Goal: Information Seeking & Learning: Check status

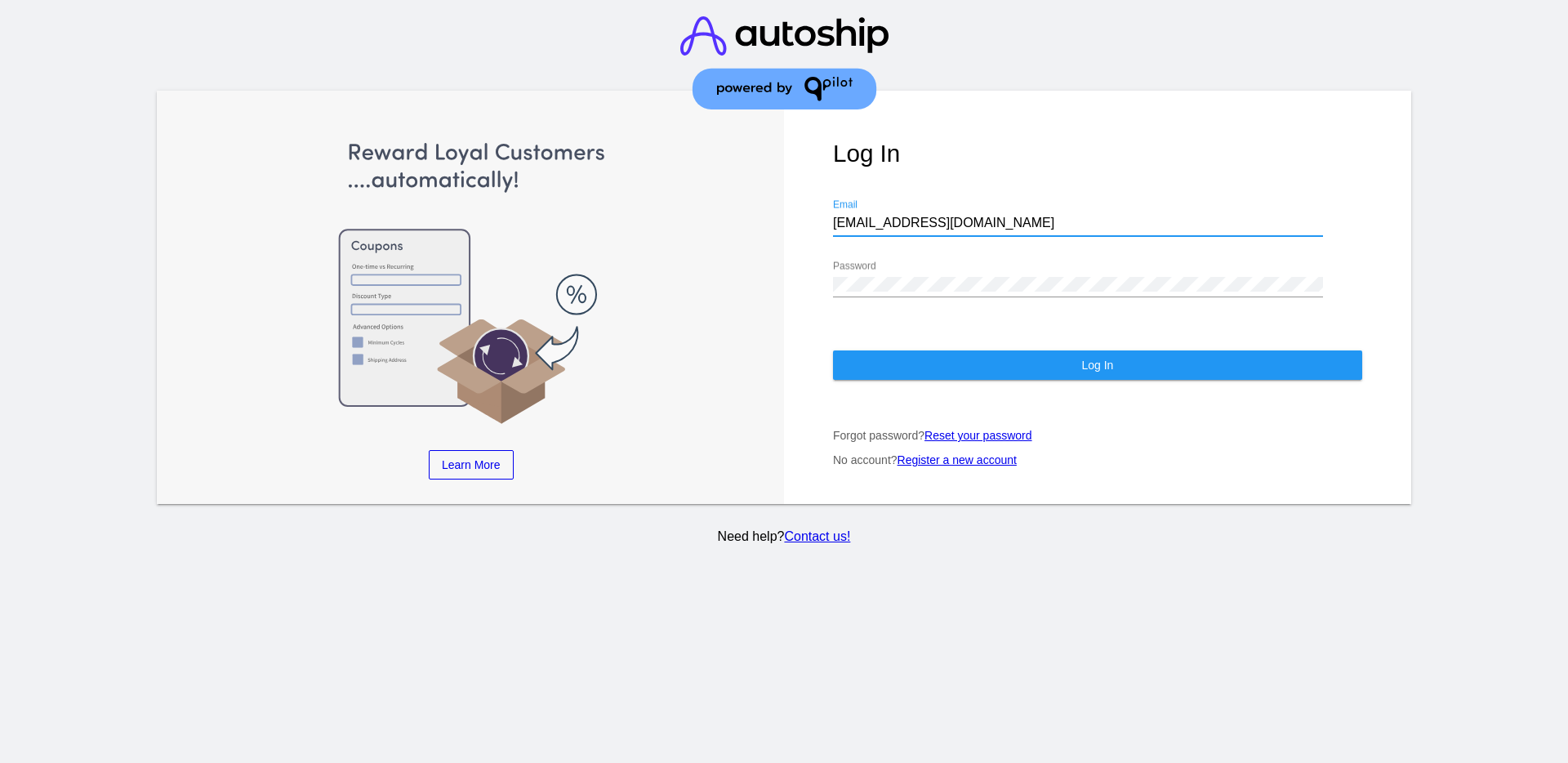
drag, startPoint x: 957, startPoint y: 225, endPoint x: 827, endPoint y: 217, distance: 130.2
click at [827, 217] on div "Log In [EMAIL_ADDRESS][DOMAIN_NAME] Email Password Log In Forgot password? Rese…" at bounding box center [1098, 297] width 628 height 414
paste input "[EMAIL_ADDRESS][DOMAIN_NAME]"
type input "[EMAIL_ADDRESS][DOMAIN_NAME]"
click at [948, 274] on div "Password" at bounding box center [1078, 278] width 490 height 37
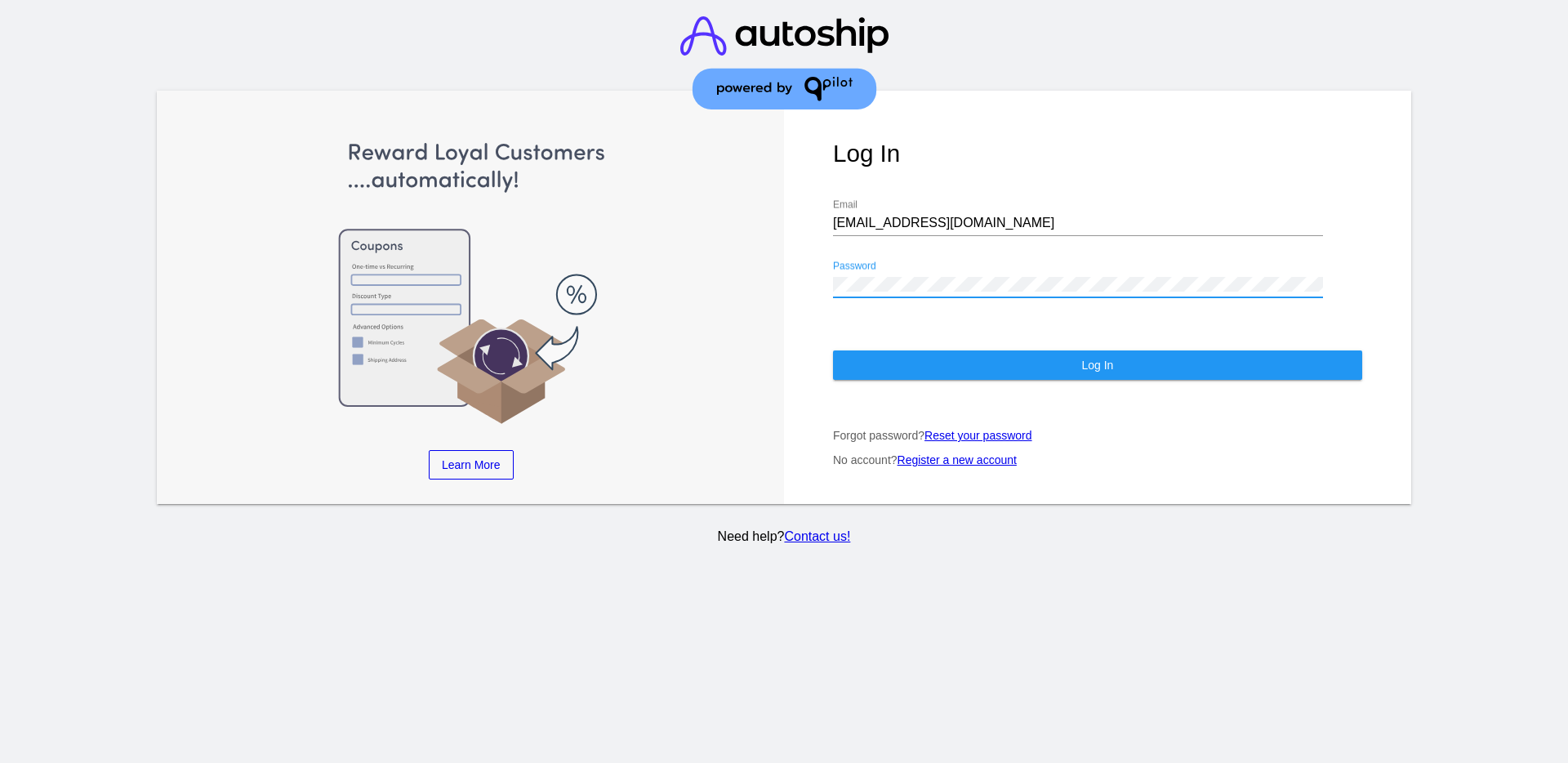
click at [830, 274] on div "Log In [EMAIL_ADDRESS][DOMAIN_NAME] Email Password Log In Forgot password? Rese…" at bounding box center [1098, 297] width 628 height 414
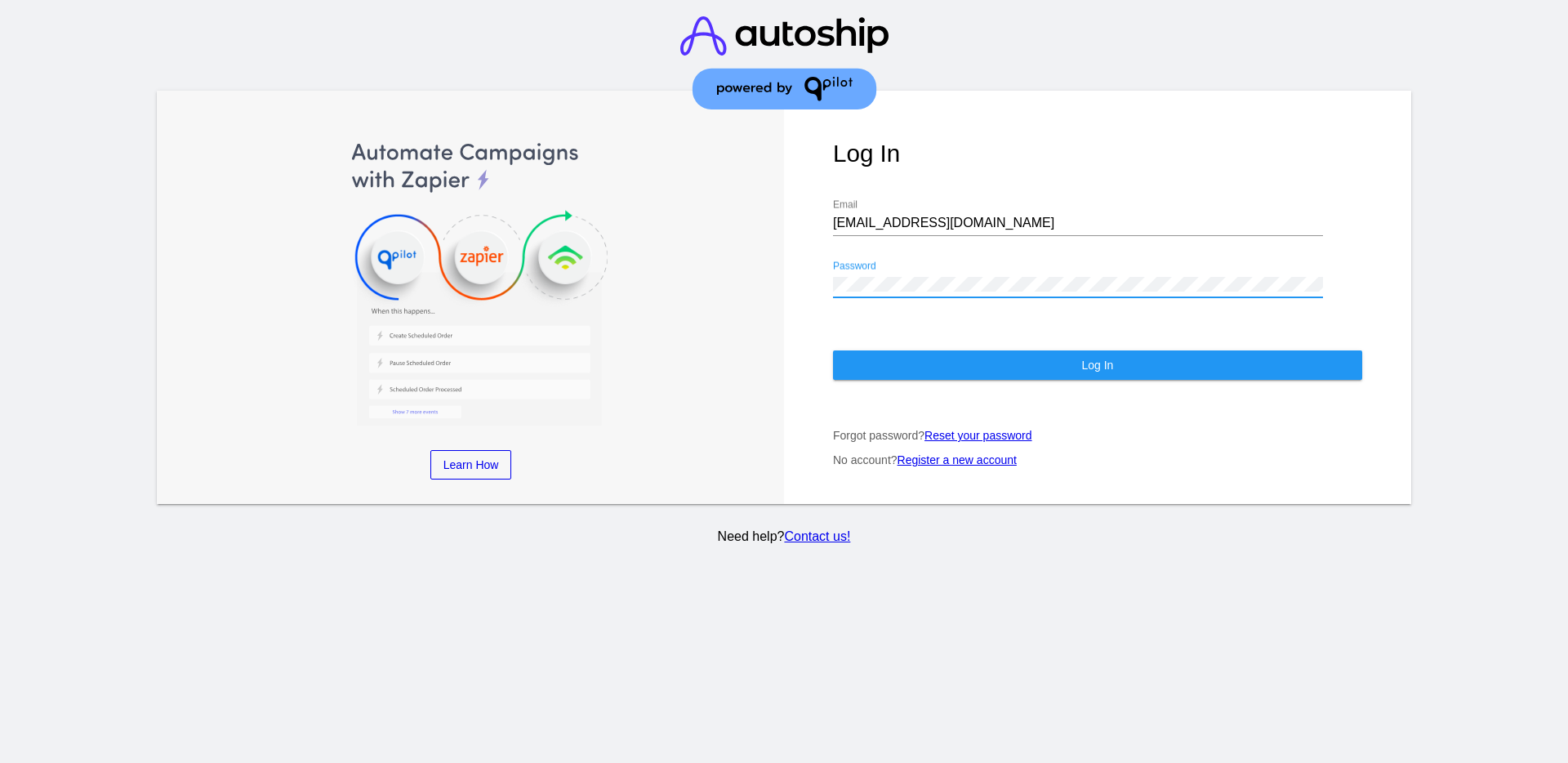
click at [918, 361] on button "Log In" at bounding box center [1097, 365] width 529 height 30
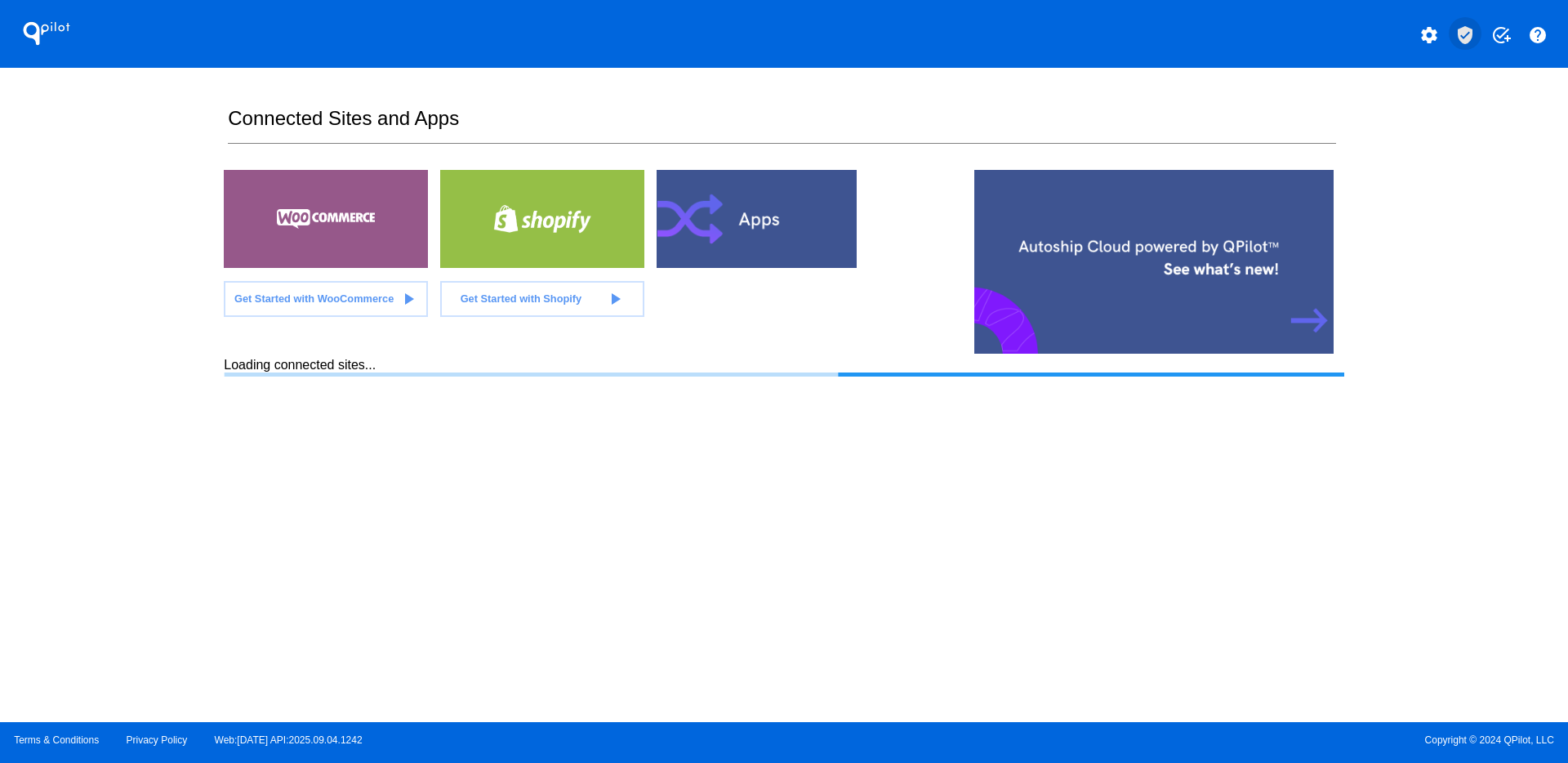
click at [1463, 31] on mat-icon "verified_user" at bounding box center [1465, 36] width 20 height 20
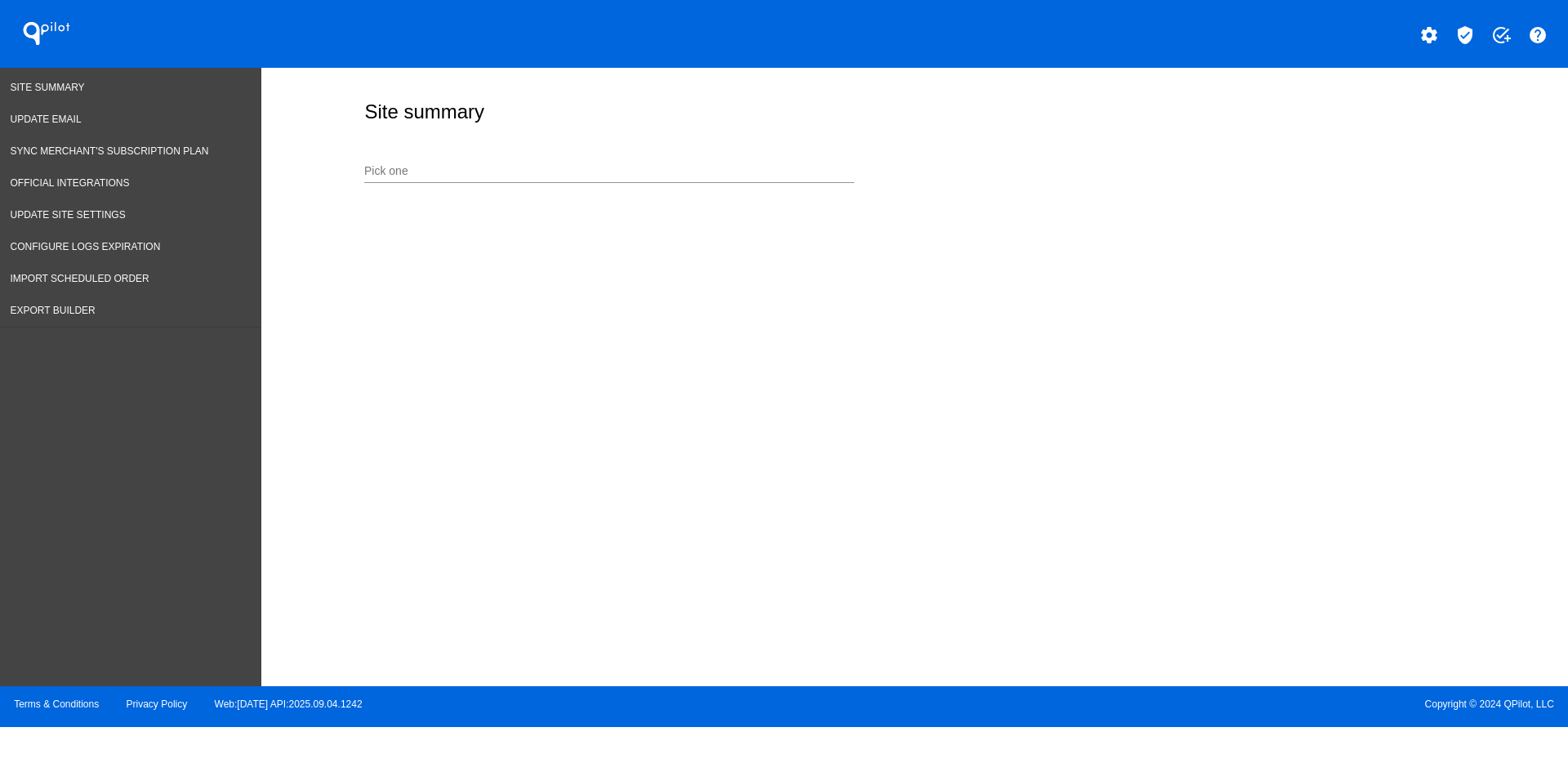
click at [524, 168] on input "Pick one" at bounding box center [609, 171] width 490 height 13
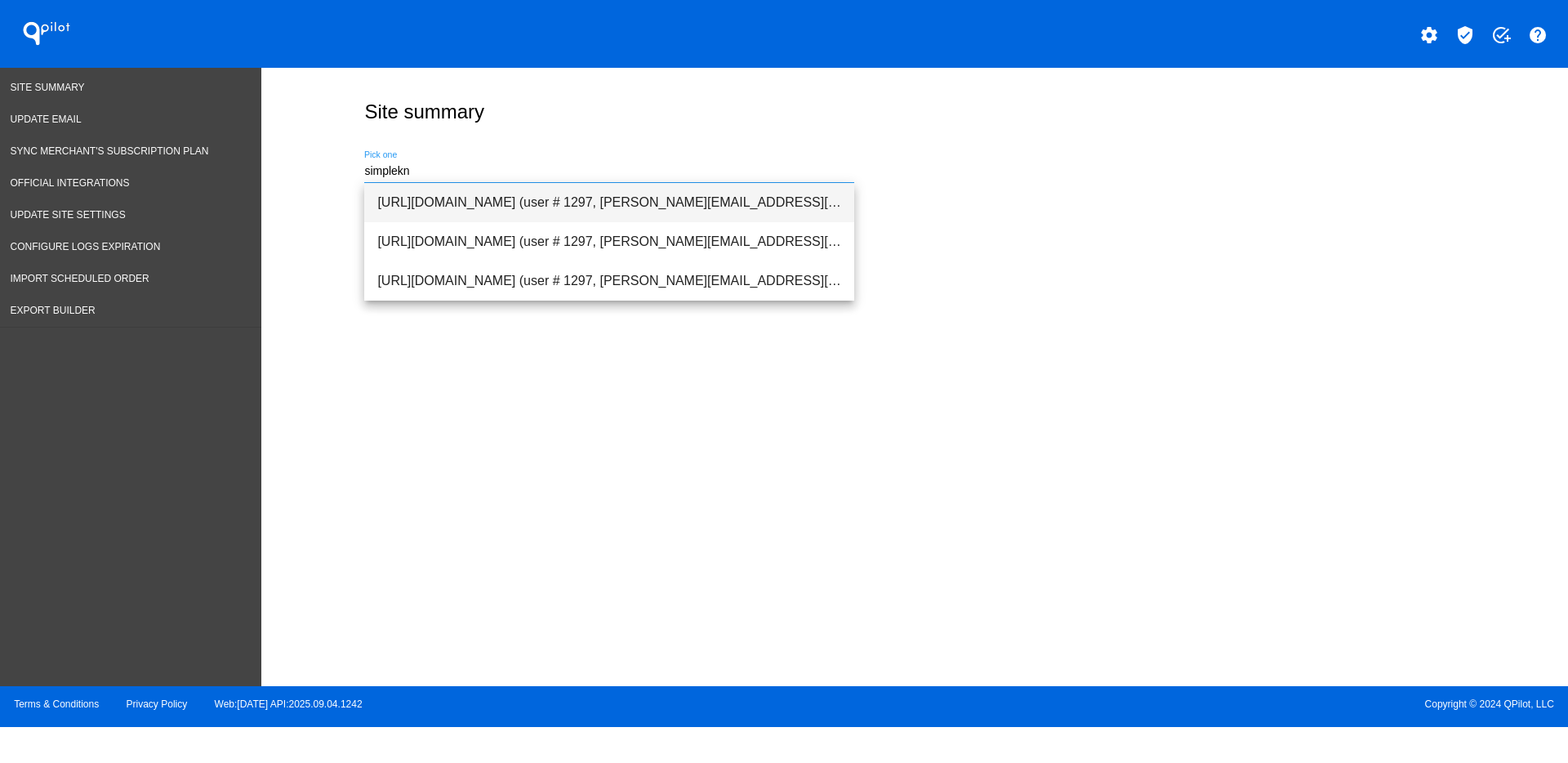
click at [551, 192] on span "[URL][DOMAIN_NAME] (user # 1297, [PERSON_NAME][EMAIL_ADDRESS][DOMAIN_NAME]) - P…" at bounding box center [609, 202] width 464 height 39
type input "[URL][DOMAIN_NAME] (user # 1297, [PERSON_NAME][EMAIL_ADDRESS][DOMAIN_NAME]) - P…"
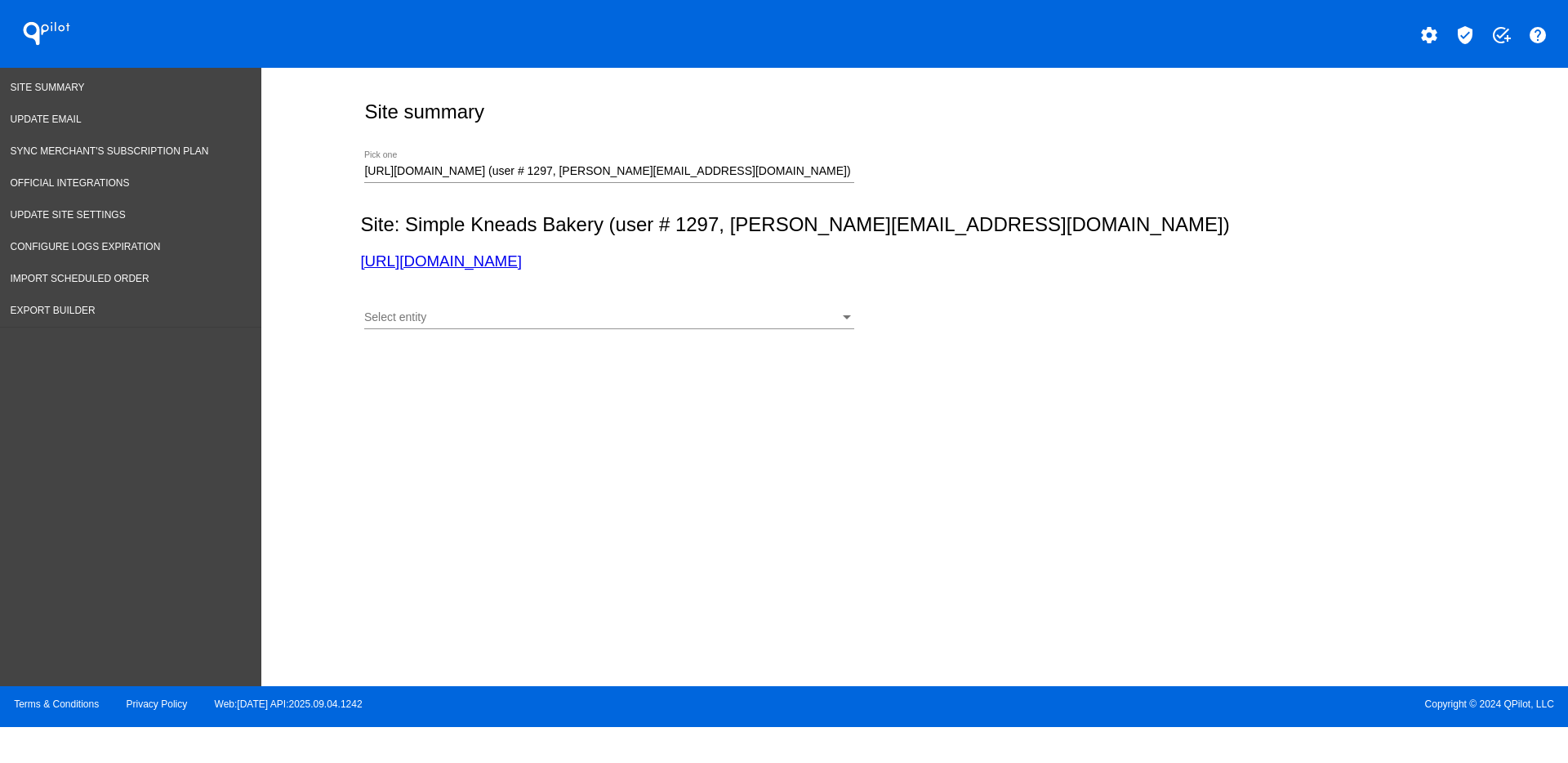
click at [609, 304] on div "Select entity Select entity" at bounding box center [609, 313] width 490 height 32
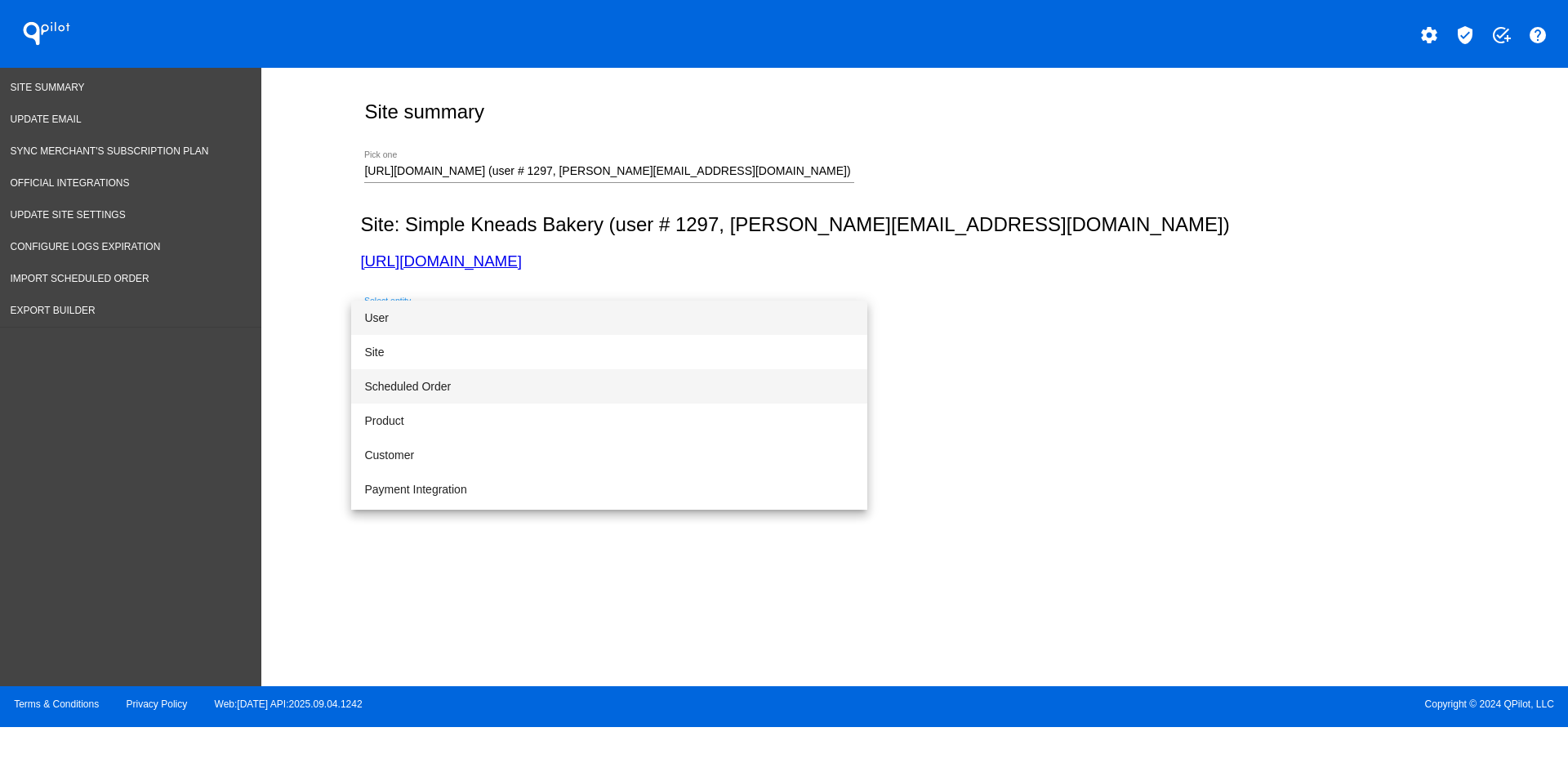
click at [619, 387] on span "Scheduled Order" at bounding box center [609, 386] width 490 height 35
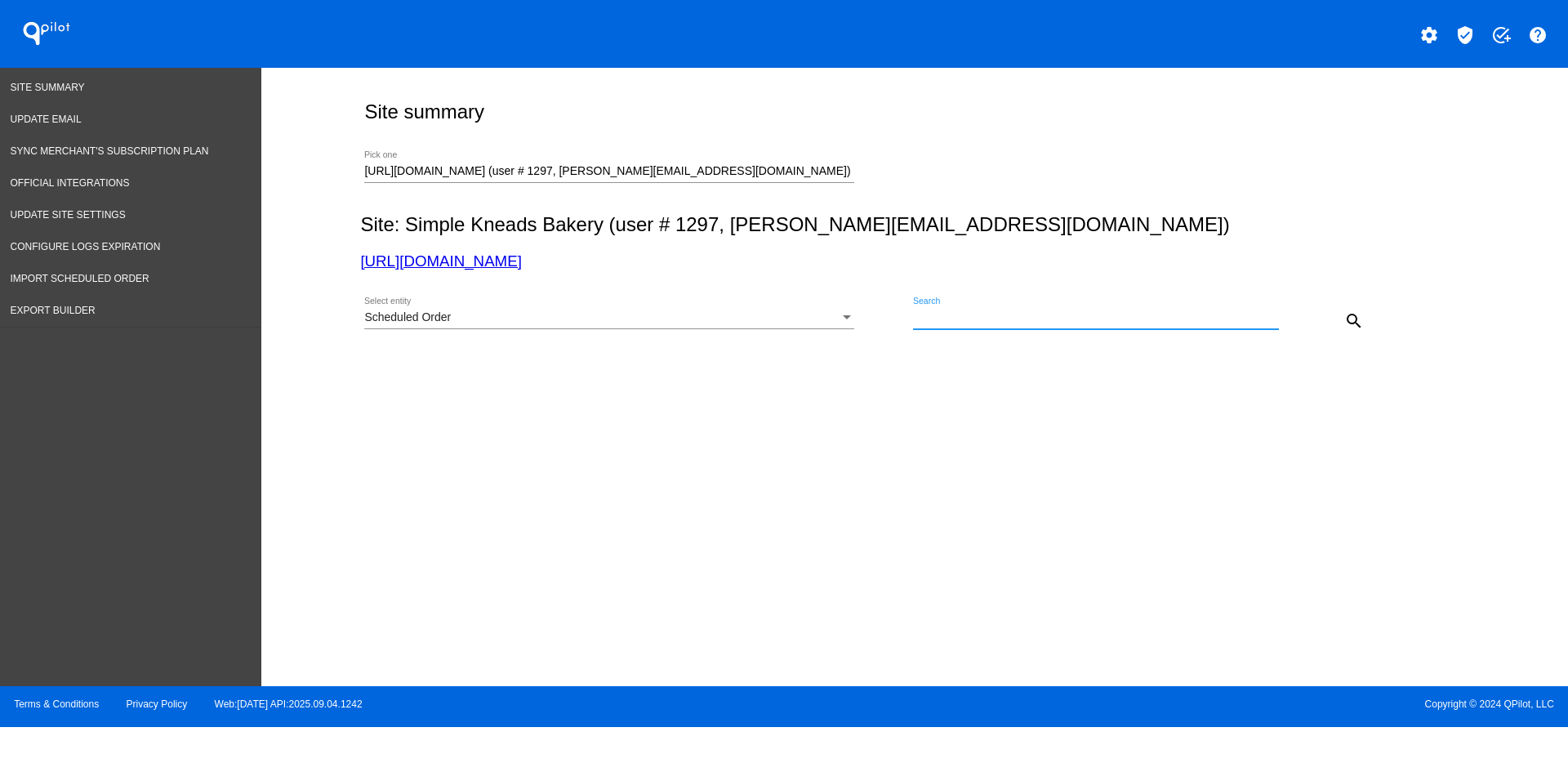
paste input "1007333"
type input "1007333"
click at [1350, 329] on mat-icon "search" at bounding box center [1354, 321] width 20 height 20
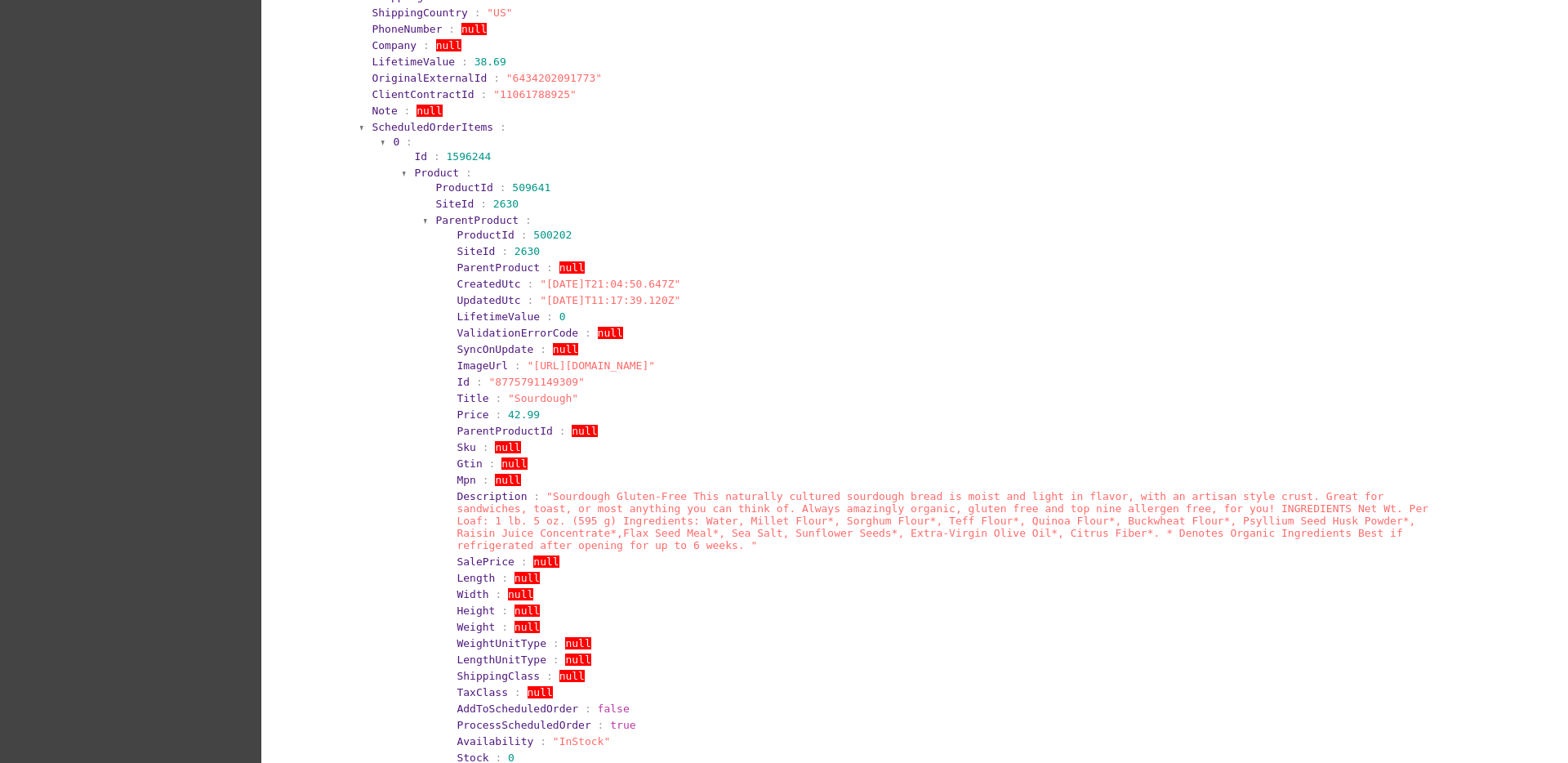
scroll to position [4520, 0]
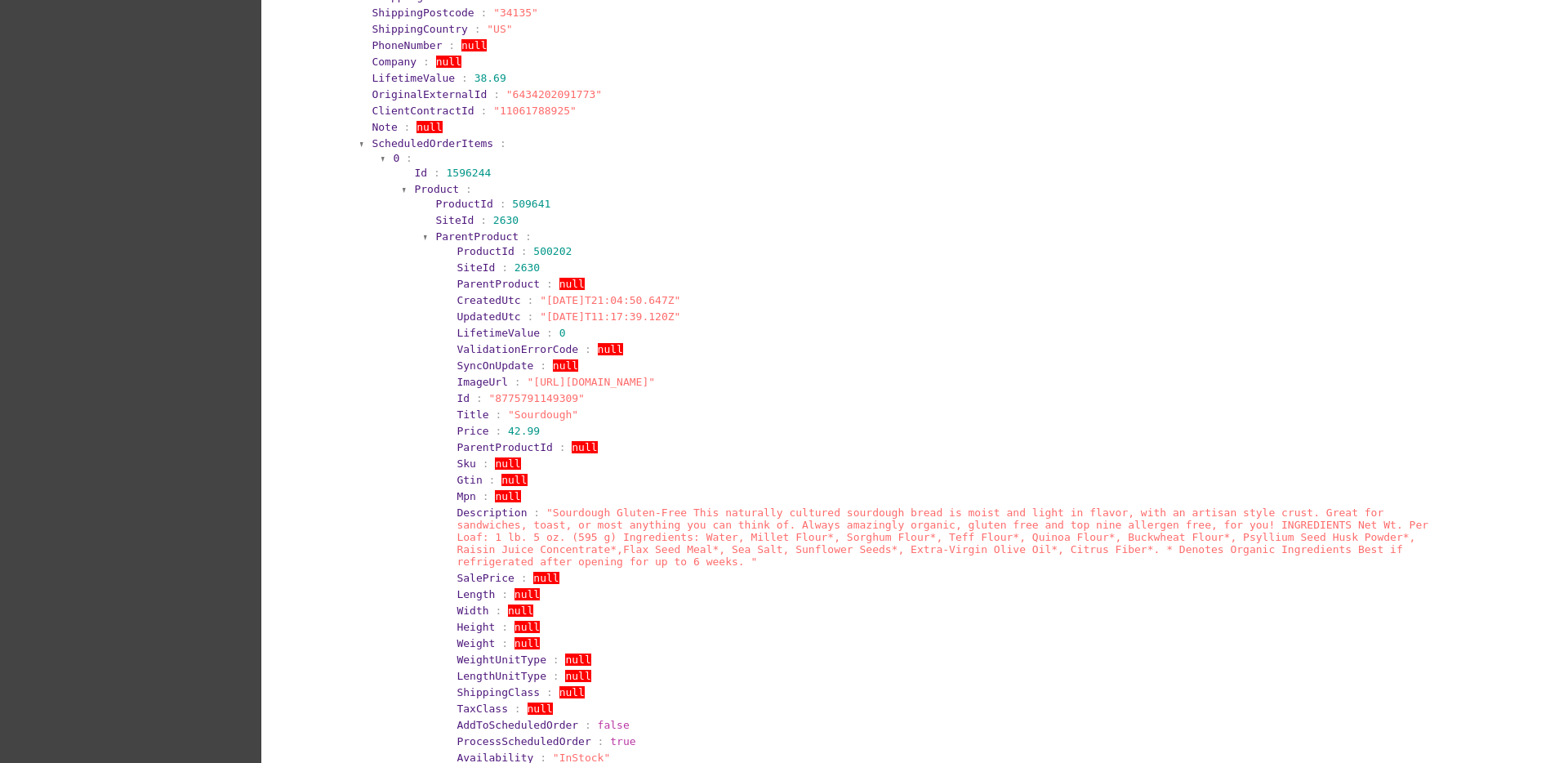
click at [496, 230] on span "ParentProduct" at bounding box center [477, 236] width 83 height 12
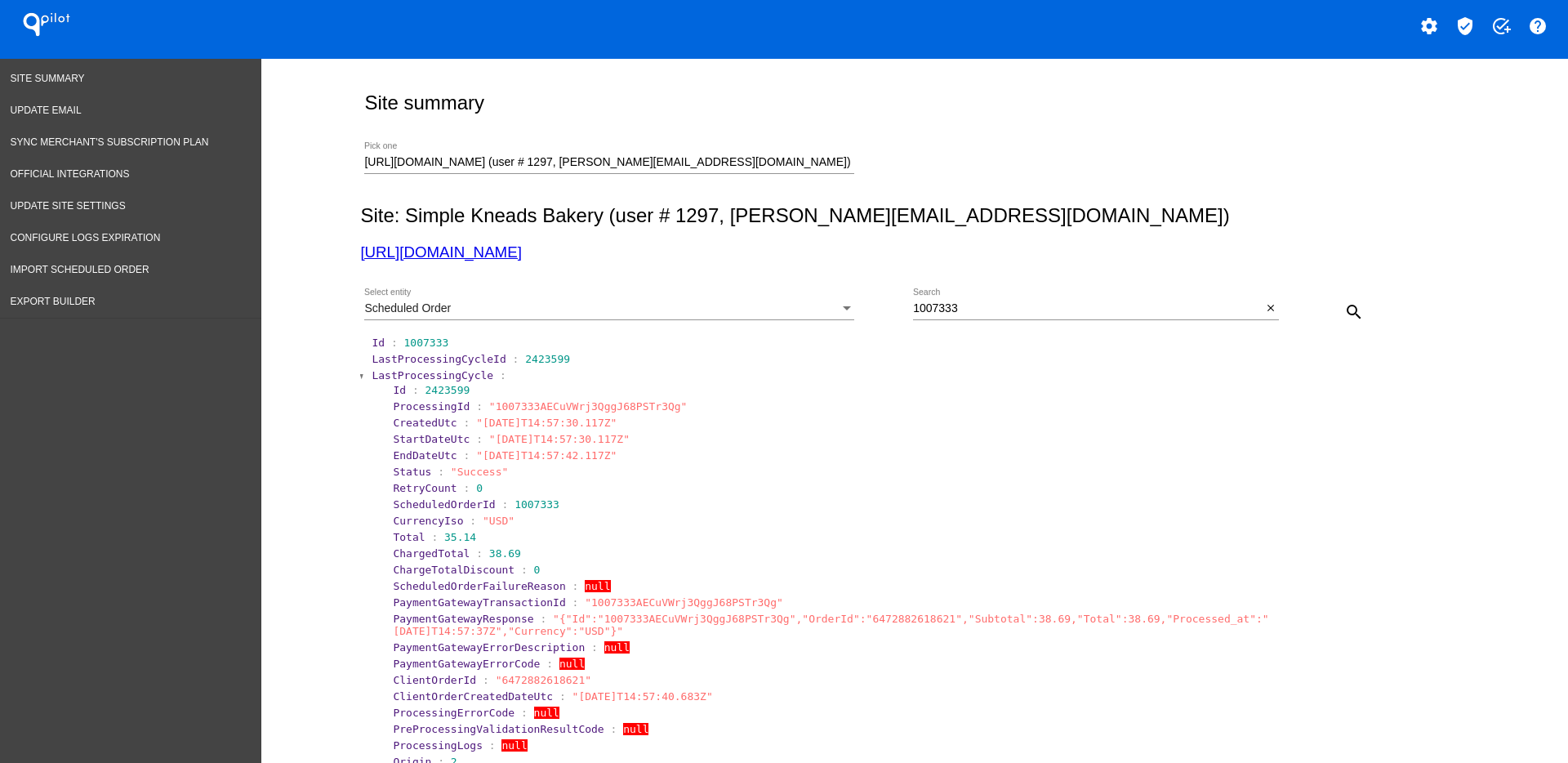
scroll to position [0, 0]
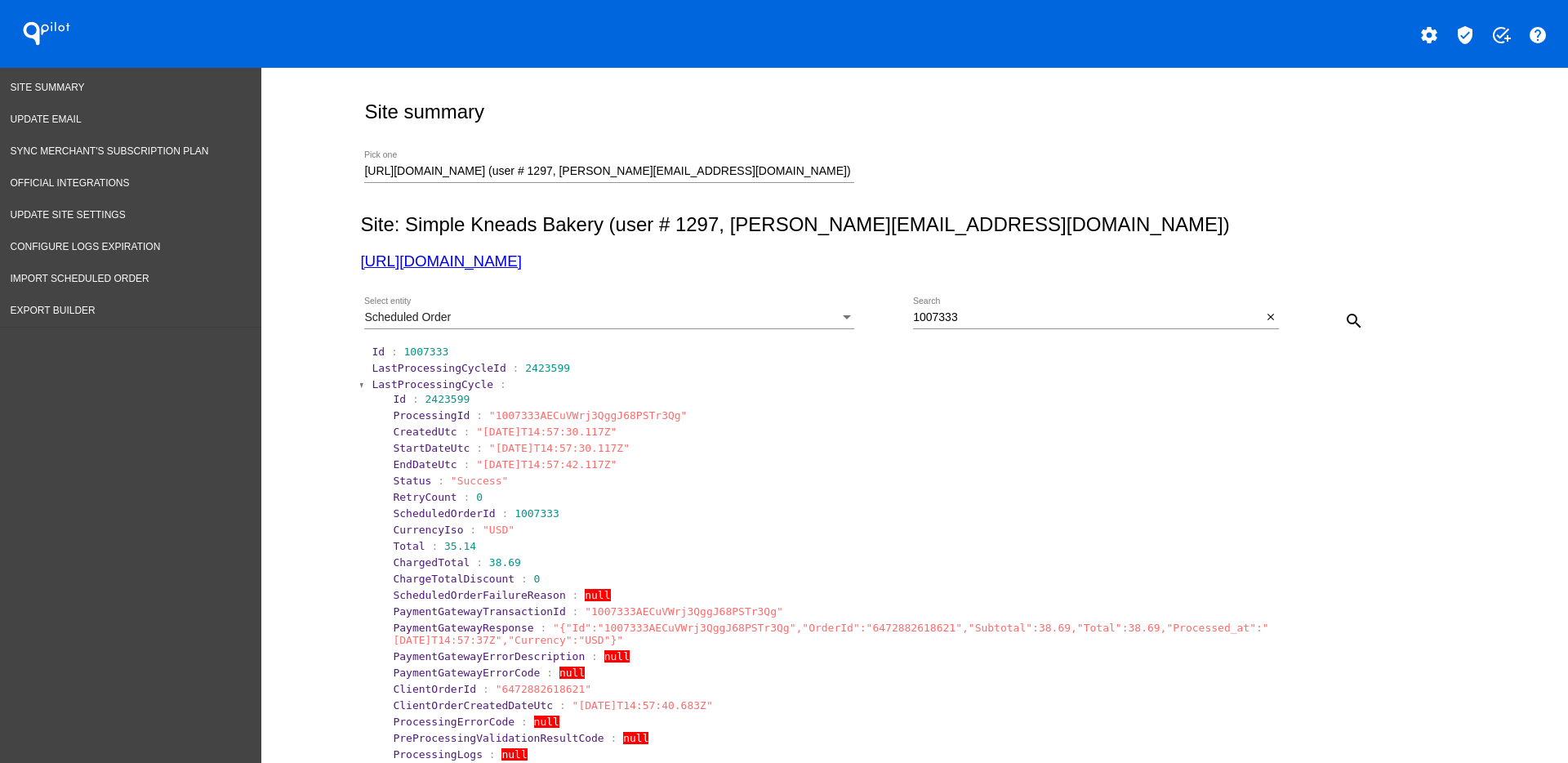
click at [799, 169] on input "[URL][DOMAIN_NAME] (user # 1297, [PERSON_NAME][EMAIL_ADDRESS][DOMAIN_NAME]) - P…" at bounding box center [609, 171] width 490 height 13
drag, startPoint x: 794, startPoint y: 171, endPoint x: 301, endPoint y: 175, distance: 493.0
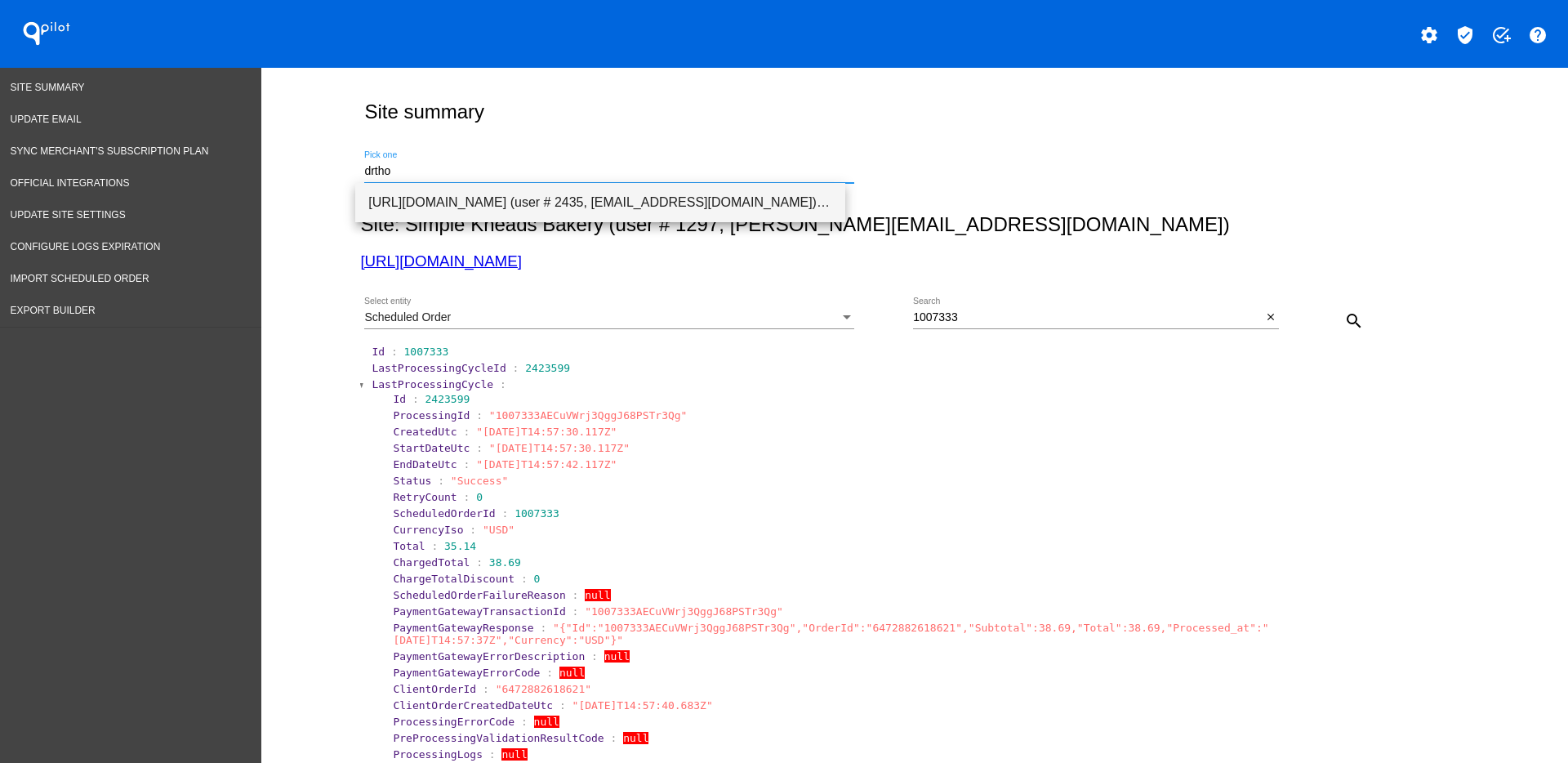
click at [825, 202] on span "[URL][DOMAIN_NAME] (user # 2435, [EMAIL_ADDRESS][DOMAIN_NAME]) - Production" at bounding box center [600, 202] width 464 height 39
type input "[URL][DOMAIN_NAME] (user # 2435, [EMAIL_ADDRESS][DOMAIN_NAME]) - Production"
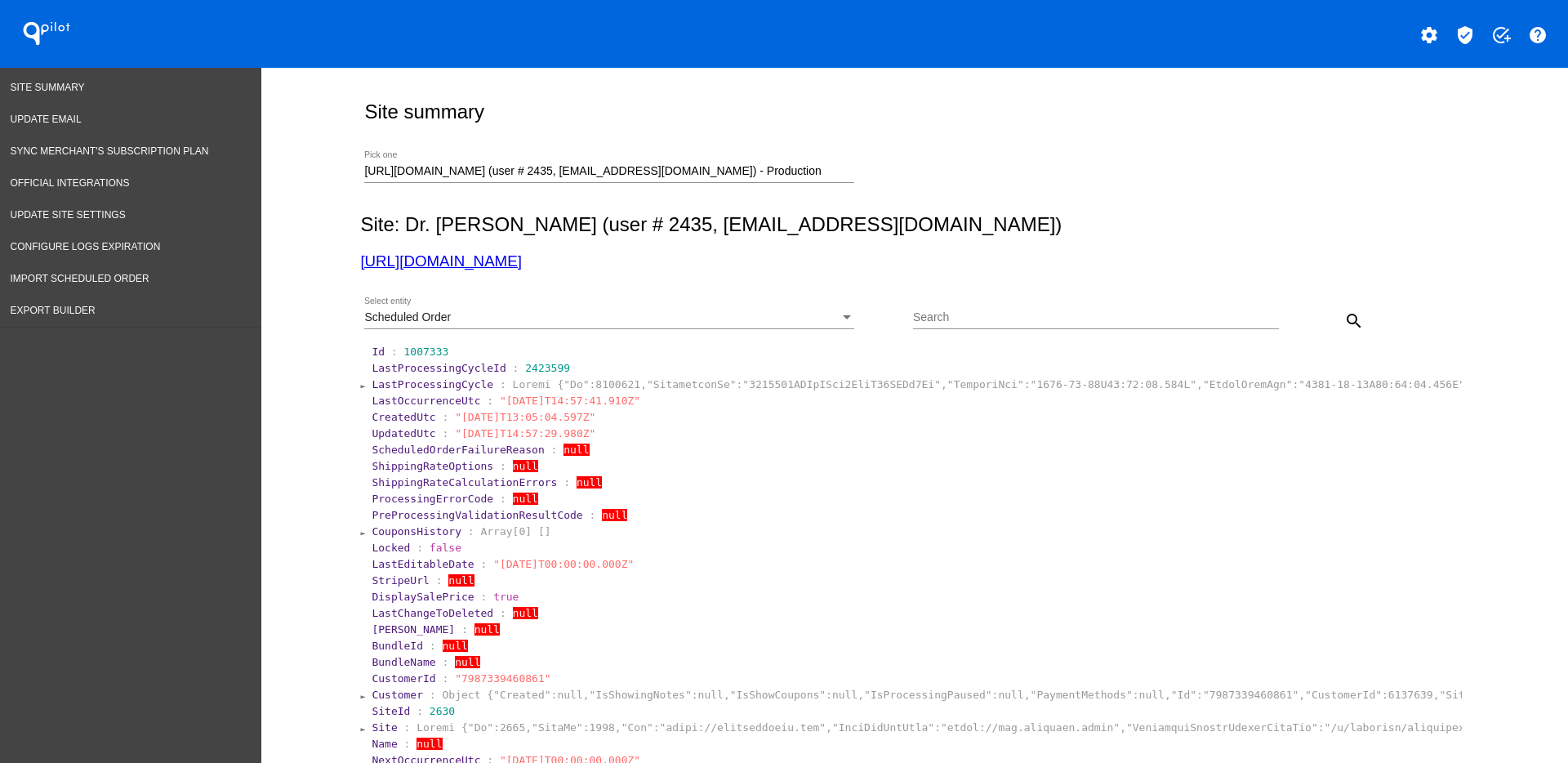
click at [806, 310] on div "Scheduled Order Select entity" at bounding box center [609, 313] width 490 height 32
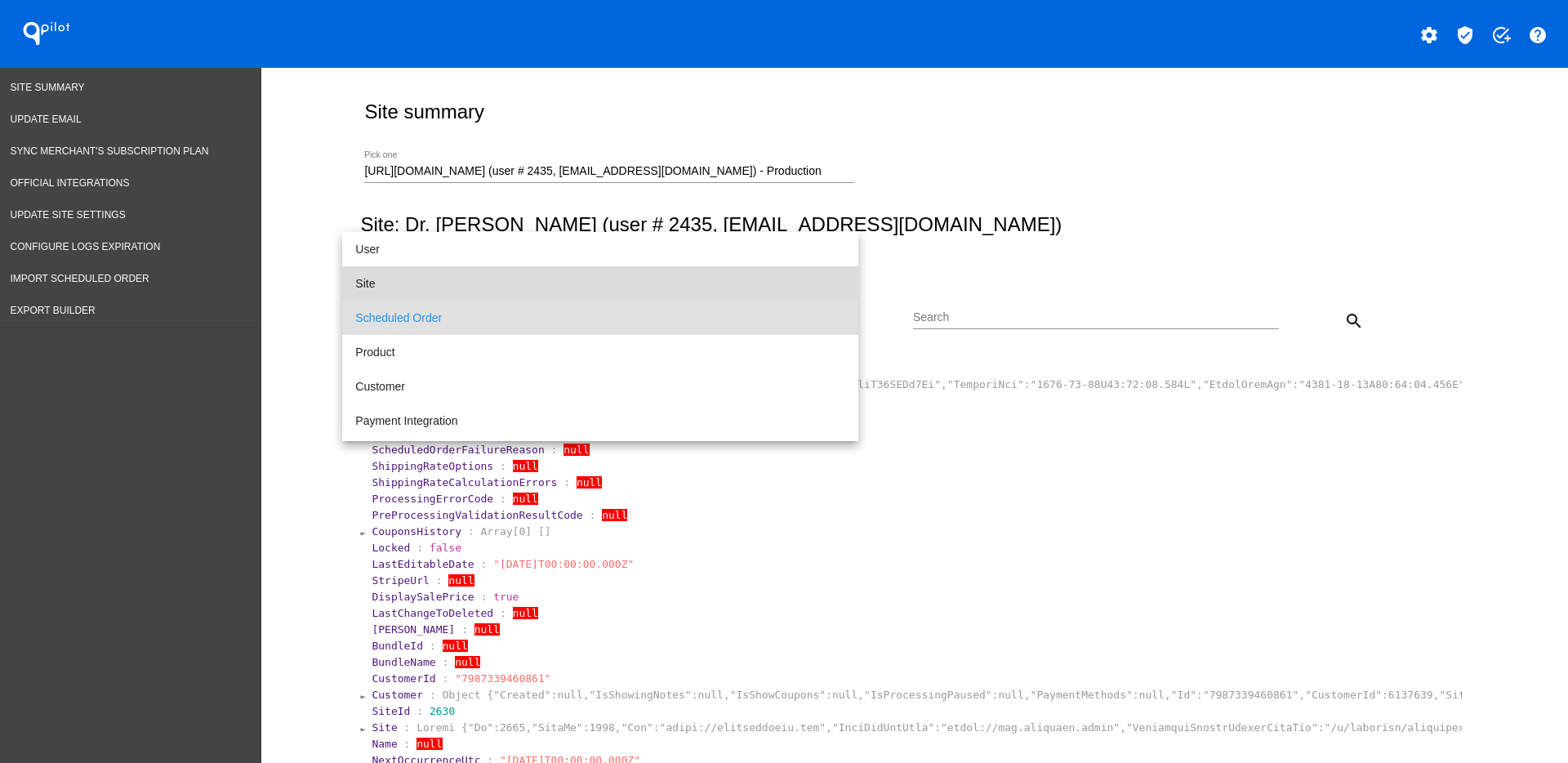
drag, startPoint x: 614, startPoint y: 293, endPoint x: 720, endPoint y: 297, distance: 106.1
click at [614, 292] on span "Site" at bounding box center [600, 283] width 490 height 35
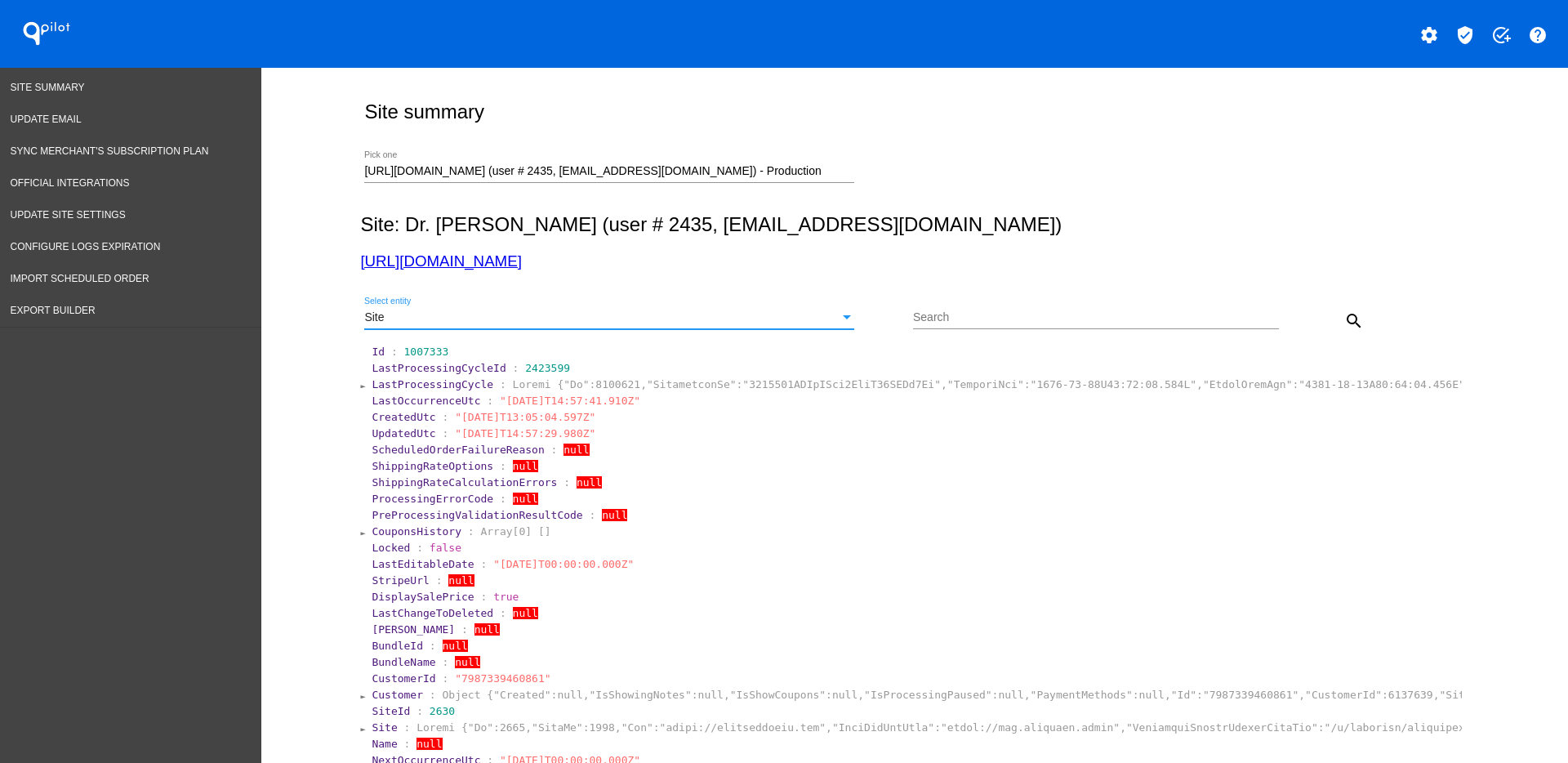
click at [1348, 326] on mat-icon "search" at bounding box center [1354, 321] width 20 height 20
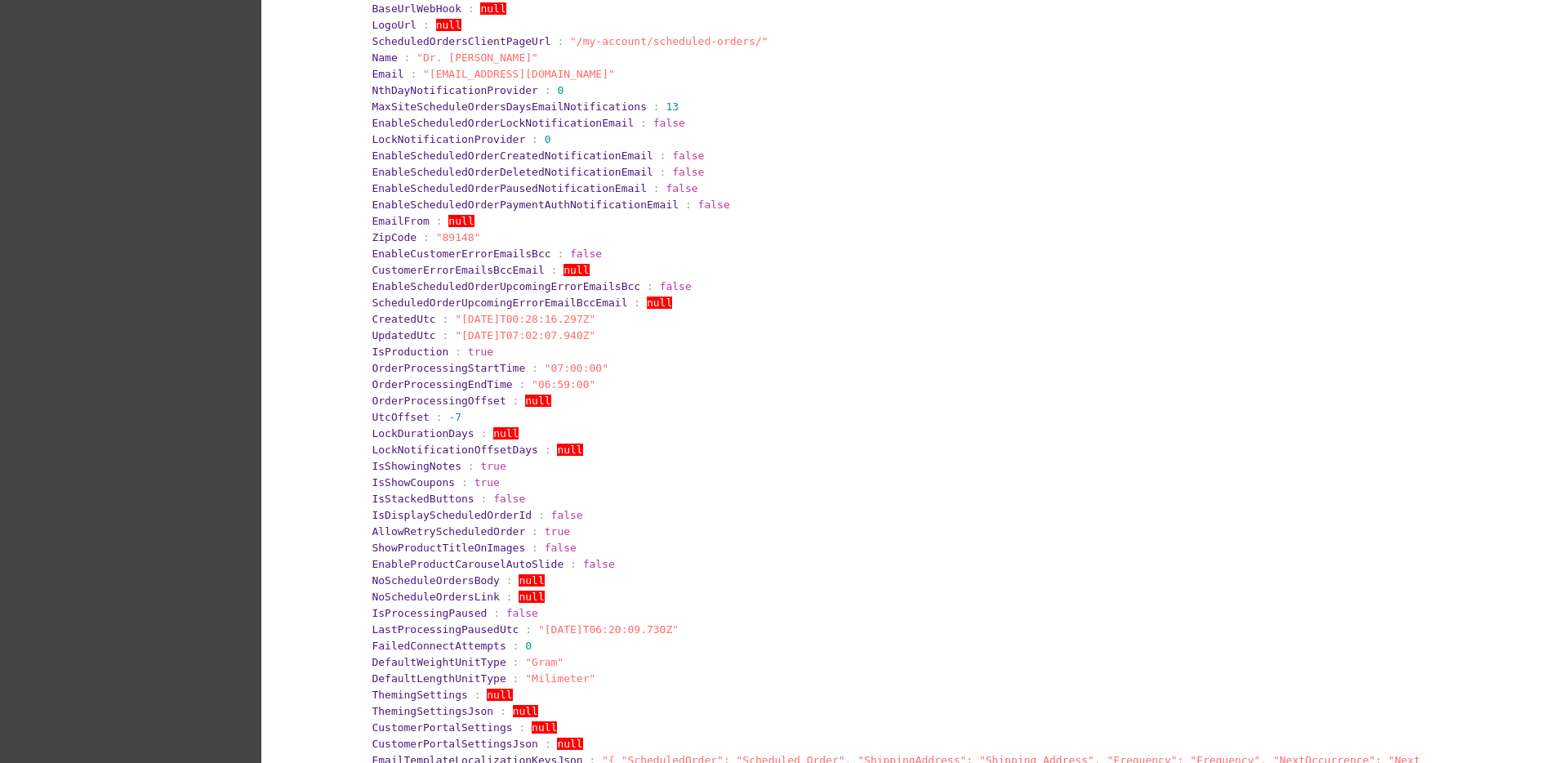
scroll to position [102, 0]
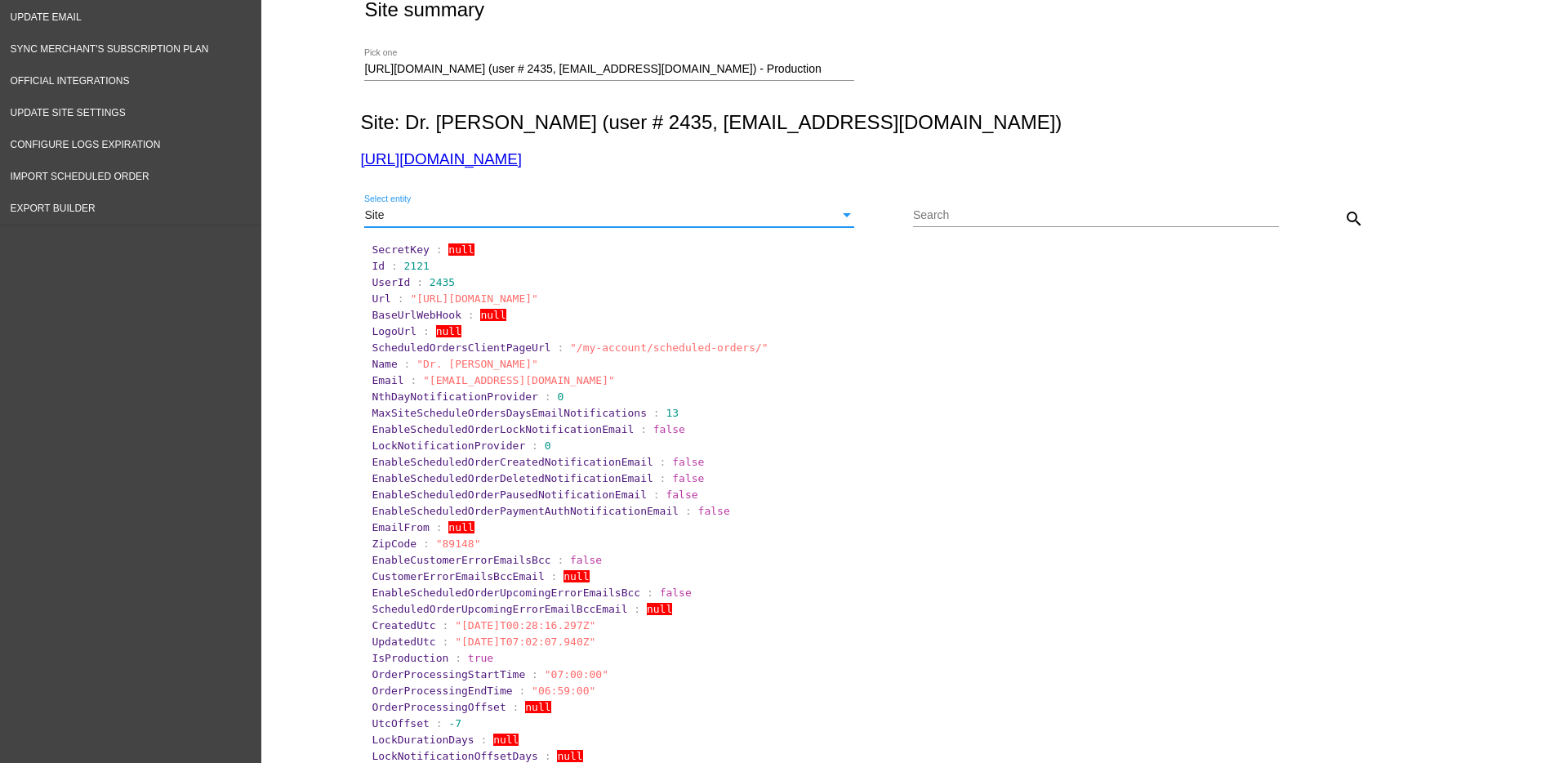
click at [547, 218] on div "Site" at bounding box center [602, 215] width 476 height 13
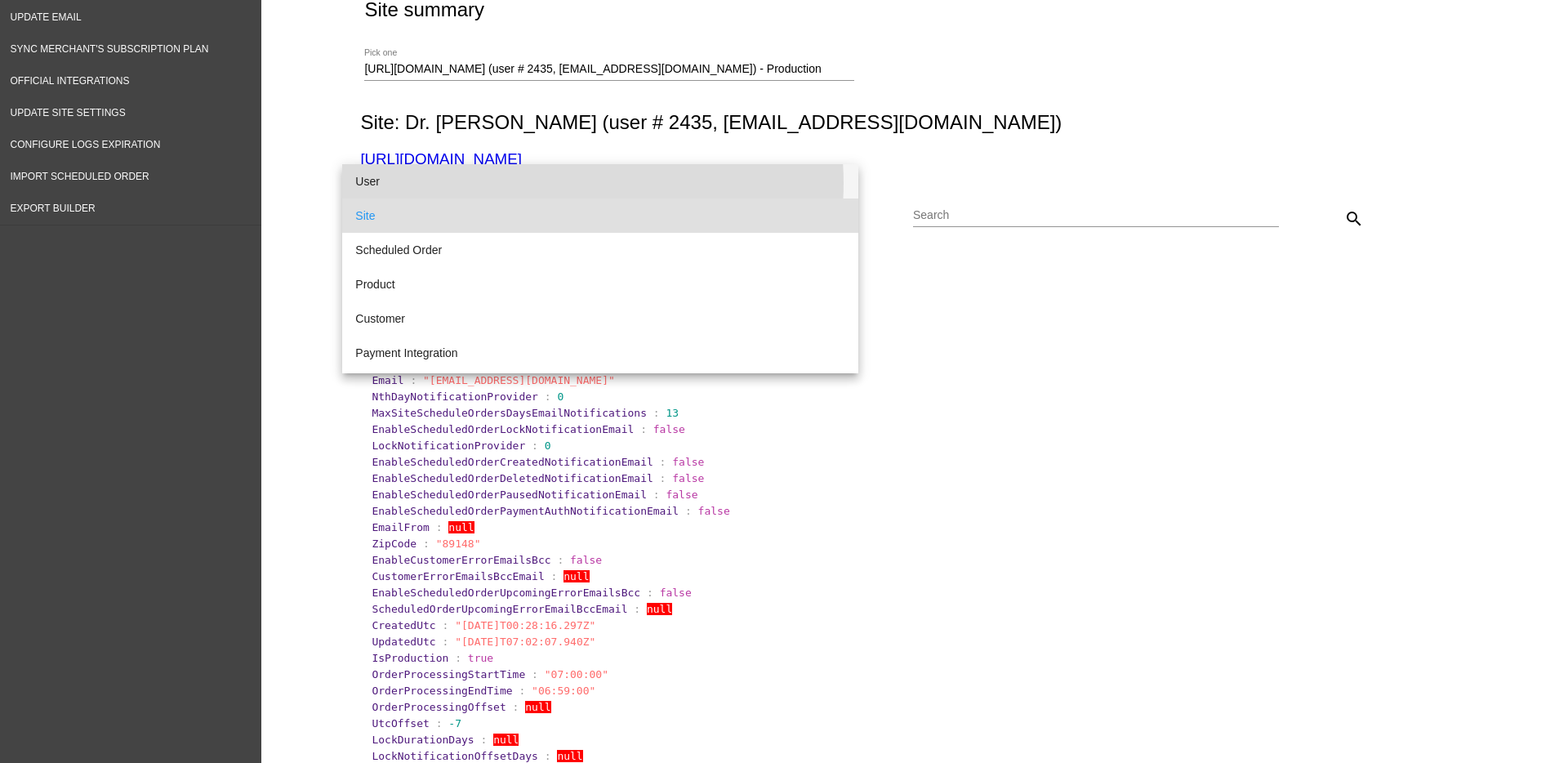
click at [556, 183] on span "User" at bounding box center [600, 181] width 490 height 35
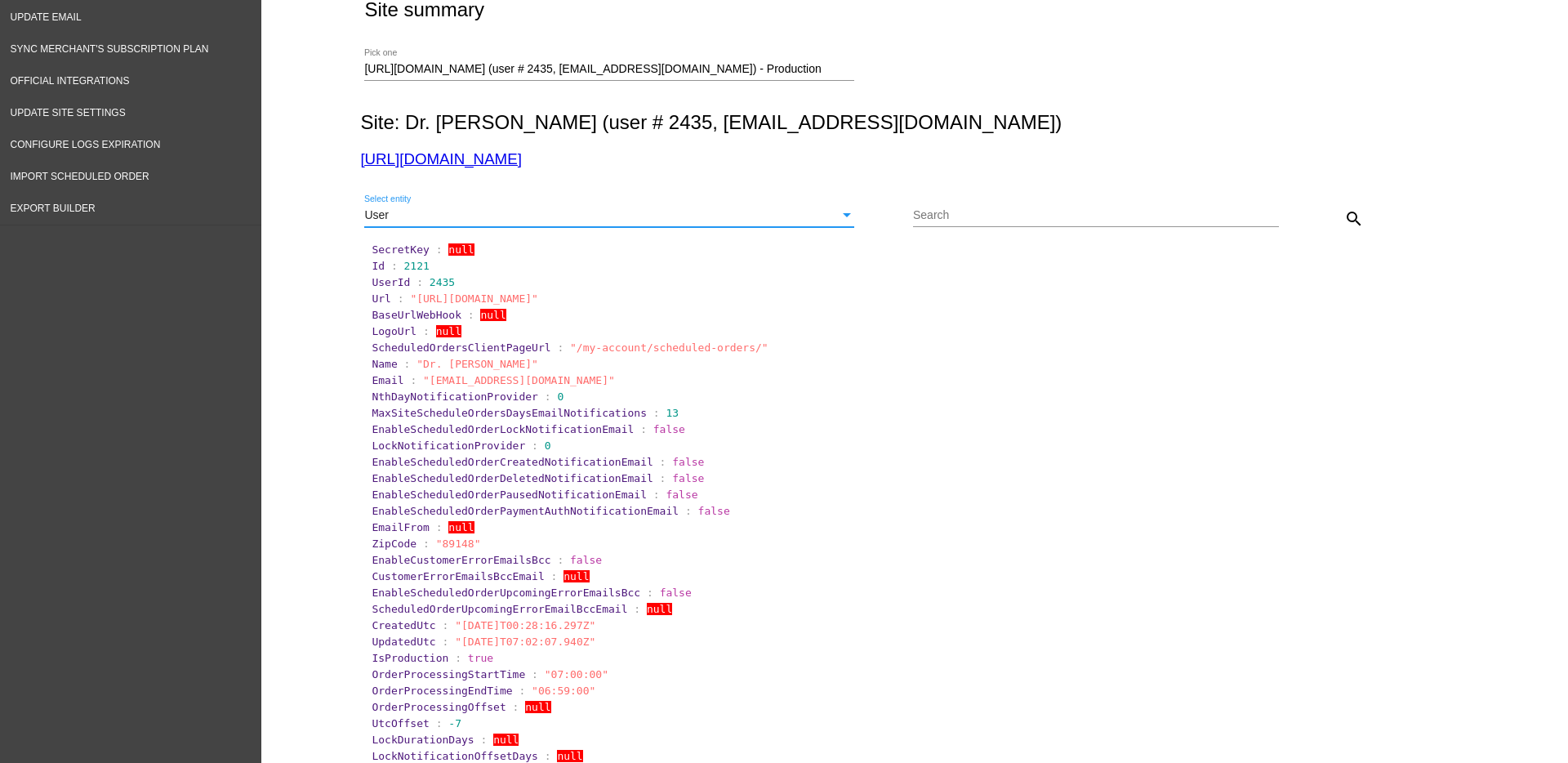
click at [1344, 222] on mat-icon "search" at bounding box center [1354, 219] width 20 height 20
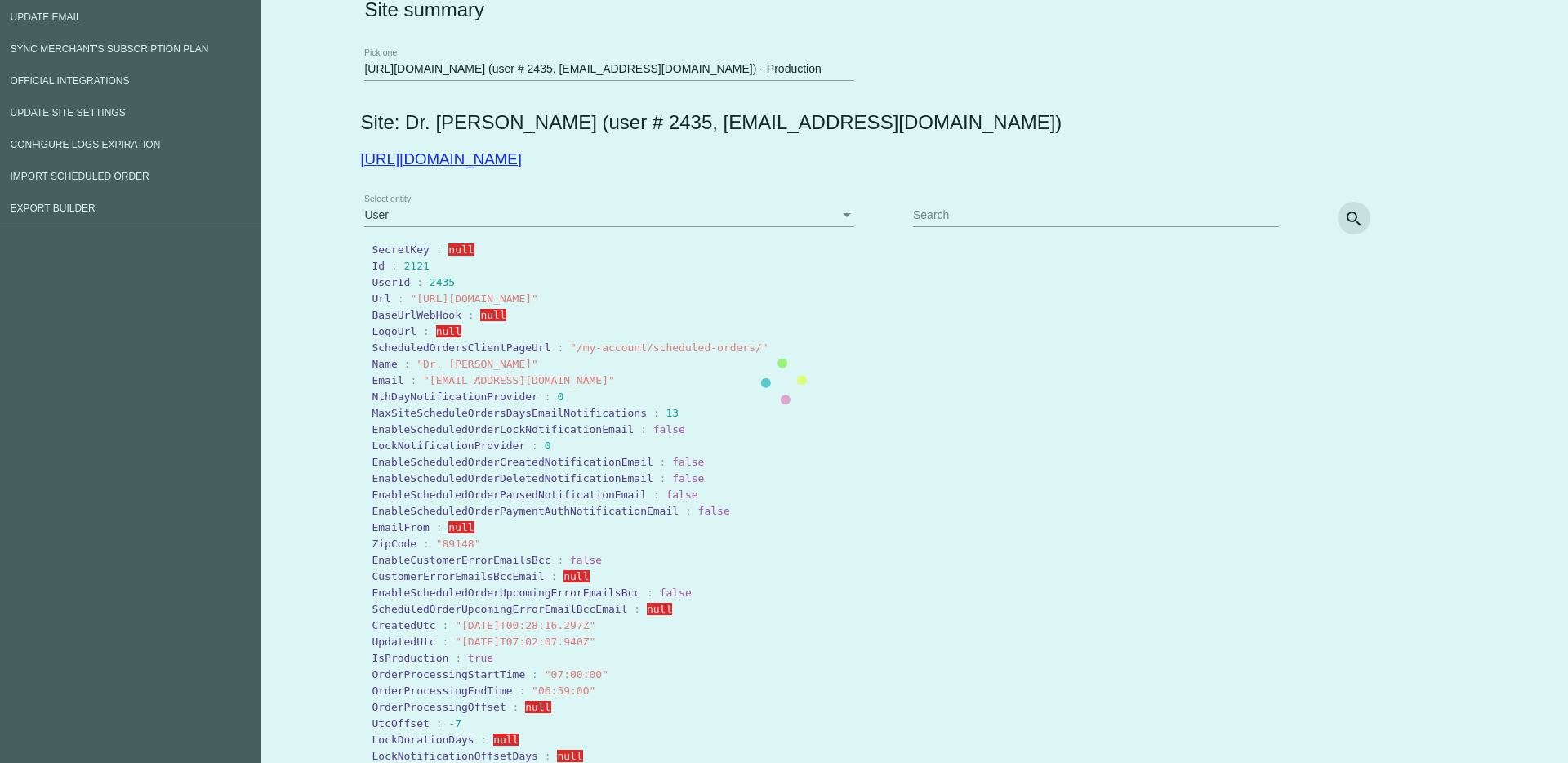
scroll to position [6, 0]
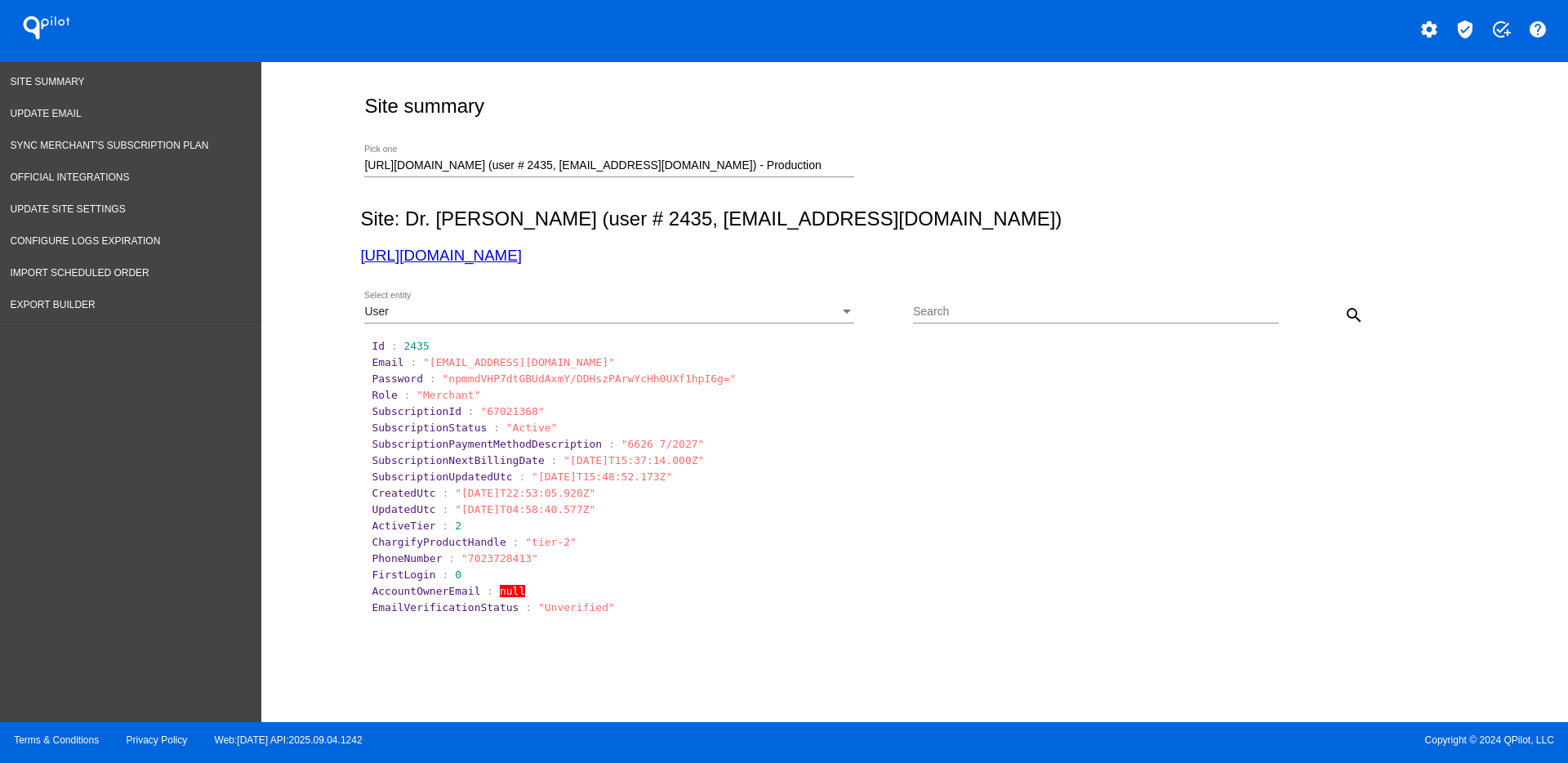
drag, startPoint x: 819, startPoint y: 158, endPoint x: 441, endPoint y: 173, distance: 378.3
click at [441, 173] on div "[URL][DOMAIN_NAME] (user # 2435, [EMAIL_ADDRESS][DOMAIN_NAME]) - Production Pic…" at bounding box center [609, 161] width 490 height 32
click at [351, 159] on div "Site summary [URL][DOMAIN_NAME] (user # 2435, [EMAIL_ADDRESS][DOMAIN_NAME]) - P…" at bounding box center [911, 388] width 1120 height 652
drag, startPoint x: 818, startPoint y: 163, endPoint x: 336, endPoint y: 169, distance: 482.0
click at [336, 169] on div "Site summary [URL][DOMAIN_NAME] (user # 2435, [EMAIL_ADDRESS][DOMAIN_NAME]) - P…" at bounding box center [915, 388] width 1307 height 652
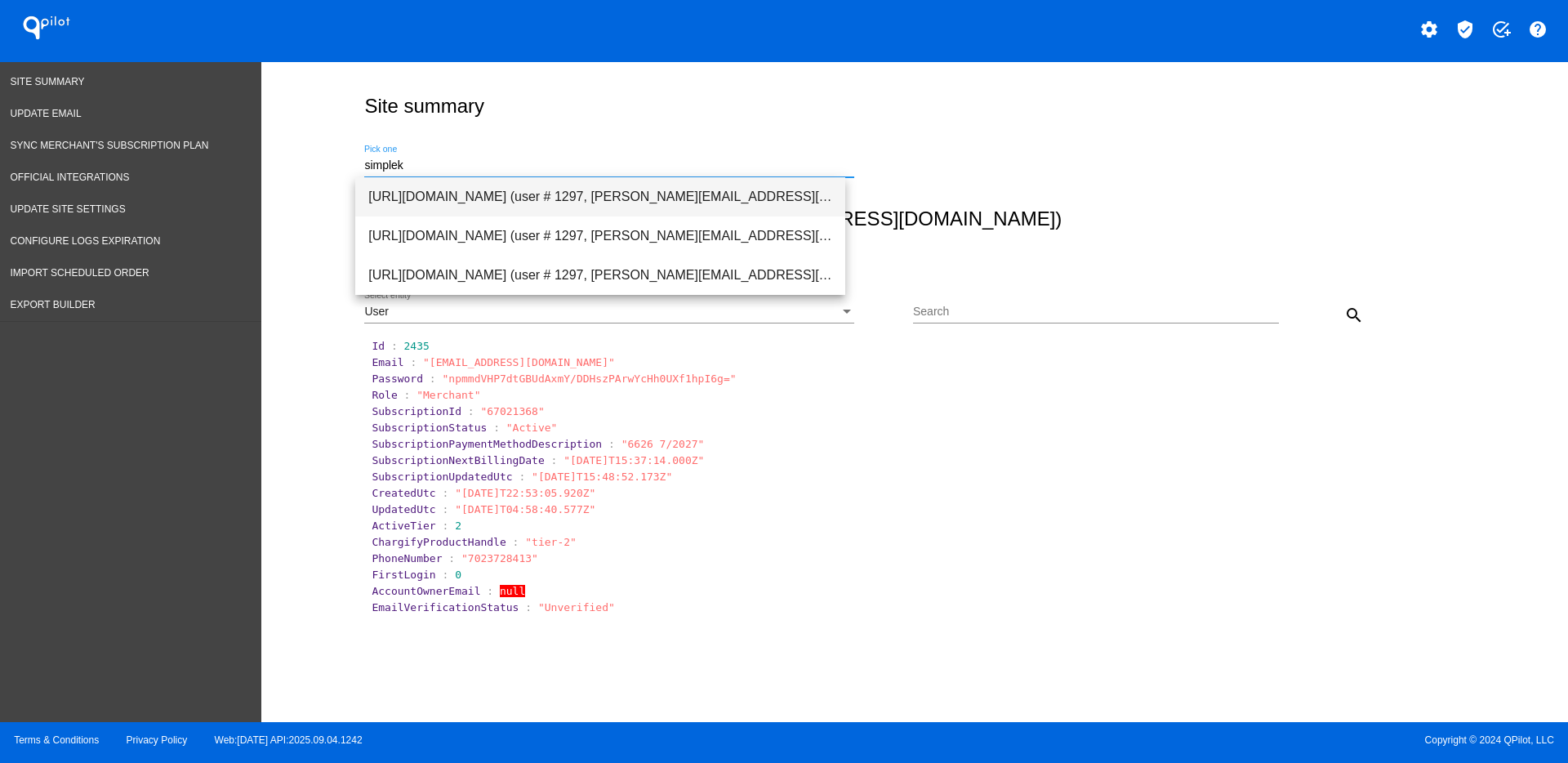
click at [537, 191] on span "[URL][DOMAIN_NAME] (user # 1297, [PERSON_NAME][EMAIL_ADDRESS][DOMAIN_NAME]) - P…" at bounding box center [600, 197] width 464 height 39
type input "[URL][DOMAIN_NAME] (user # 1297, [PERSON_NAME][EMAIL_ADDRESS][DOMAIN_NAME]) - P…"
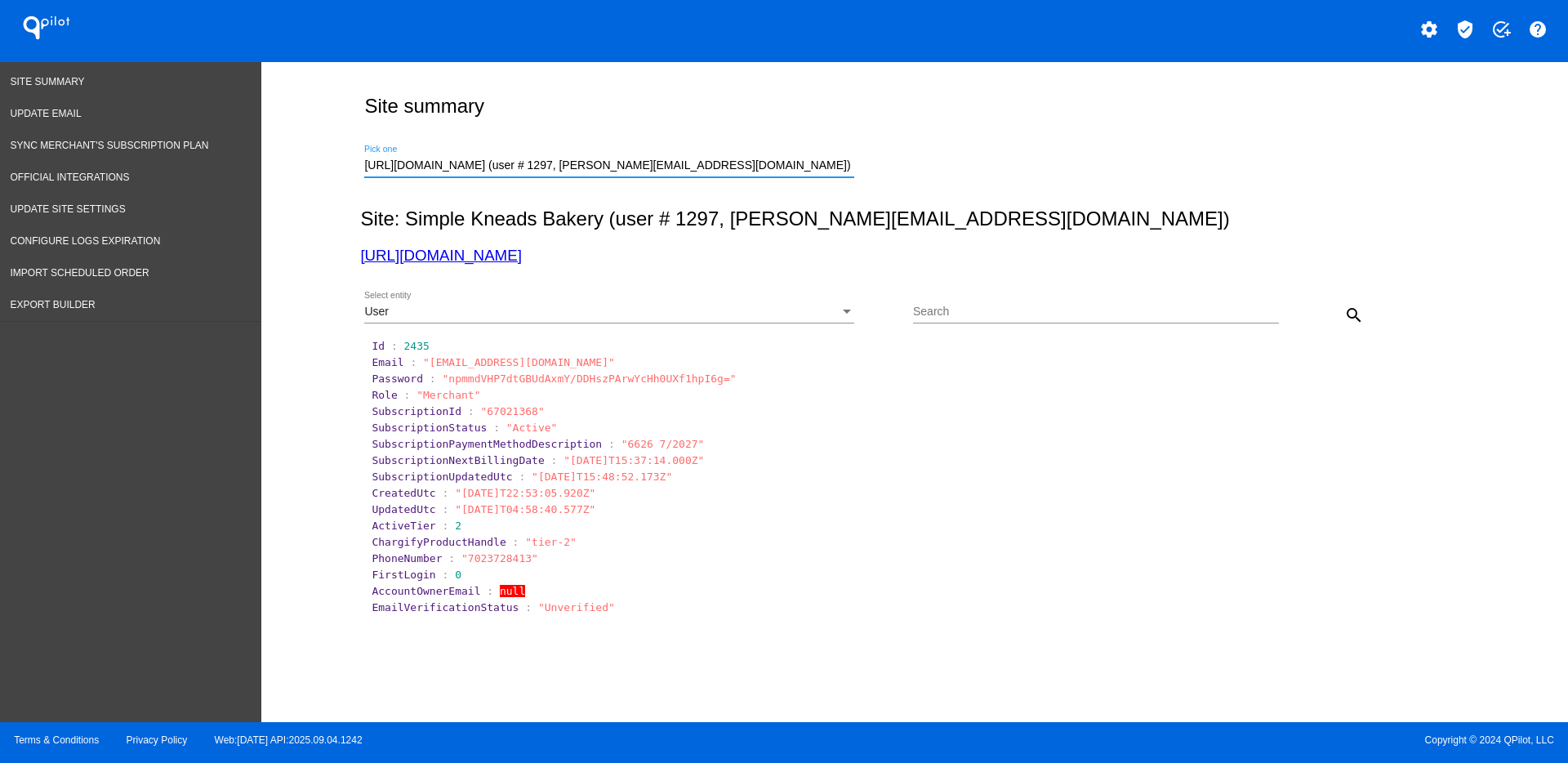
click at [811, 318] on div "User" at bounding box center [602, 312] width 476 height 13
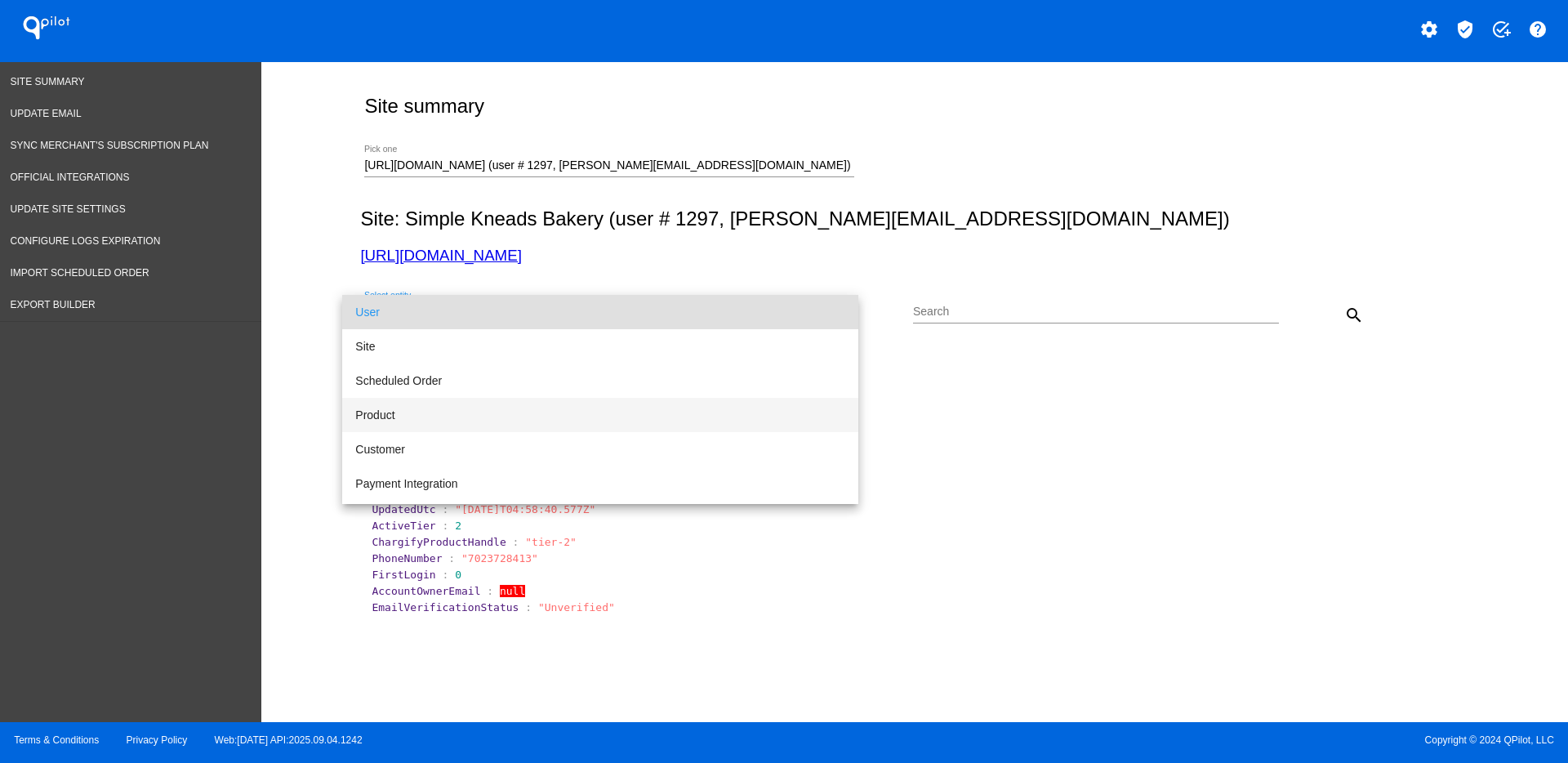
click at [642, 424] on span "Product" at bounding box center [600, 415] width 490 height 35
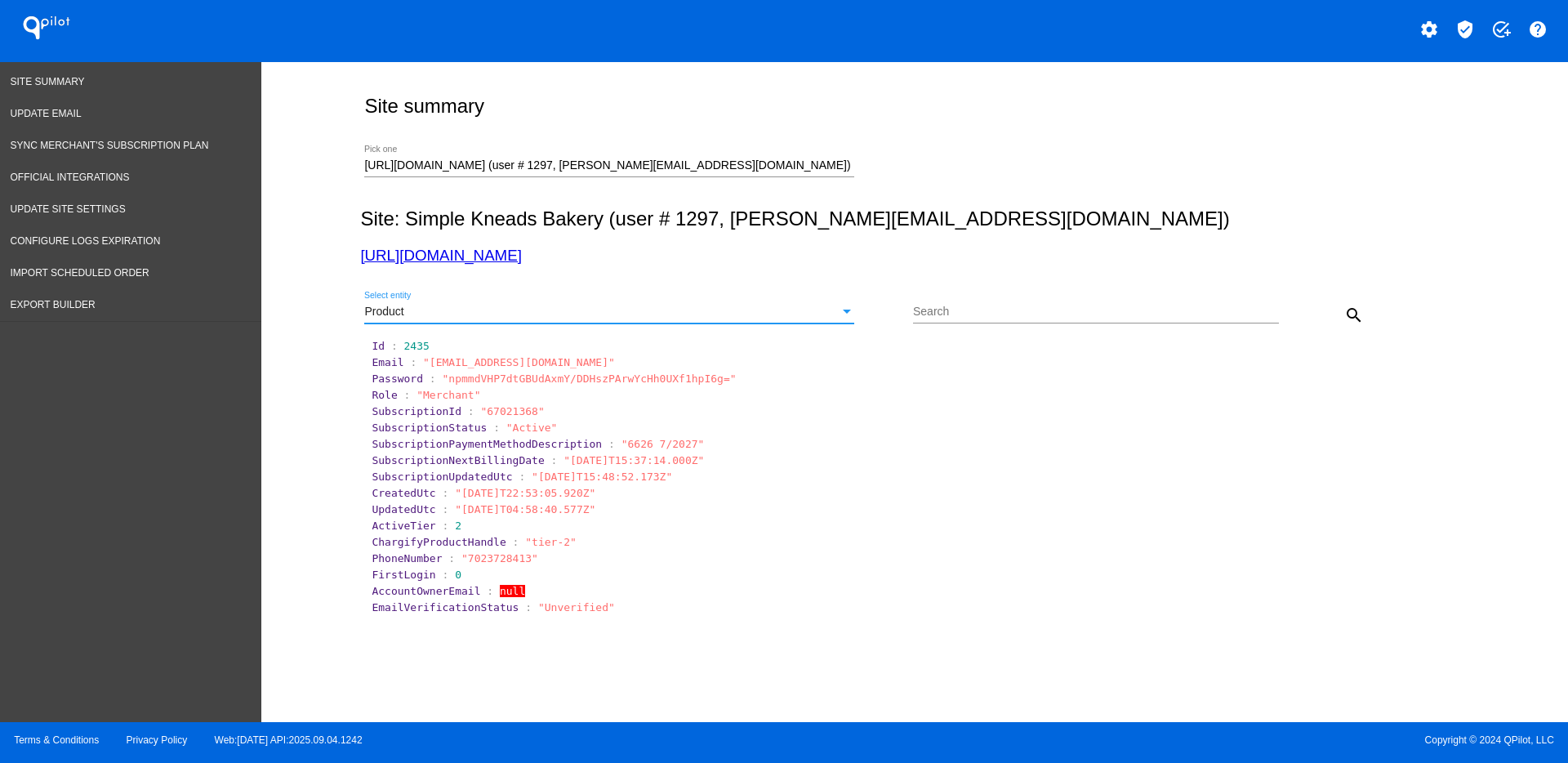
click at [818, 308] on div "Product" at bounding box center [602, 312] width 476 height 13
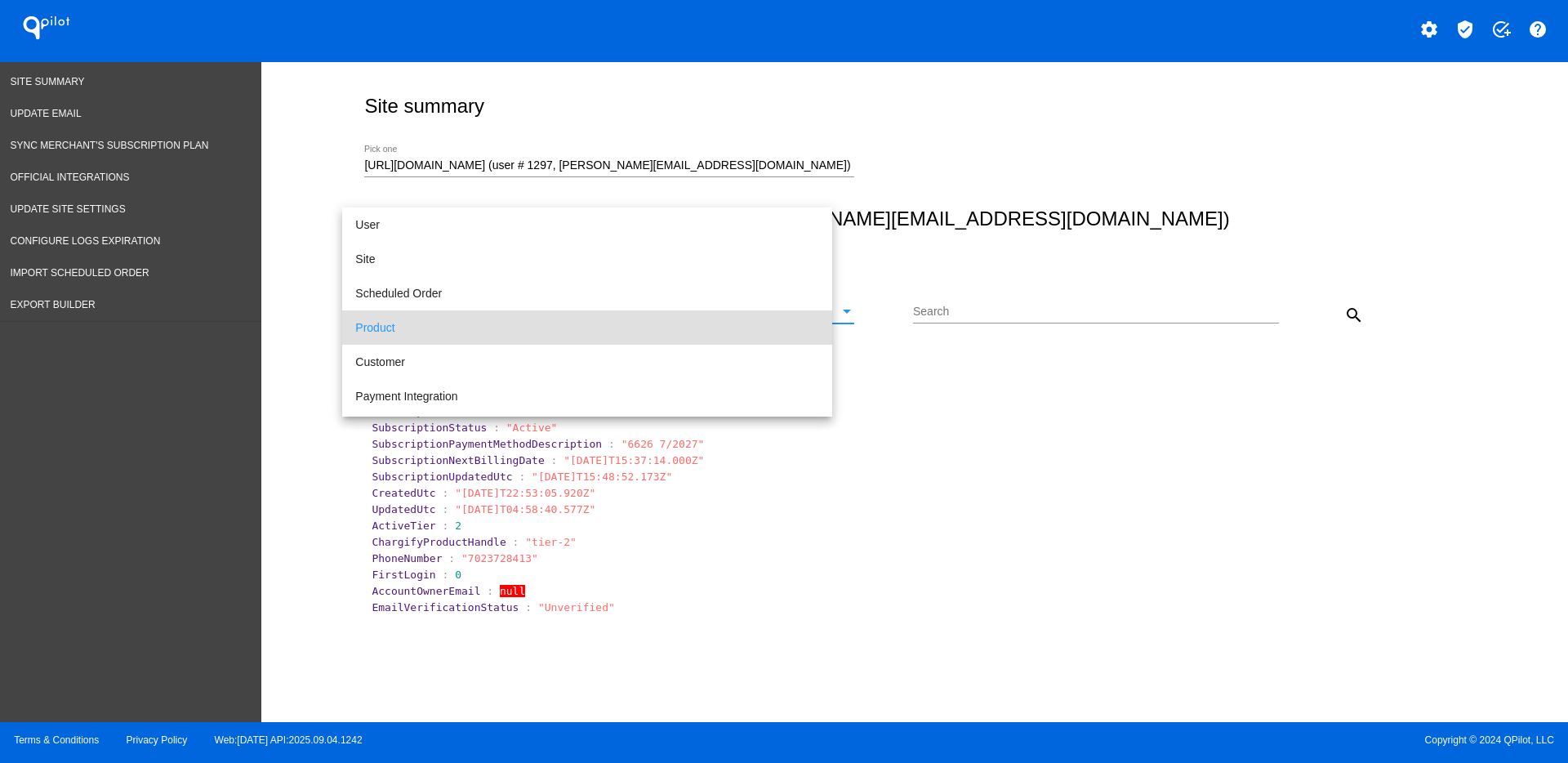
scroll to position [16, 0]
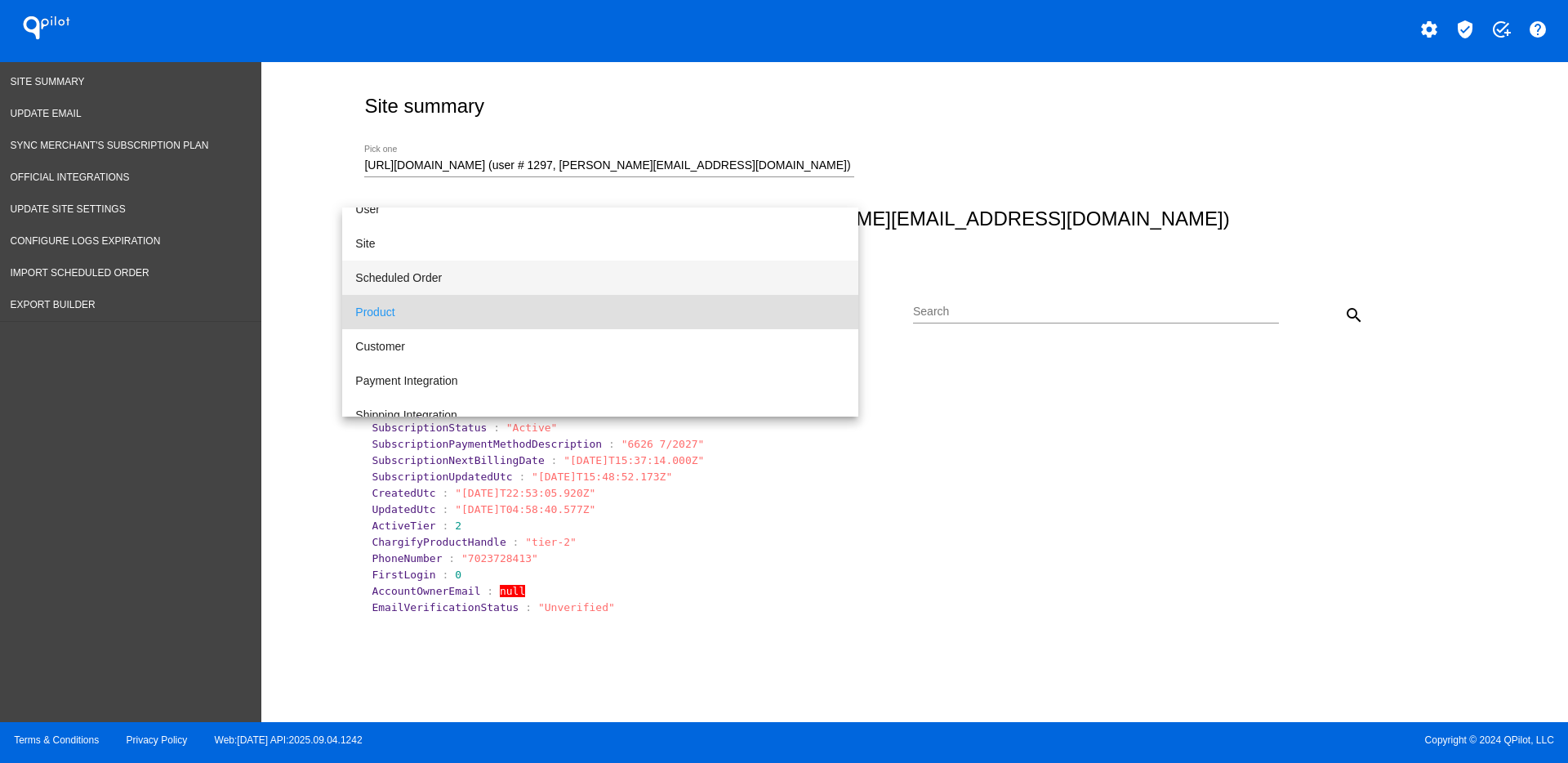
click at [634, 275] on span "Scheduled Order" at bounding box center [600, 277] width 490 height 35
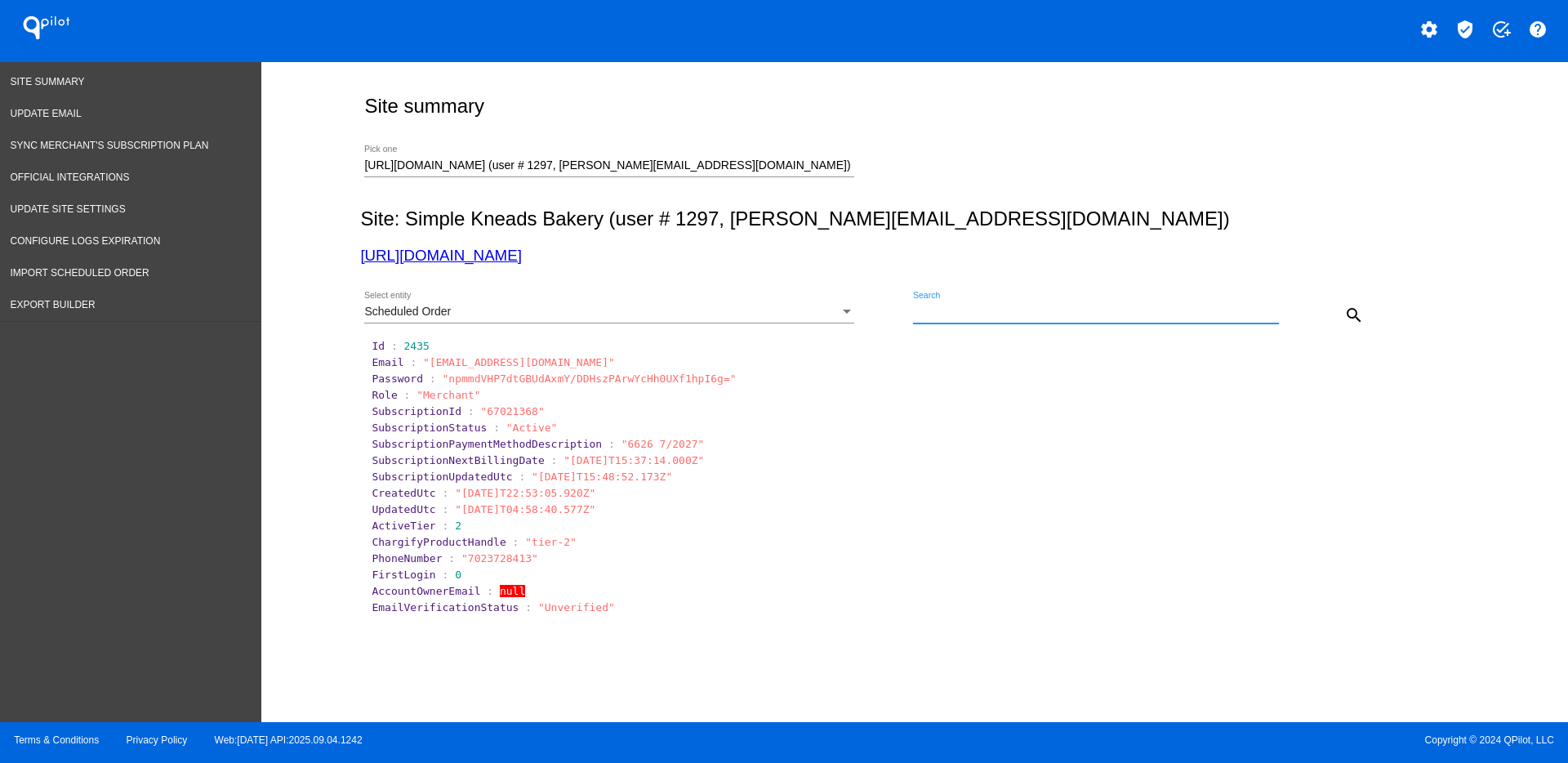
paste input "1007333"
click at [1354, 301] on button "search" at bounding box center [1354, 314] width 33 height 33
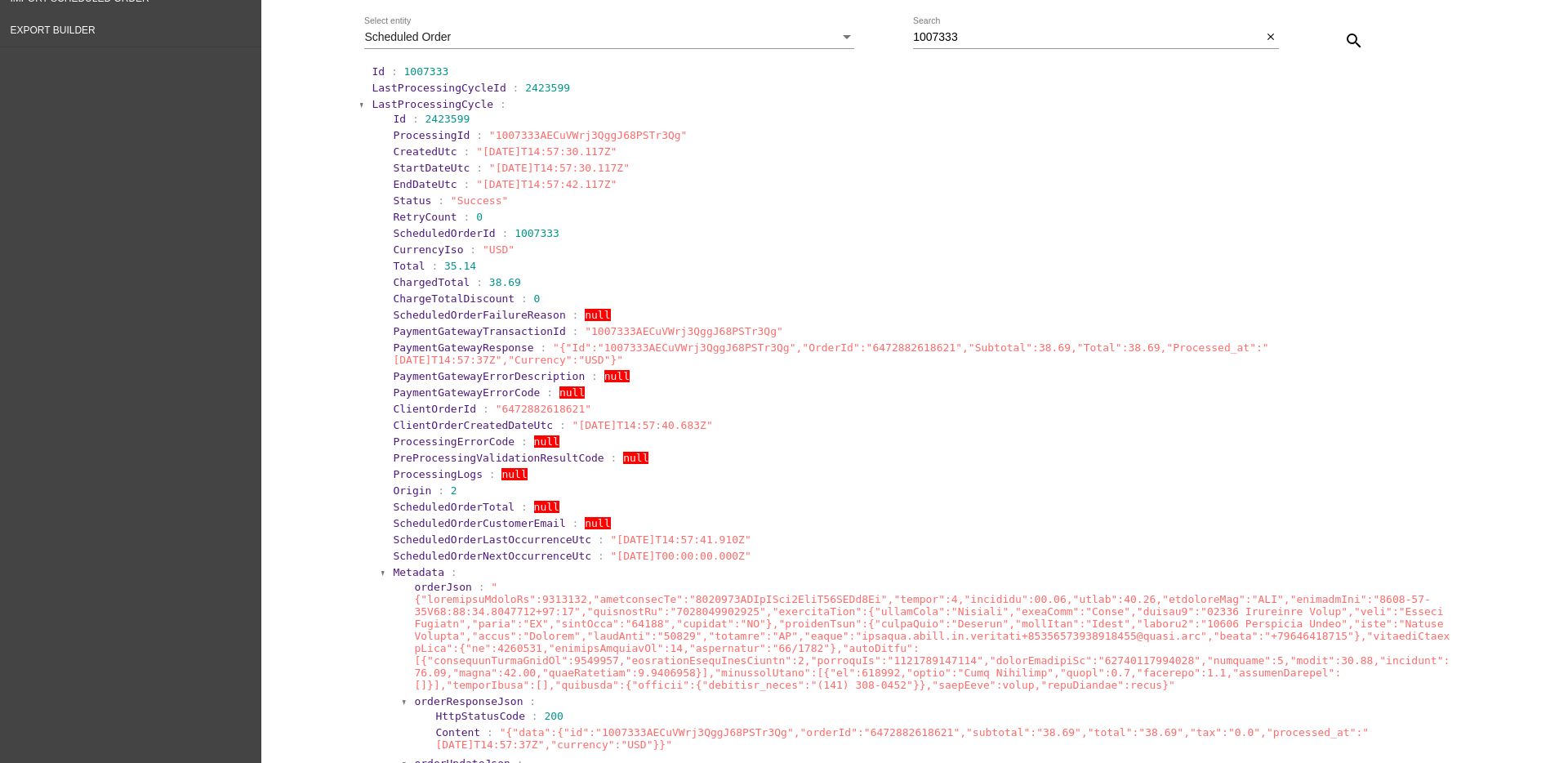
scroll to position [312, 0]
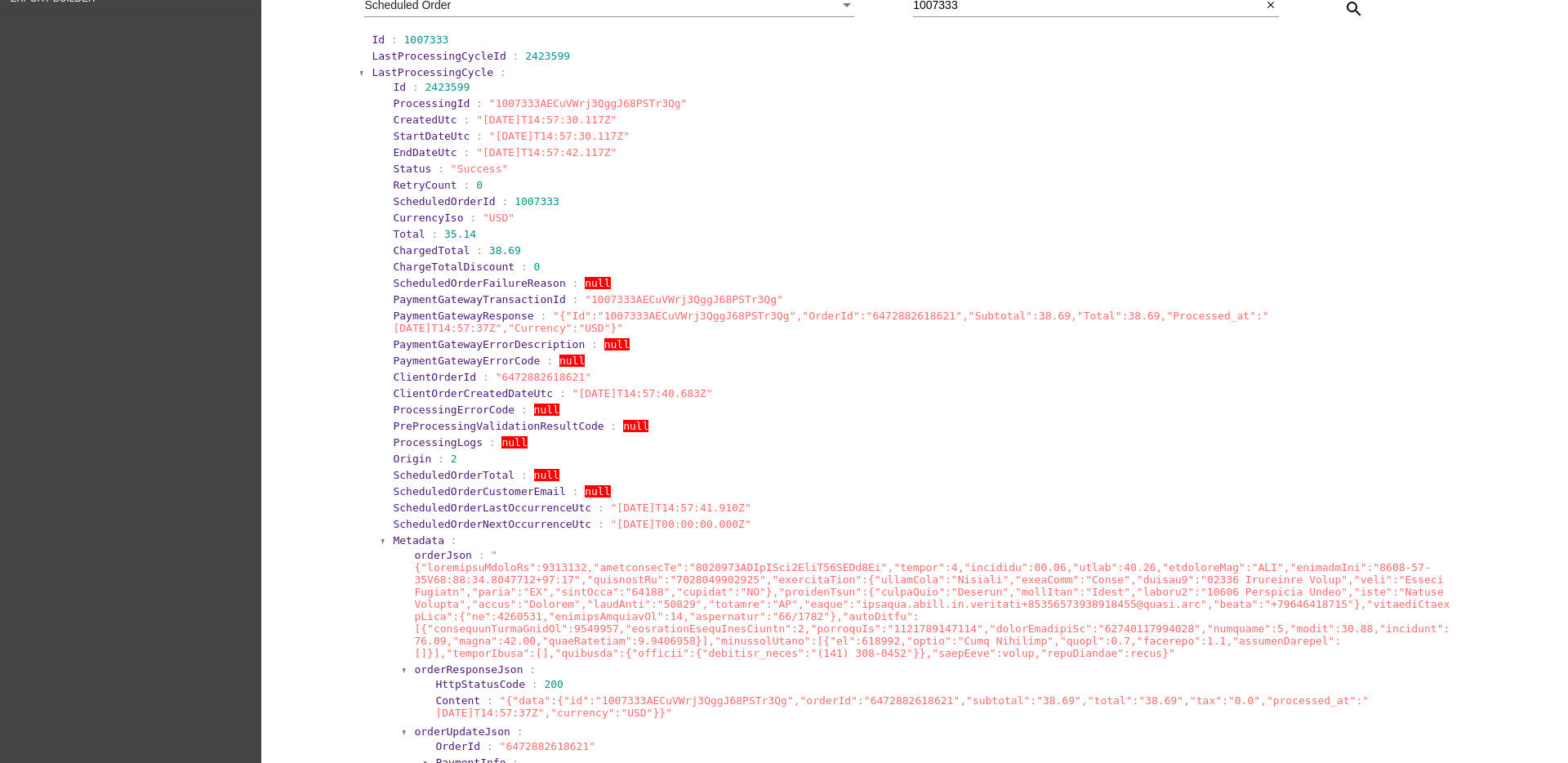
click at [372, 75] on span "LastProcessingCycle" at bounding box center [432, 72] width 121 height 12
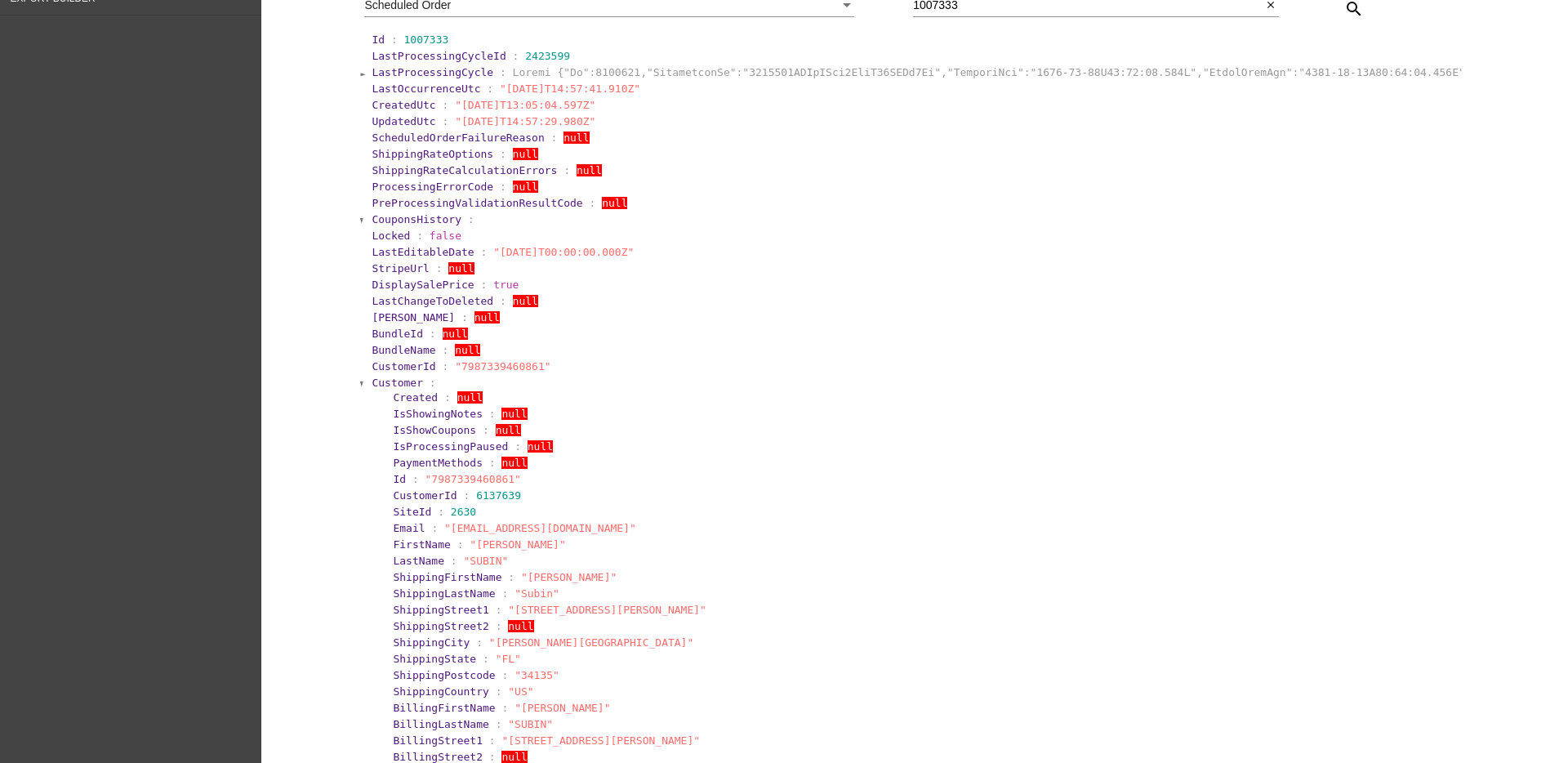
click at [387, 384] on span "Customer" at bounding box center [398, 383] width 51 height 12
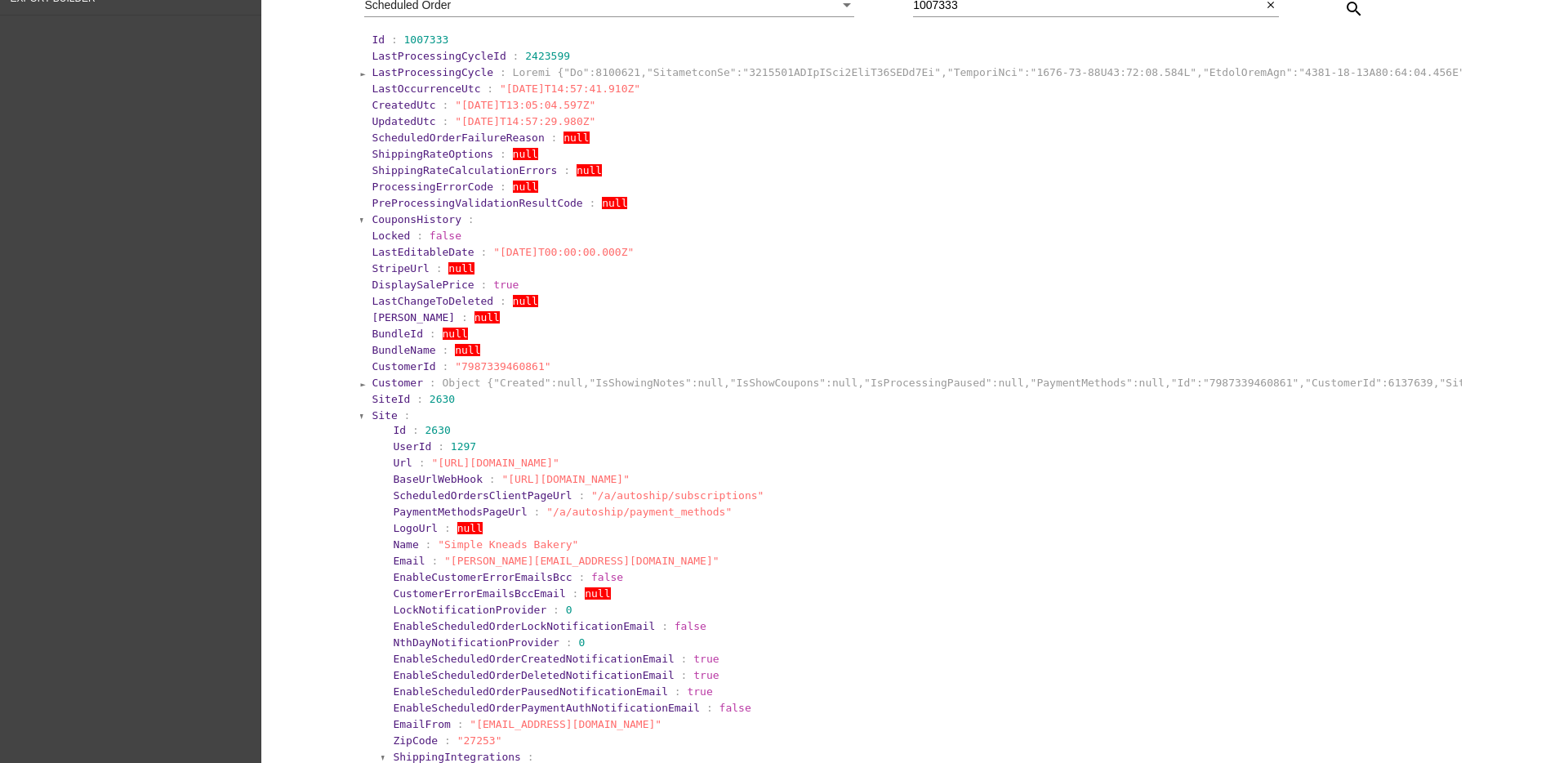
click at [373, 416] on span "Site" at bounding box center [385, 416] width 26 height 12
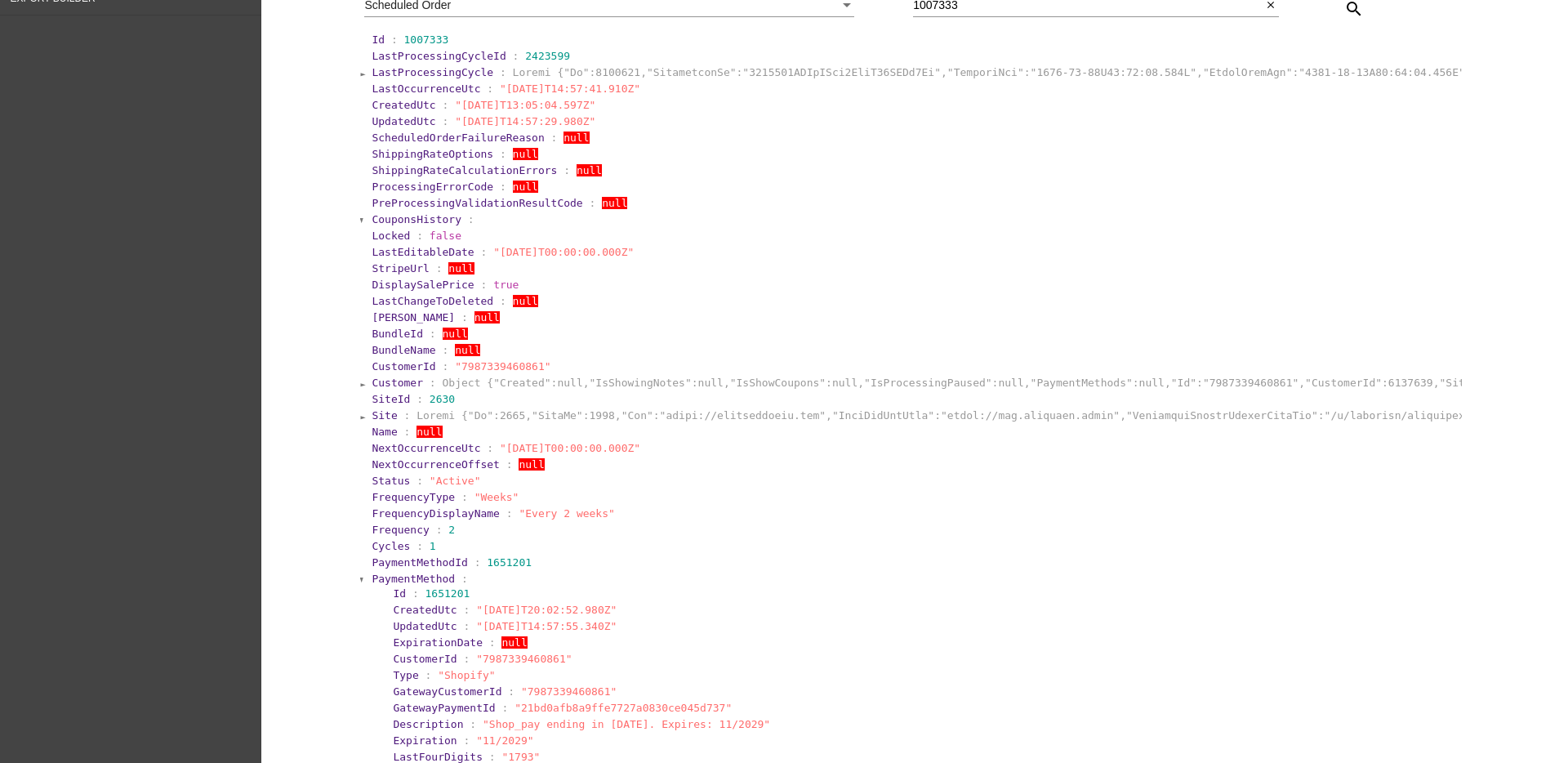
click at [372, 575] on span "PaymentMethod" at bounding box center [413, 578] width 83 height 12
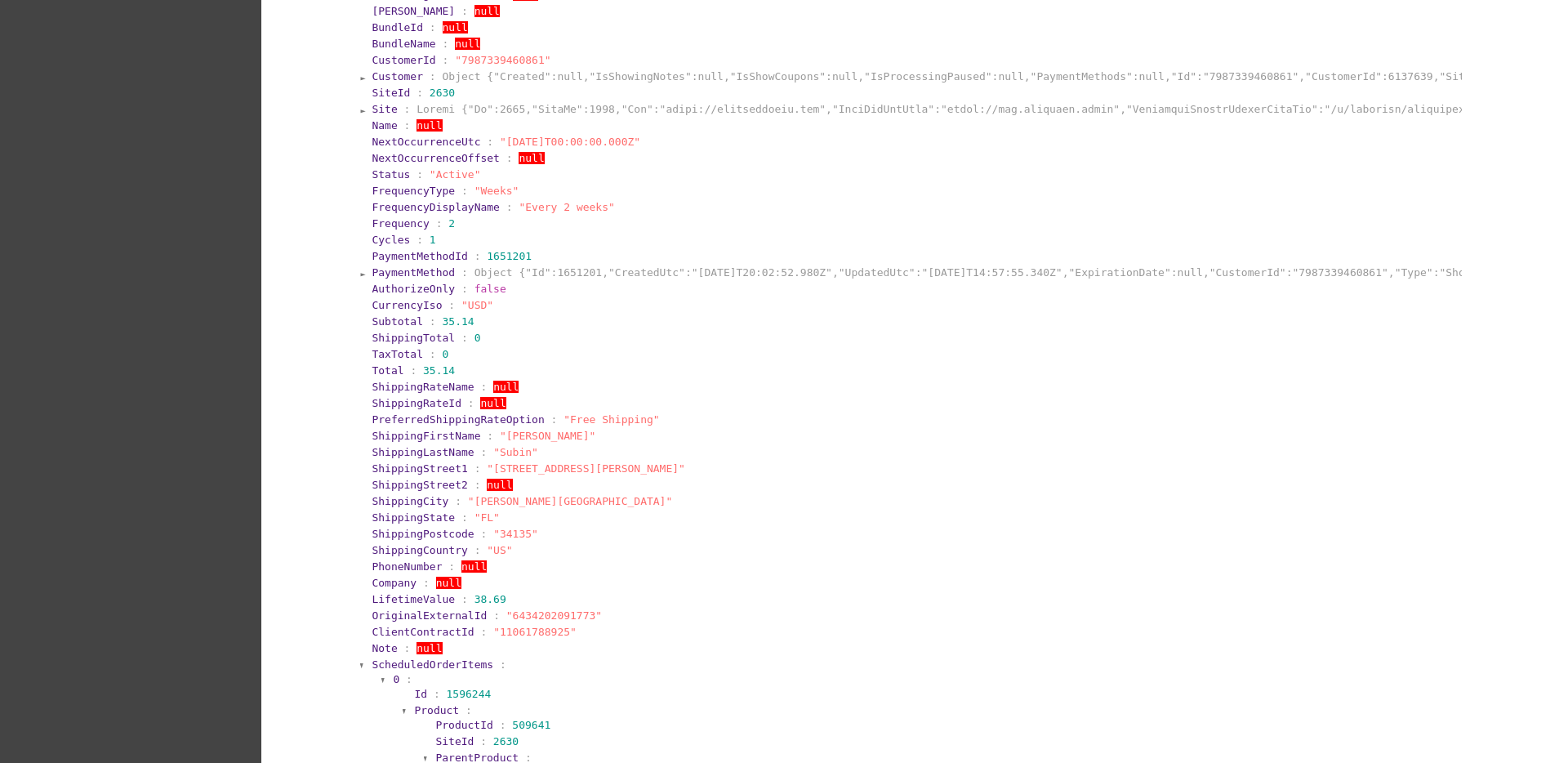
scroll to position [925, 0]
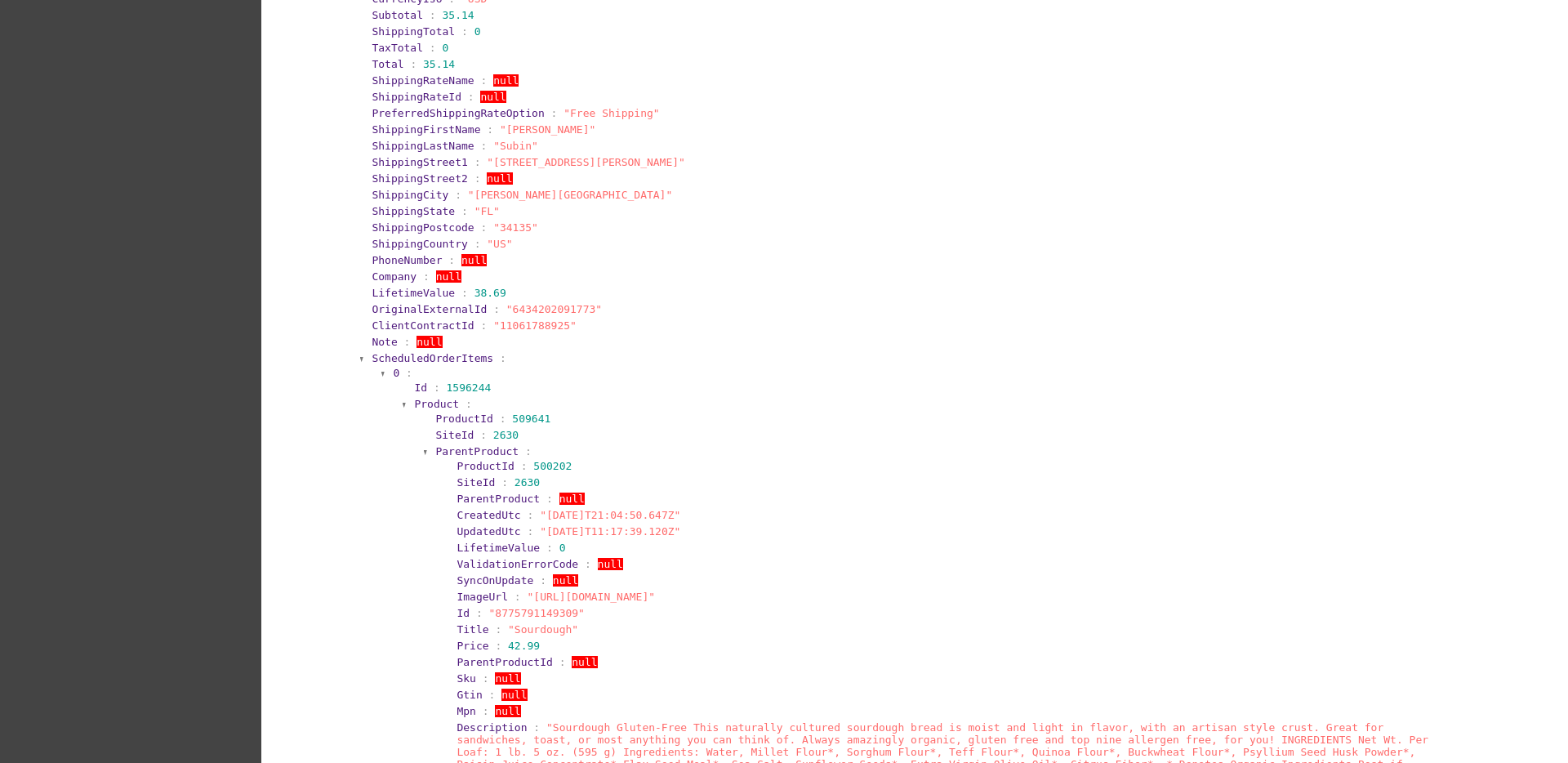
click at [399, 361] on span "ScheduledOrderItems" at bounding box center [432, 358] width 121 height 12
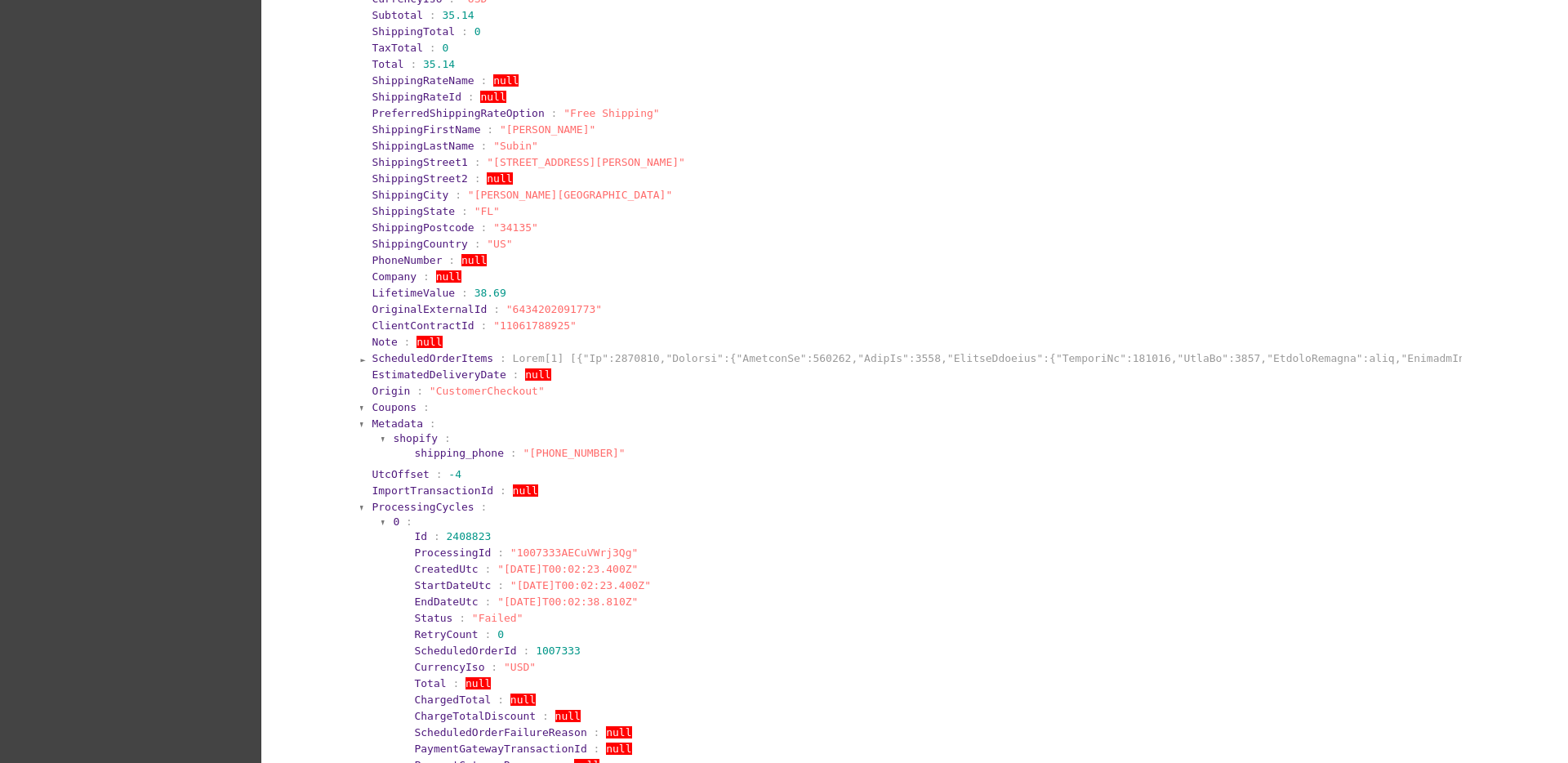
click at [395, 503] on span "ProcessingCycles" at bounding box center [422, 506] width 102 height 12
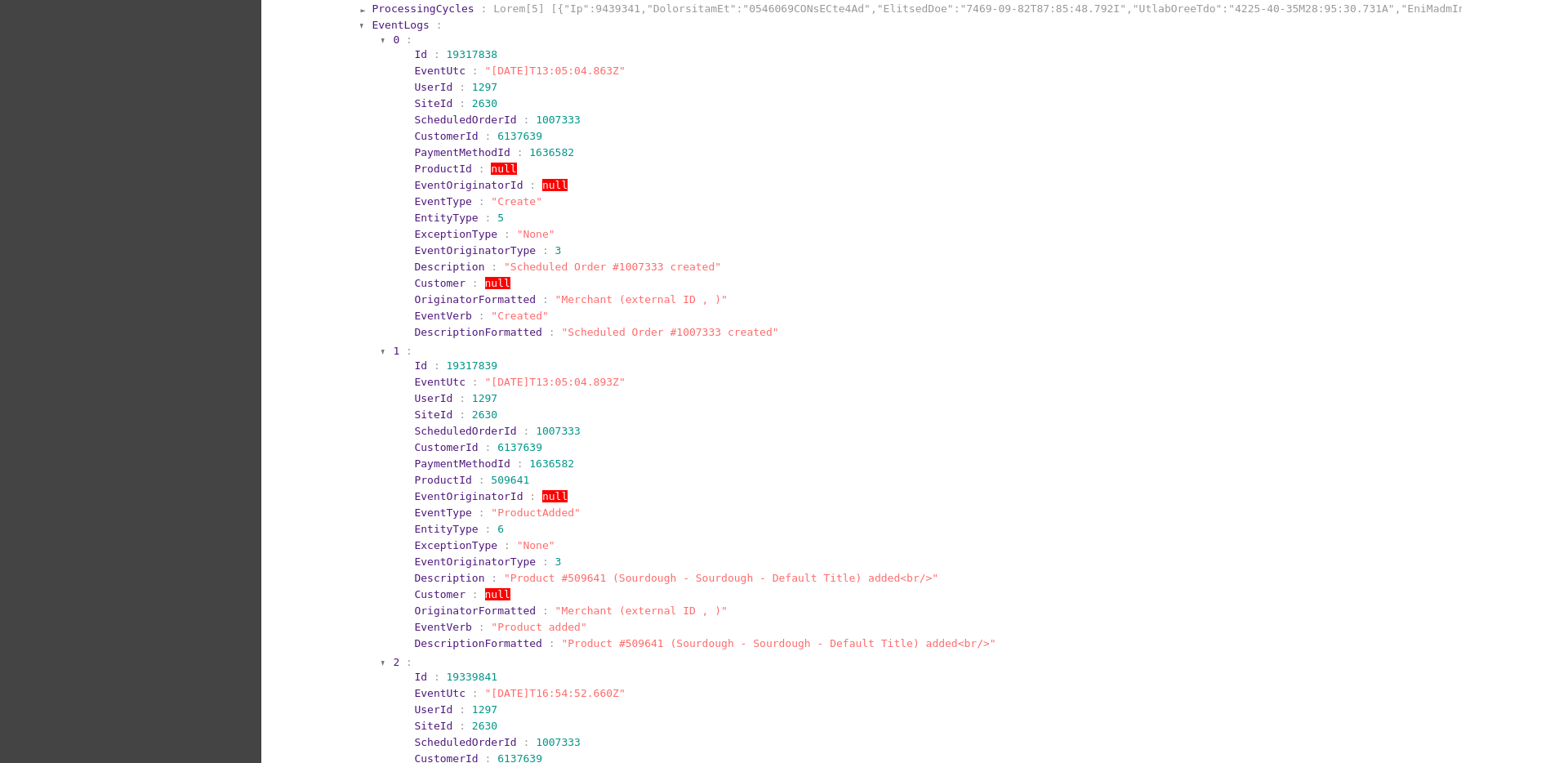
scroll to position [1435, 0]
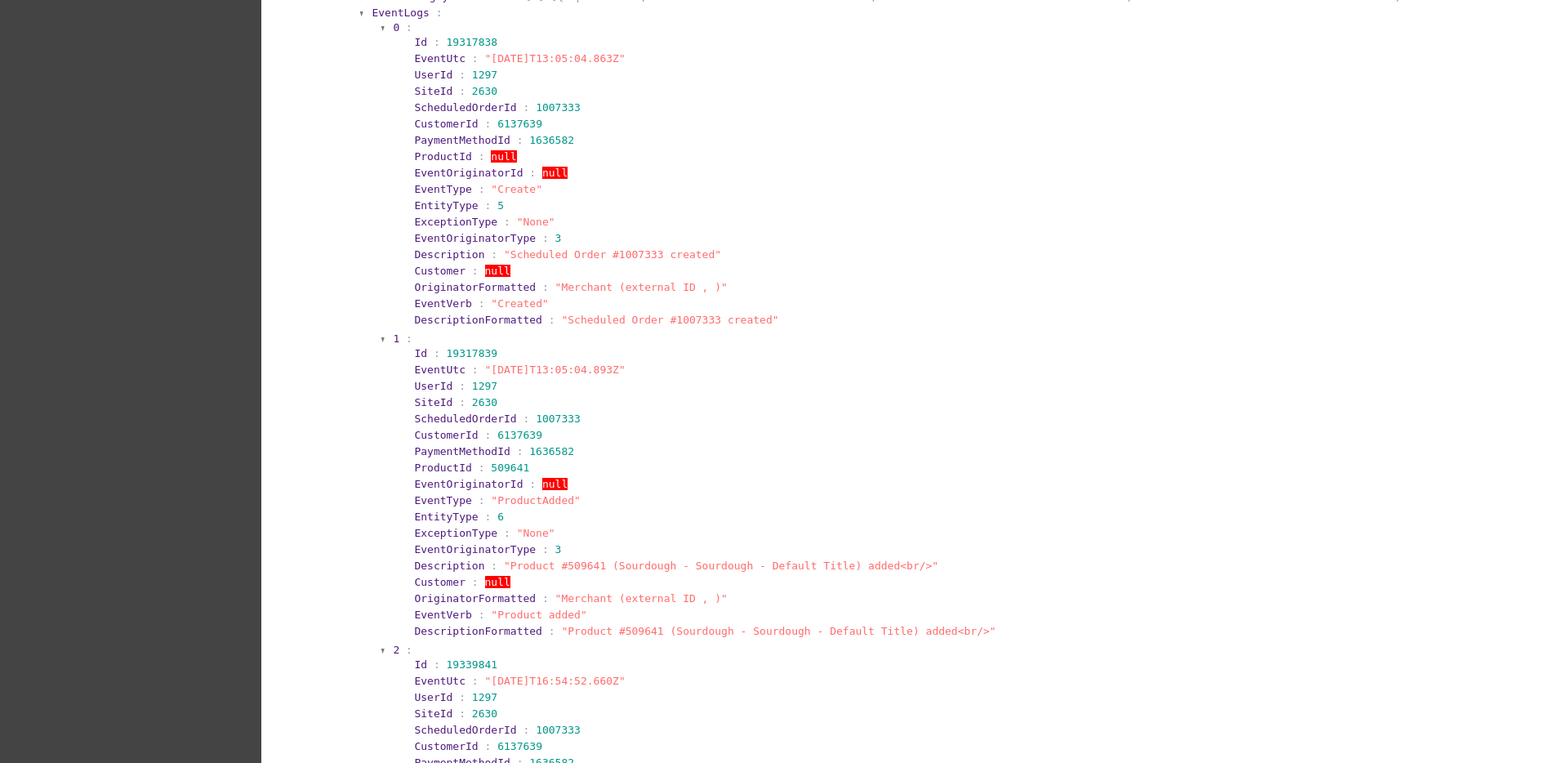
click at [393, 26] on section "0 :" at bounding box center [925, 28] width 1065 height 12
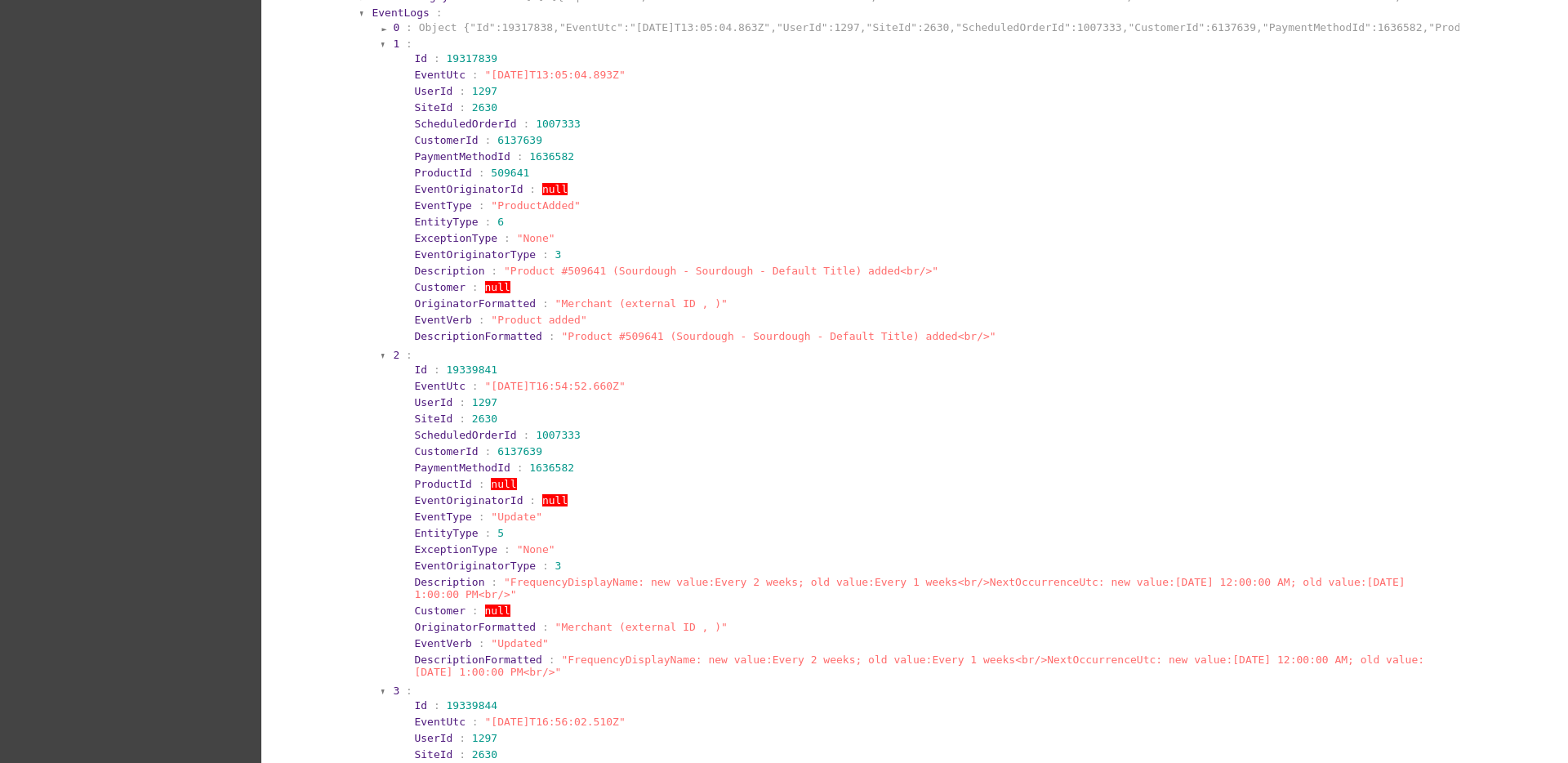
click at [393, 46] on section "1 :" at bounding box center [925, 43] width 1065 height 12
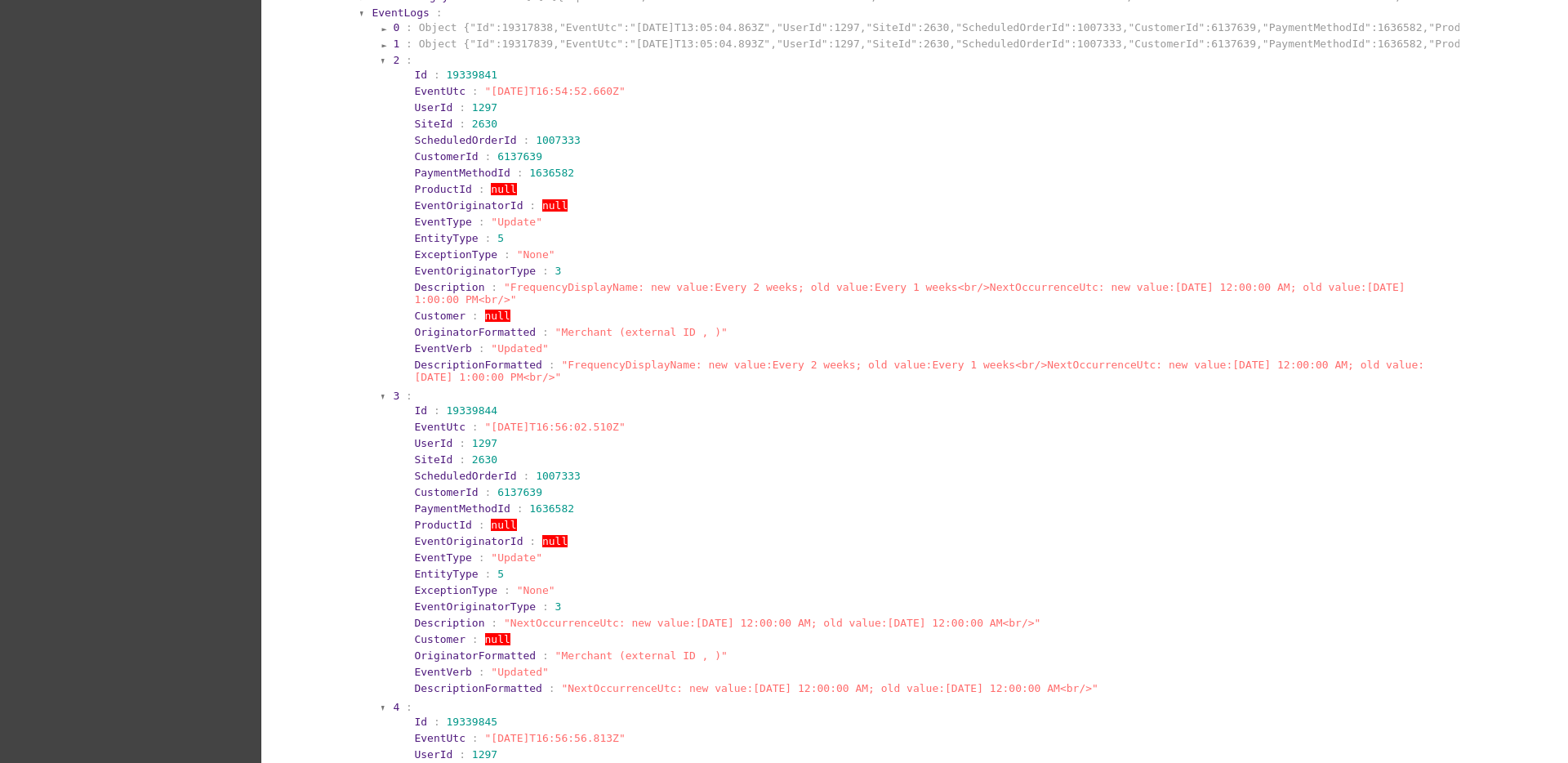
click at [393, 62] on span "2" at bounding box center [396, 60] width 7 height 12
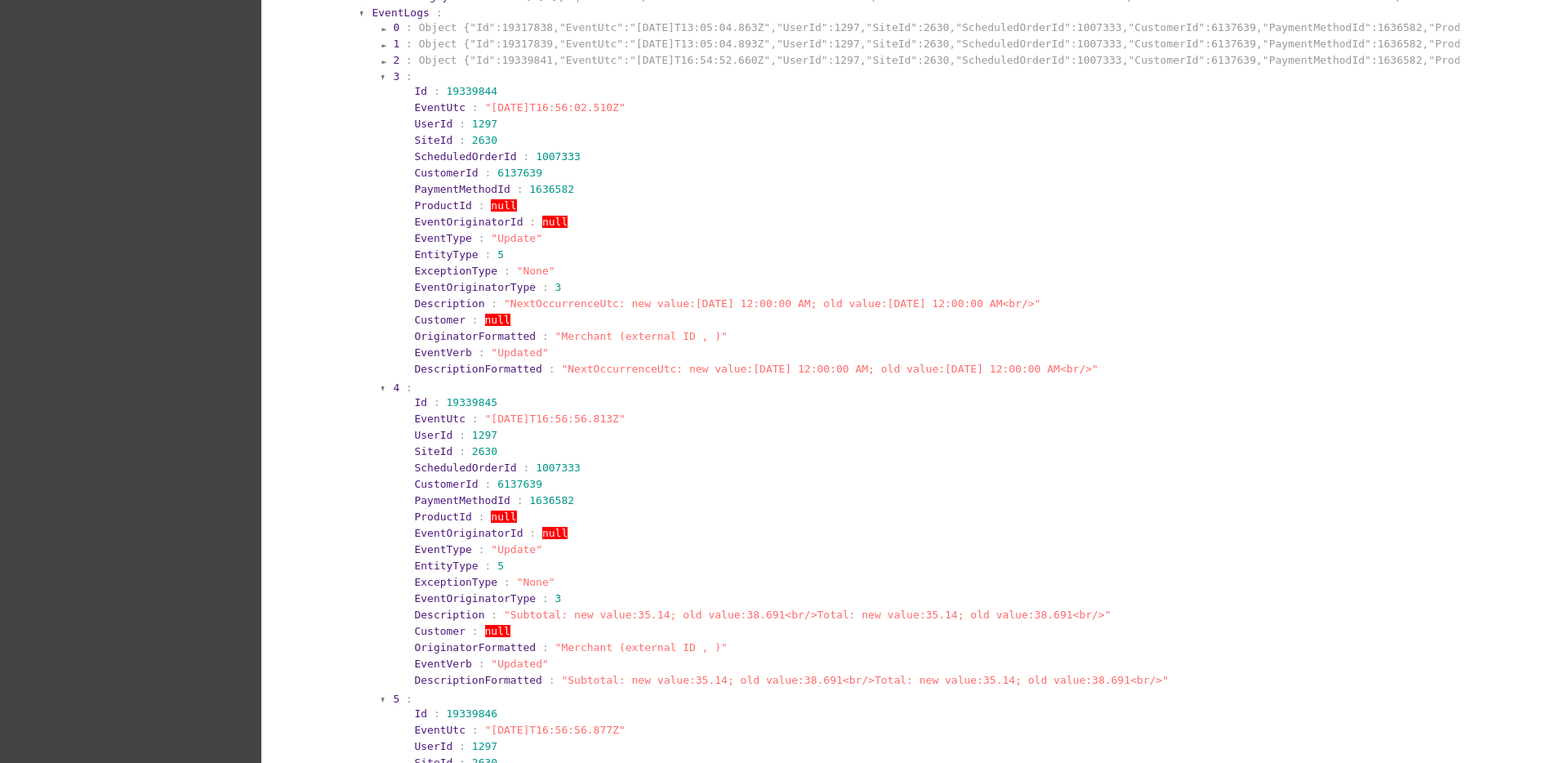
click at [393, 80] on section "3 :" at bounding box center [925, 76] width 1065 height 12
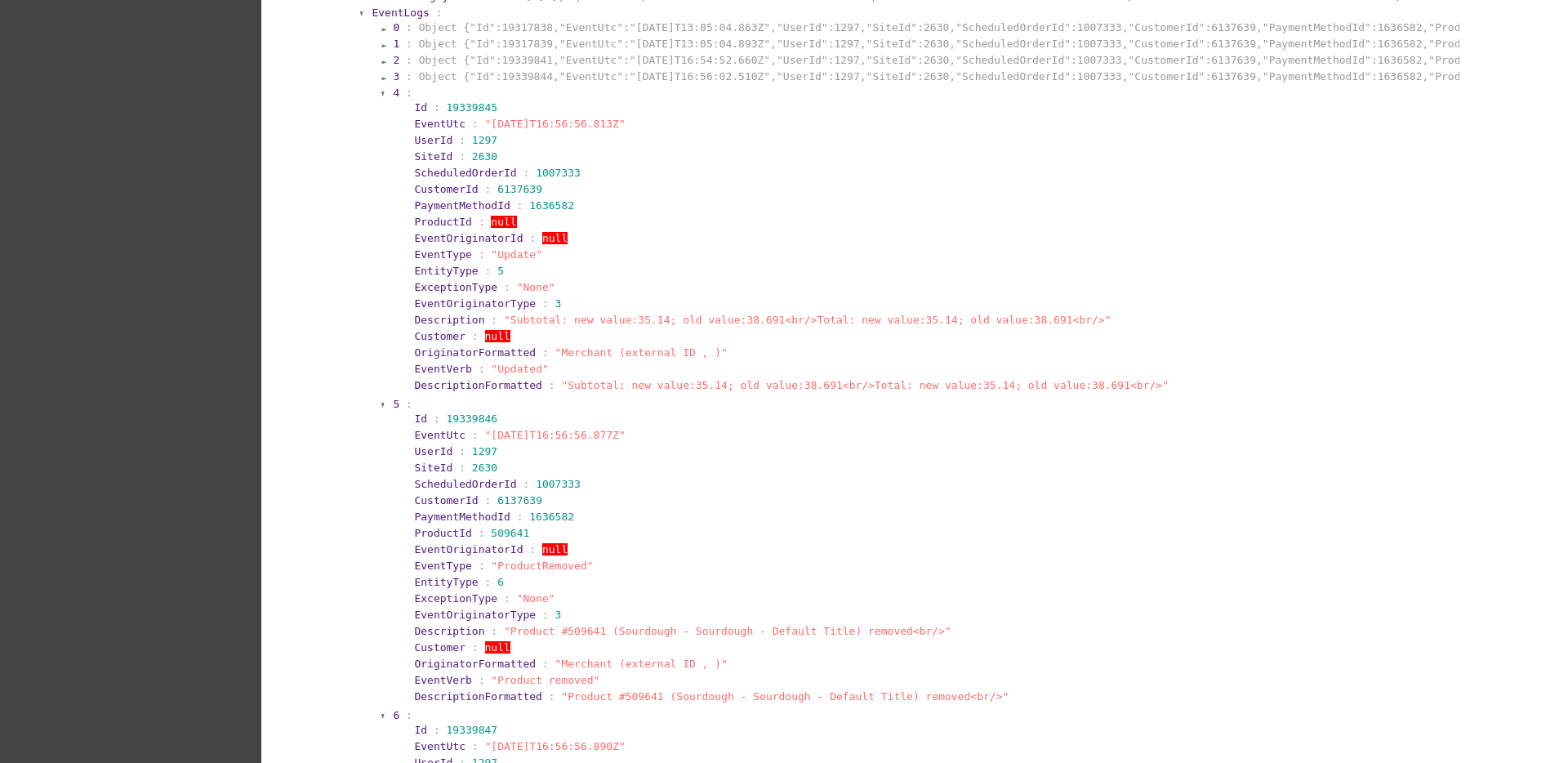
click at [393, 96] on section "4 :" at bounding box center [925, 93] width 1065 height 12
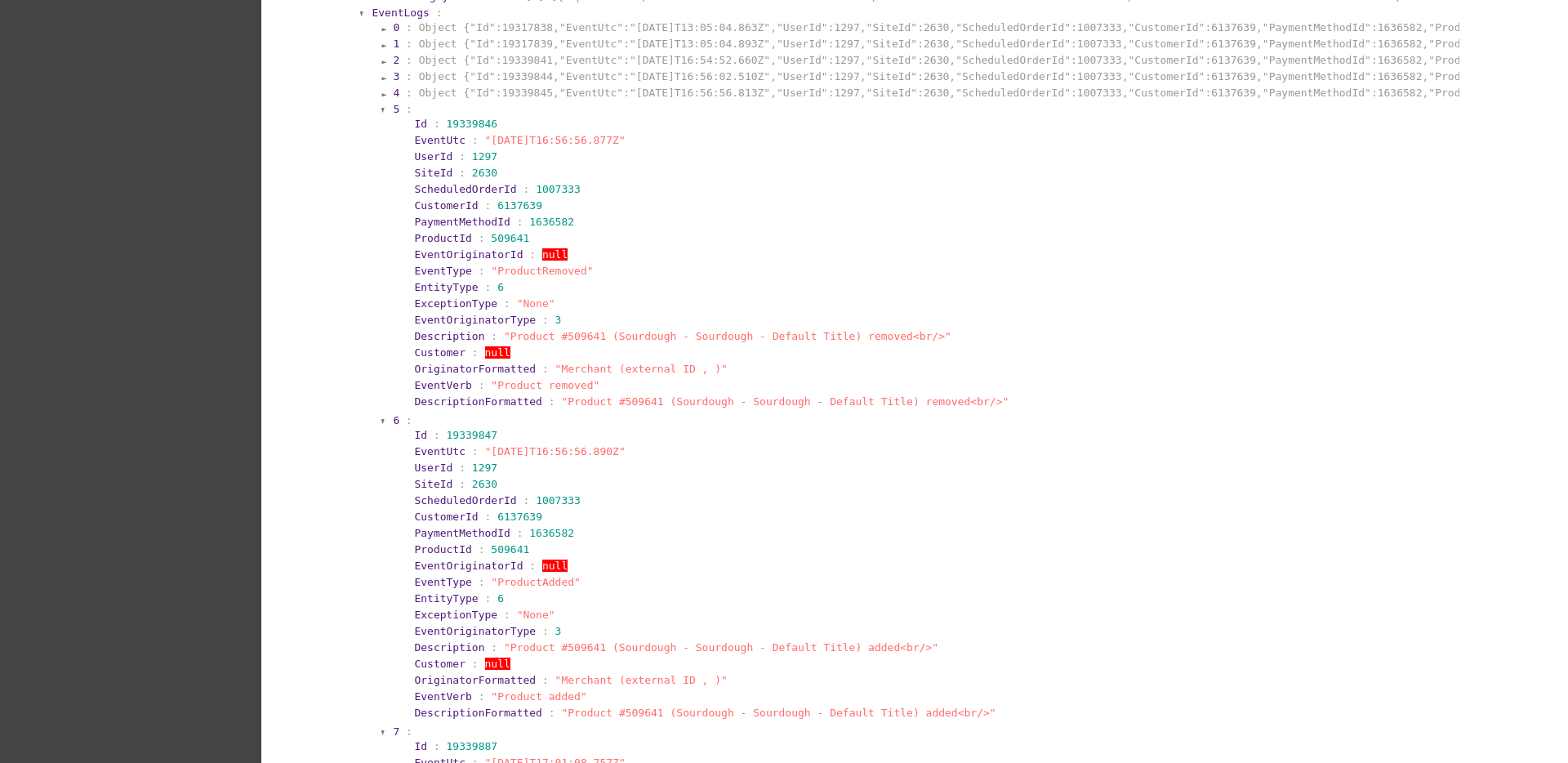
click at [393, 109] on span "5" at bounding box center [396, 109] width 7 height 12
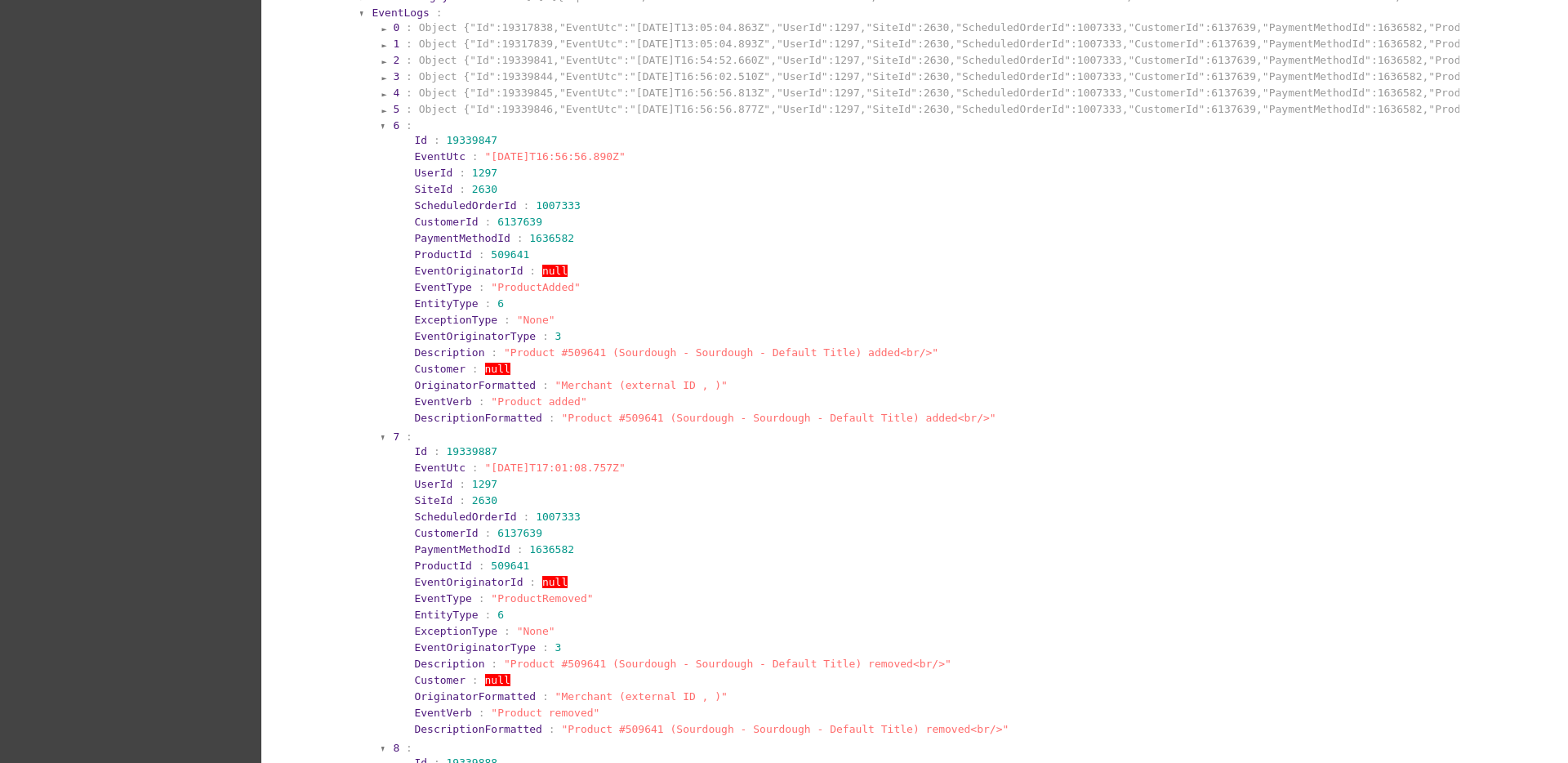
click at [393, 127] on section "6 :" at bounding box center [925, 125] width 1065 height 12
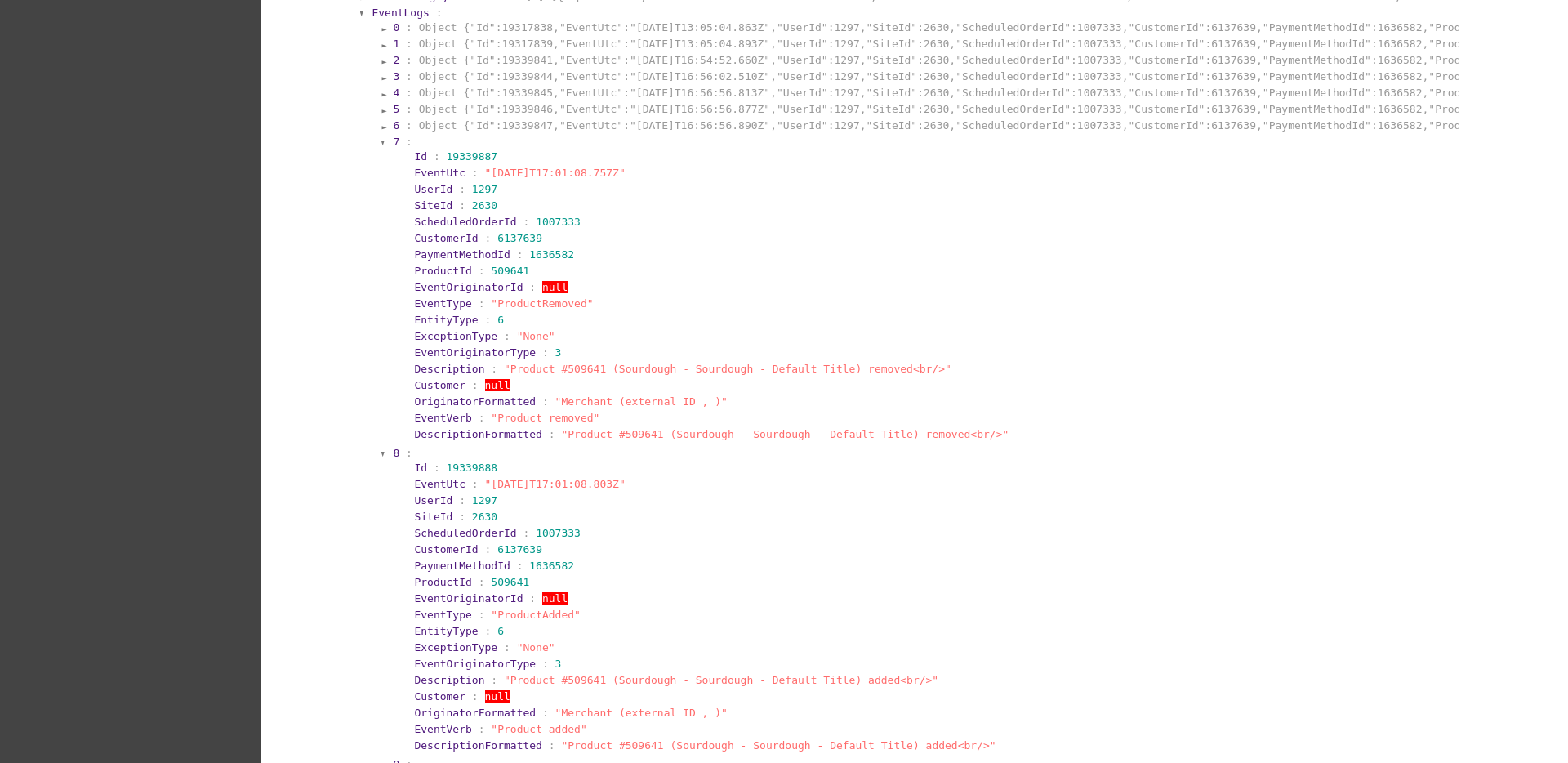
click at [393, 145] on section "7 :" at bounding box center [925, 141] width 1065 height 12
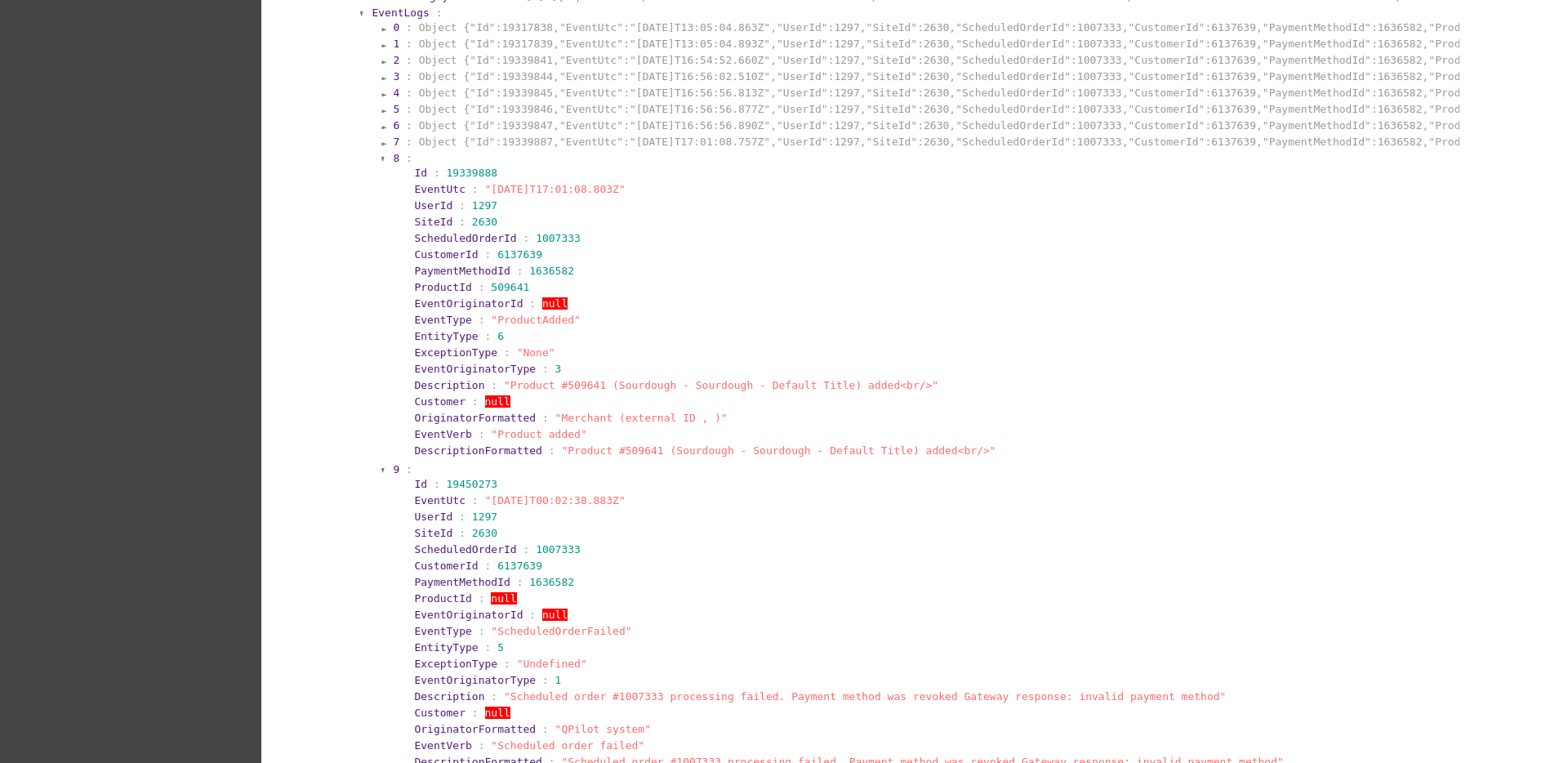
click at [393, 145] on section "7 : Object {"Id":19339887,"EventUtc":"[DATE]T17:01:08.757Z","UserId":1297,"Site…" at bounding box center [925, 141] width 1065 height 12
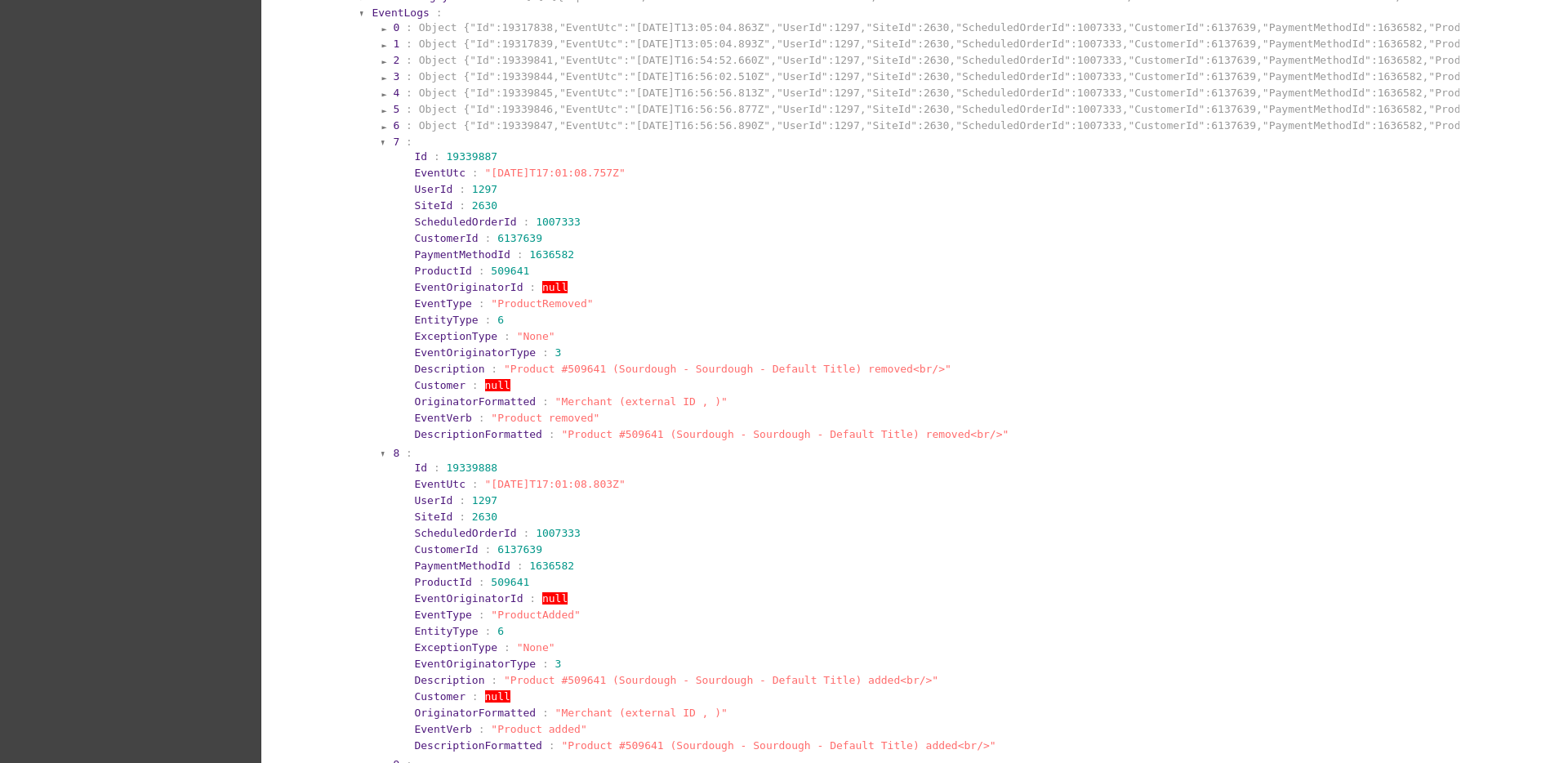
click at [393, 145] on section "7 :" at bounding box center [925, 141] width 1065 height 12
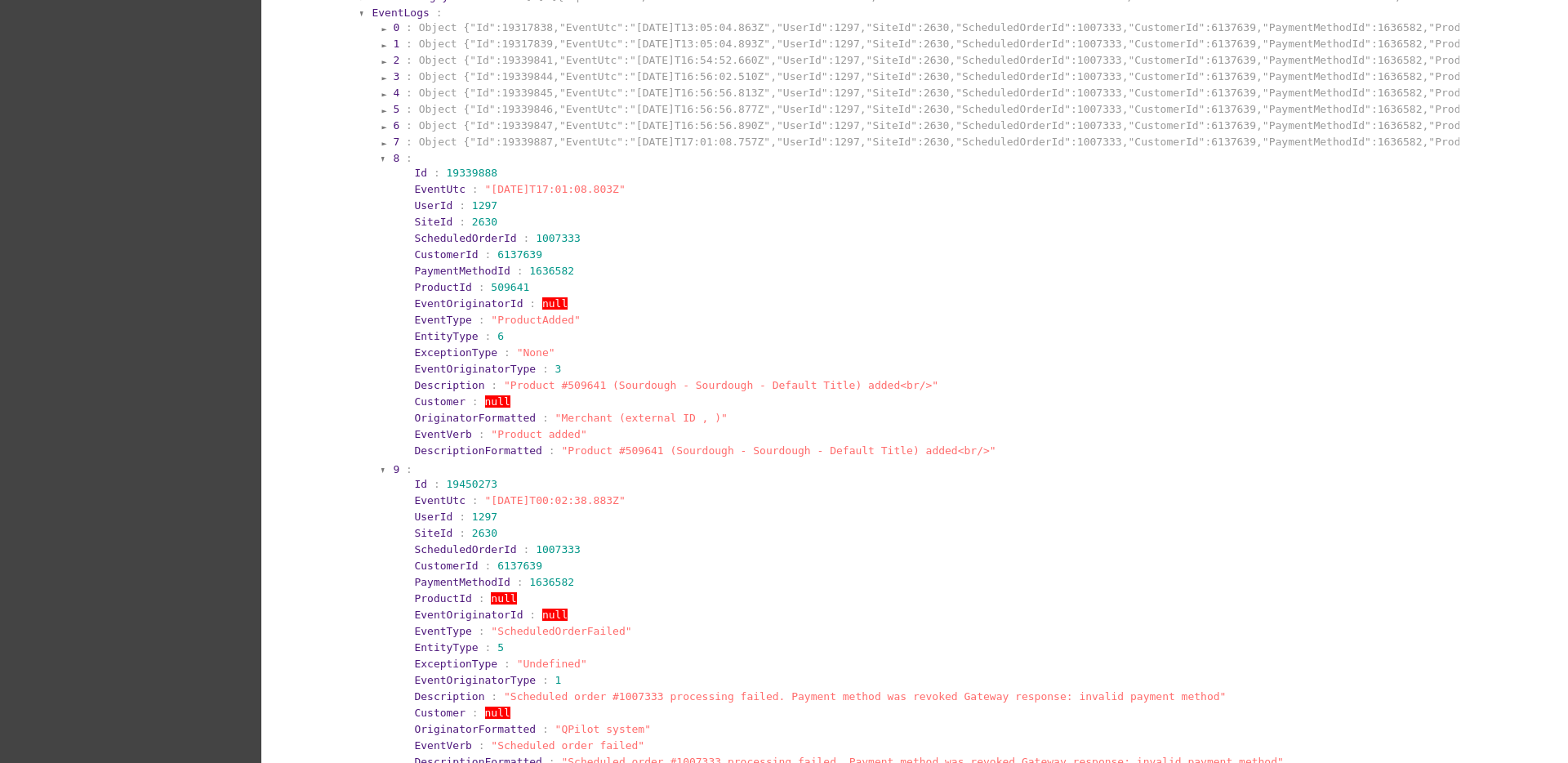
click at [393, 163] on span "8" at bounding box center [396, 158] width 7 height 12
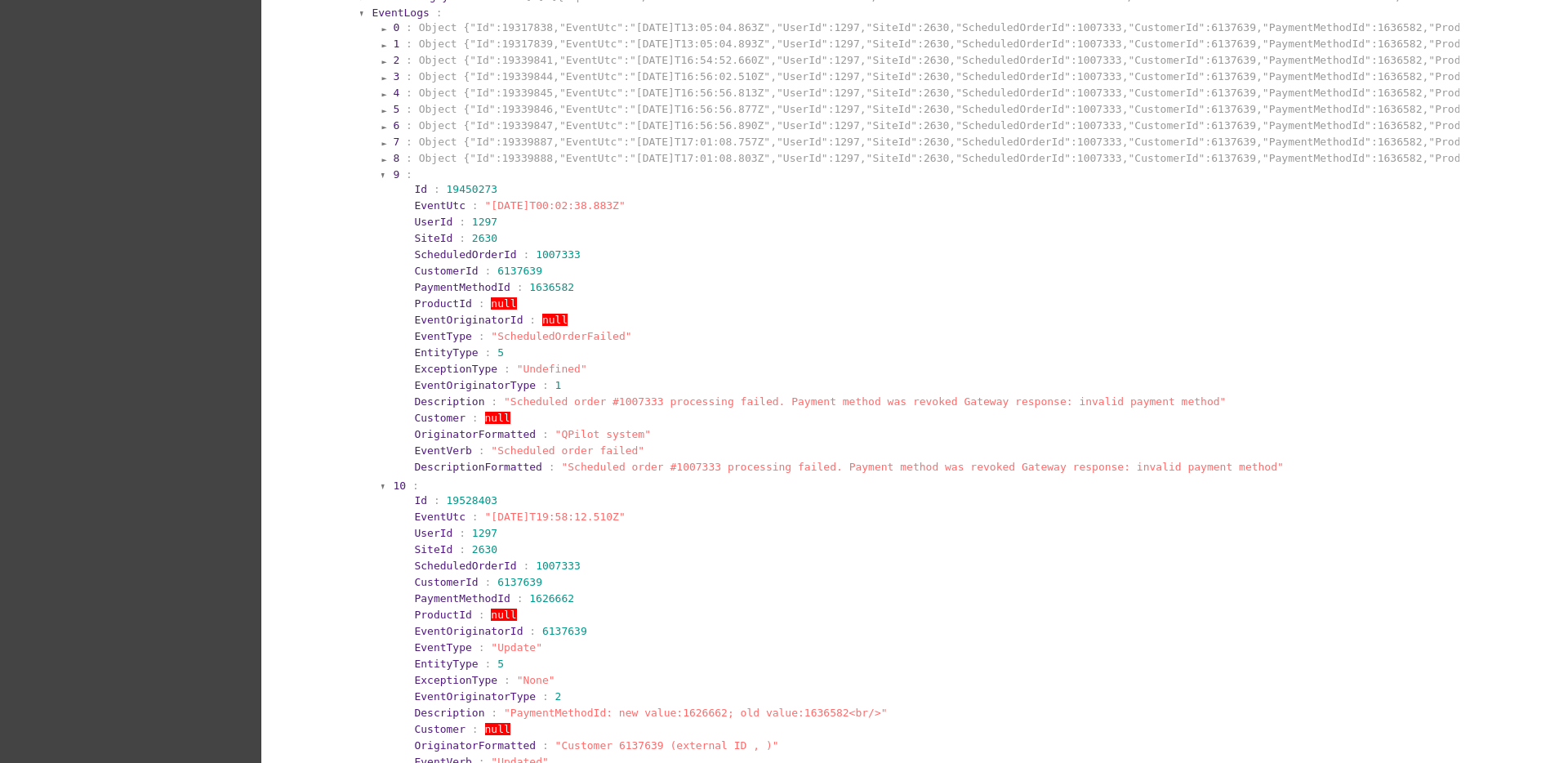
click at [393, 172] on span "9" at bounding box center [396, 175] width 7 height 12
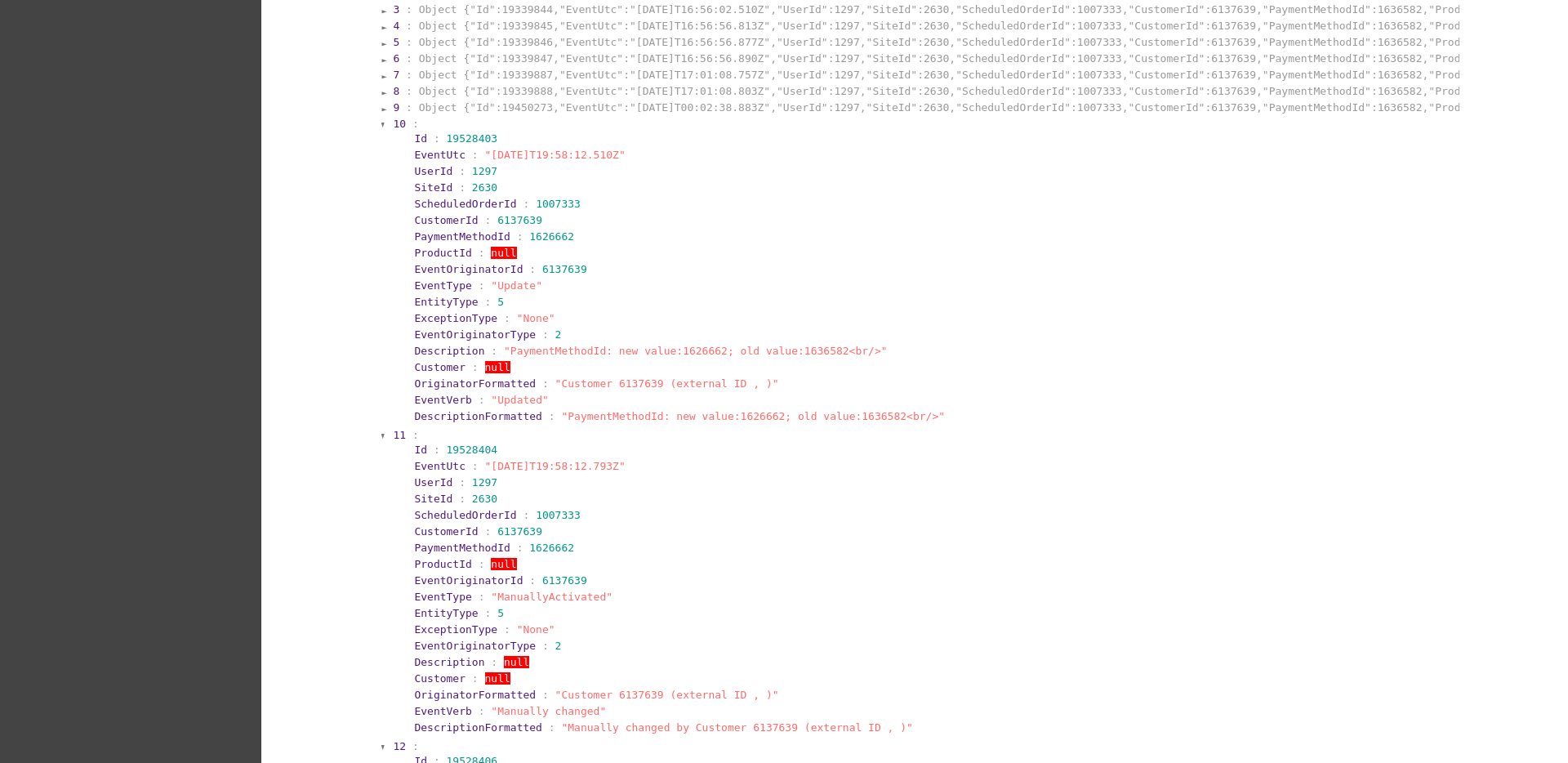
scroll to position [1468, 0]
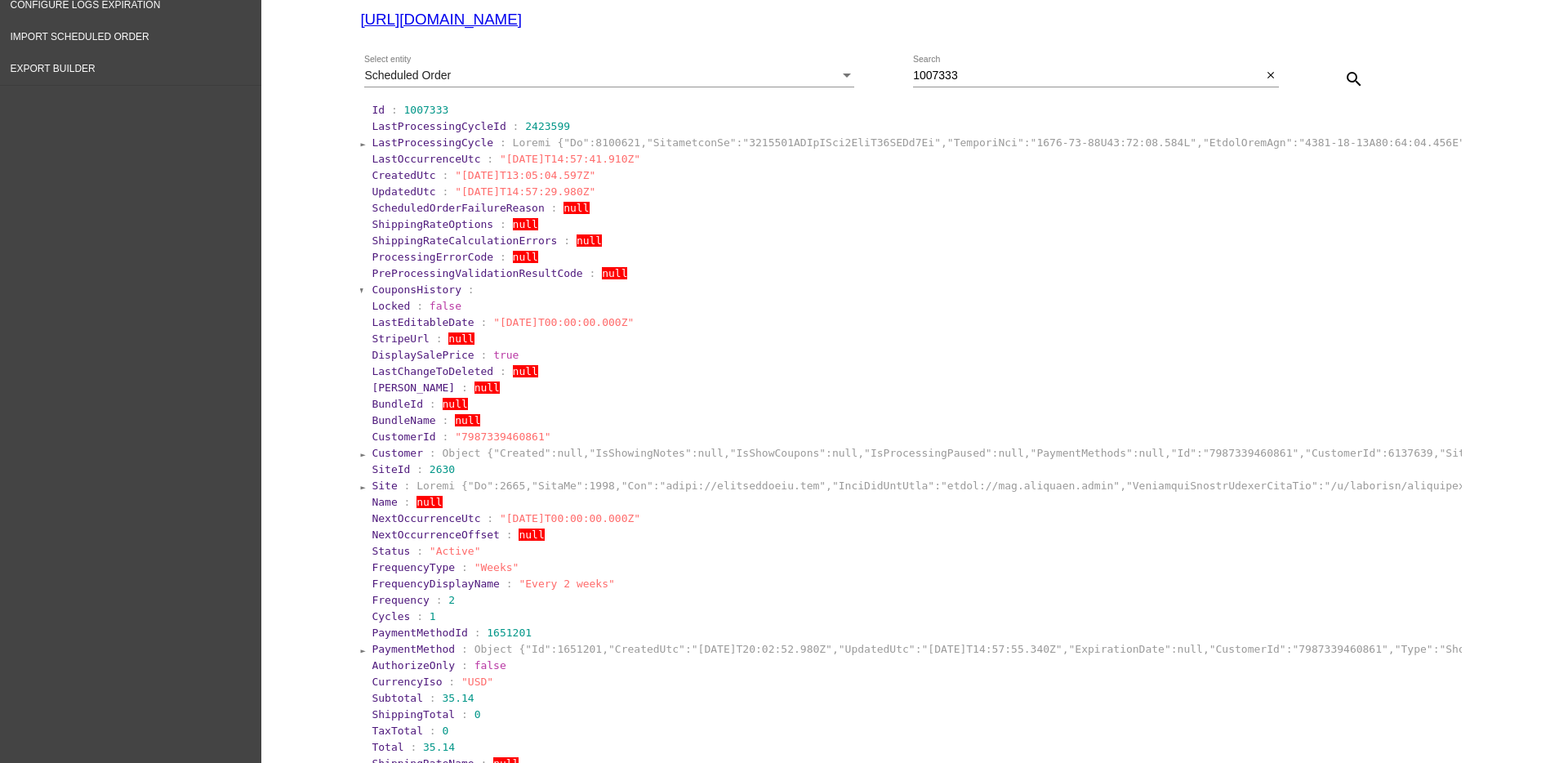
scroll to position [0, 0]
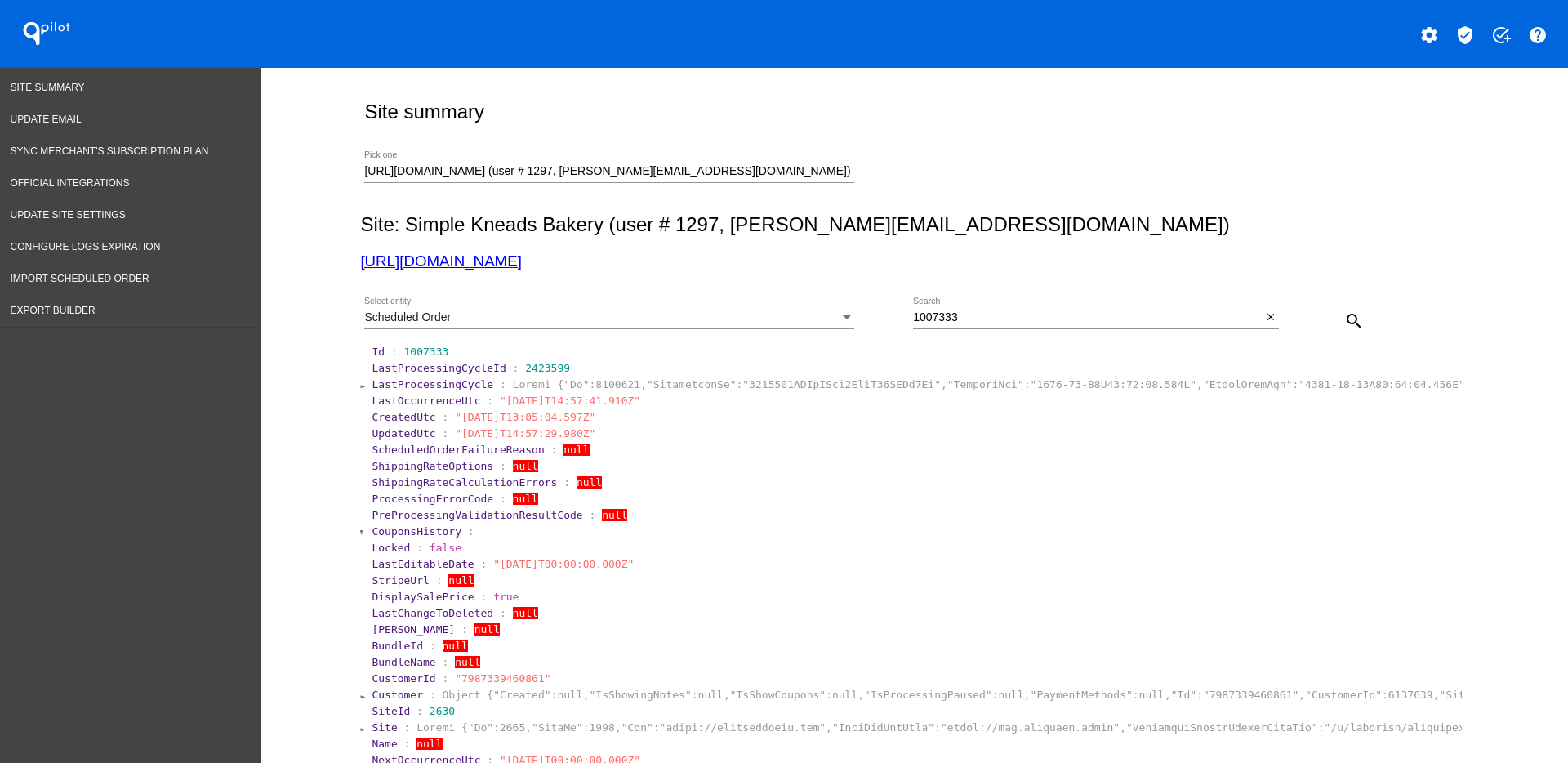
click at [727, 291] on div "Scheduled Order Select entity 1007333 Search close search" at bounding box center [911, 315] width 1102 height 58
click at [726, 315] on div "Scheduled Order" at bounding box center [602, 317] width 476 height 13
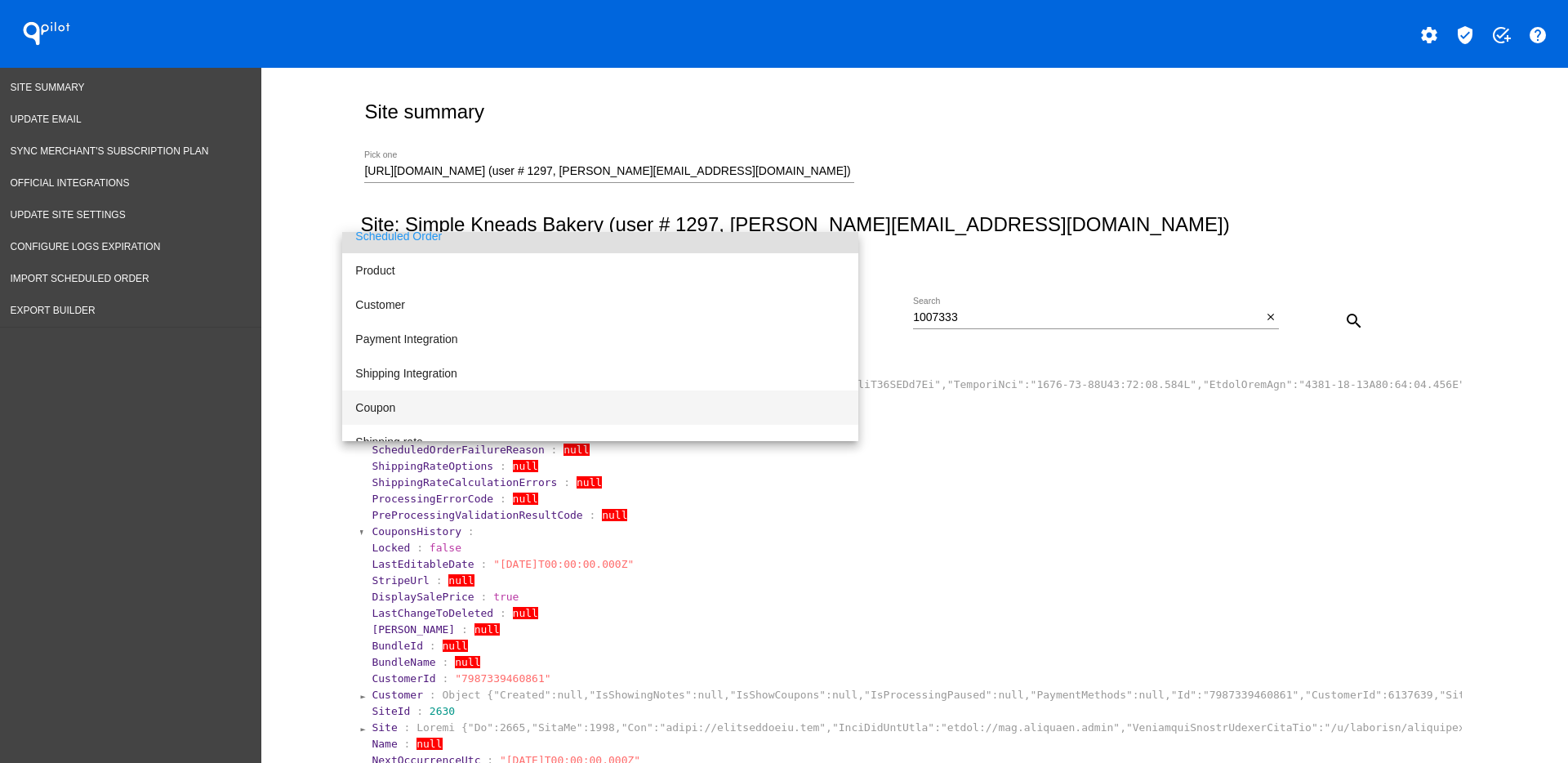
scroll to position [169, 0]
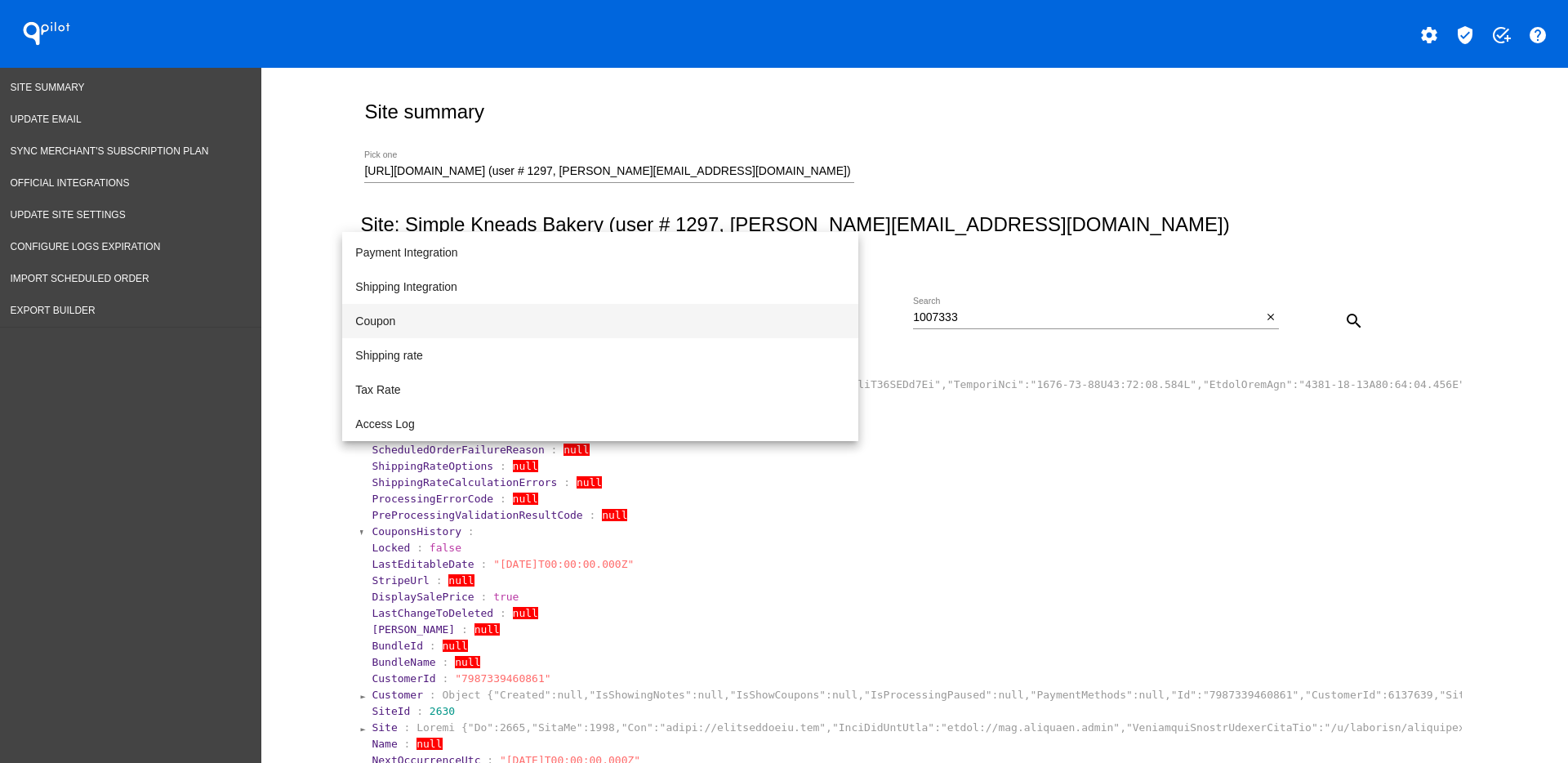
click at [476, 318] on span "Coupon" at bounding box center [600, 321] width 490 height 35
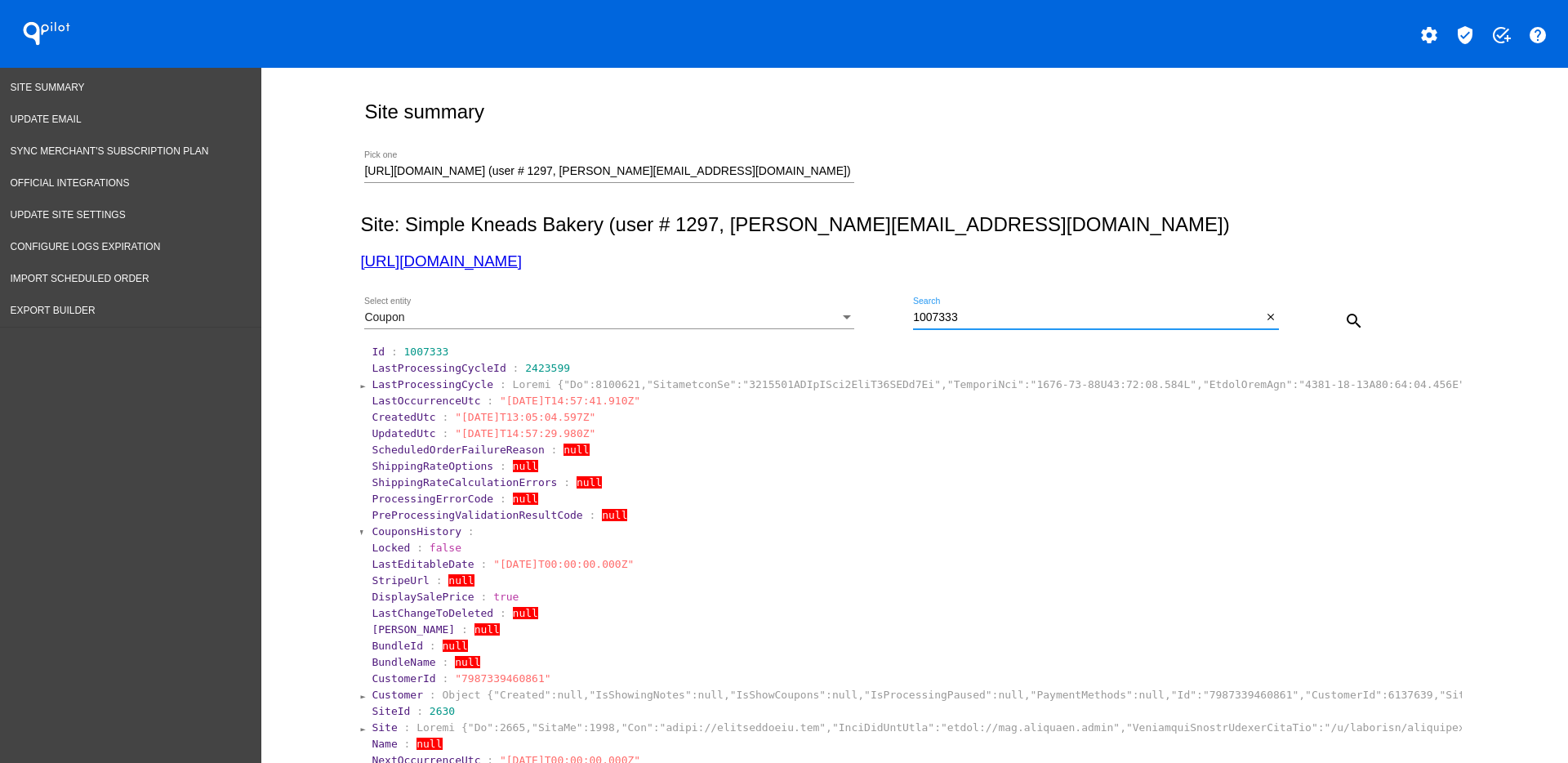
drag, startPoint x: 959, startPoint y: 319, endPoint x: 849, endPoint y: 327, distance: 110.3
click at [849, 327] on div "Coupon Select entity 1007333 Search close search" at bounding box center [911, 315] width 1102 height 58
type input "gfprice"
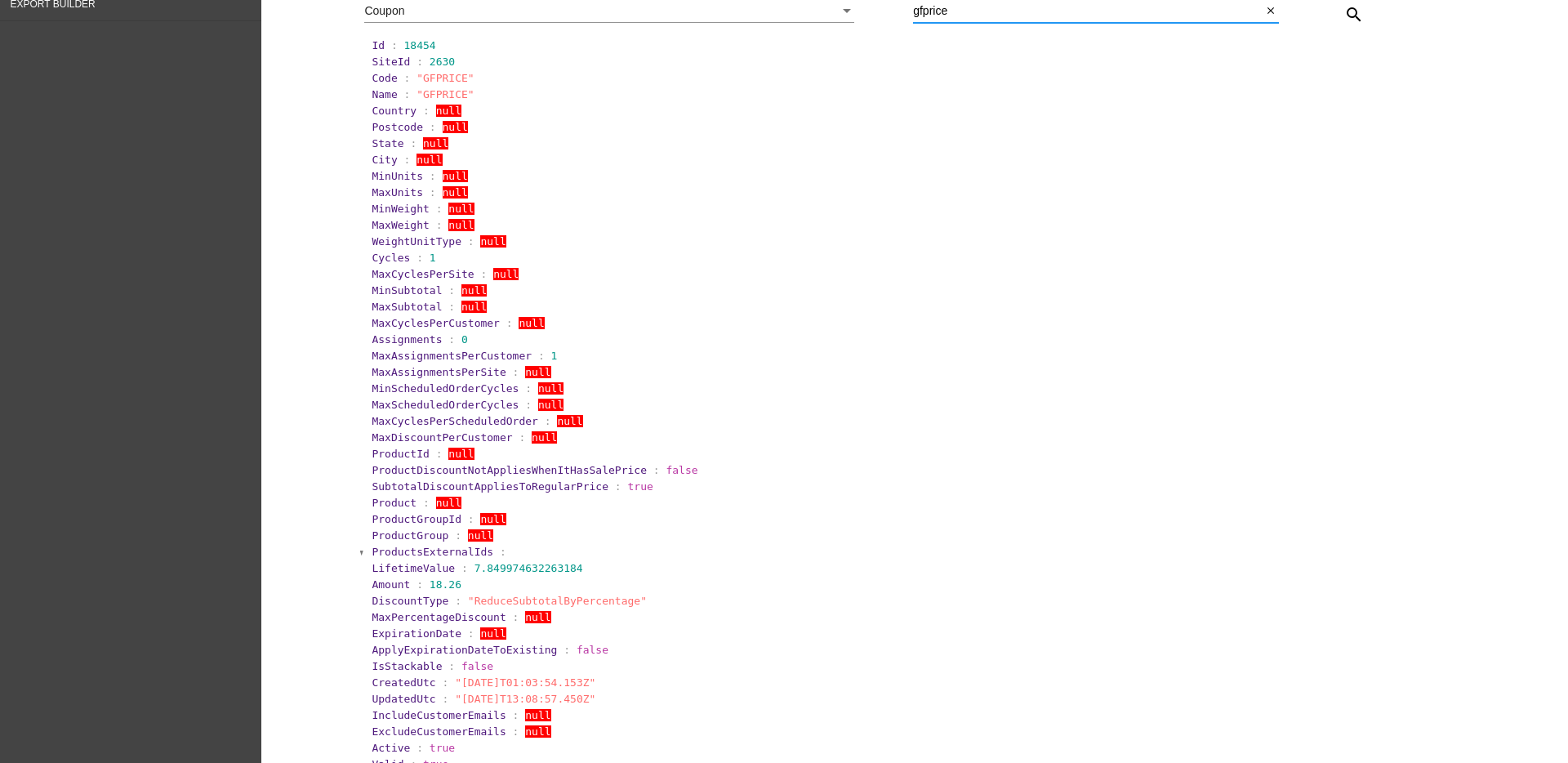
scroll to position [409, 0]
